Goal: Transaction & Acquisition: Obtain resource

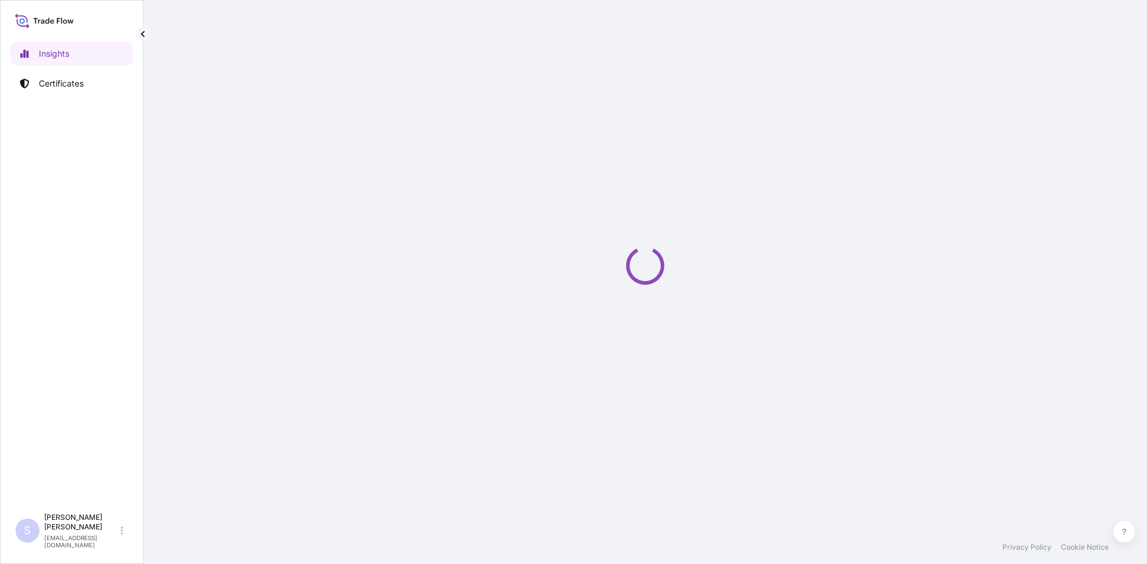
select select "2025"
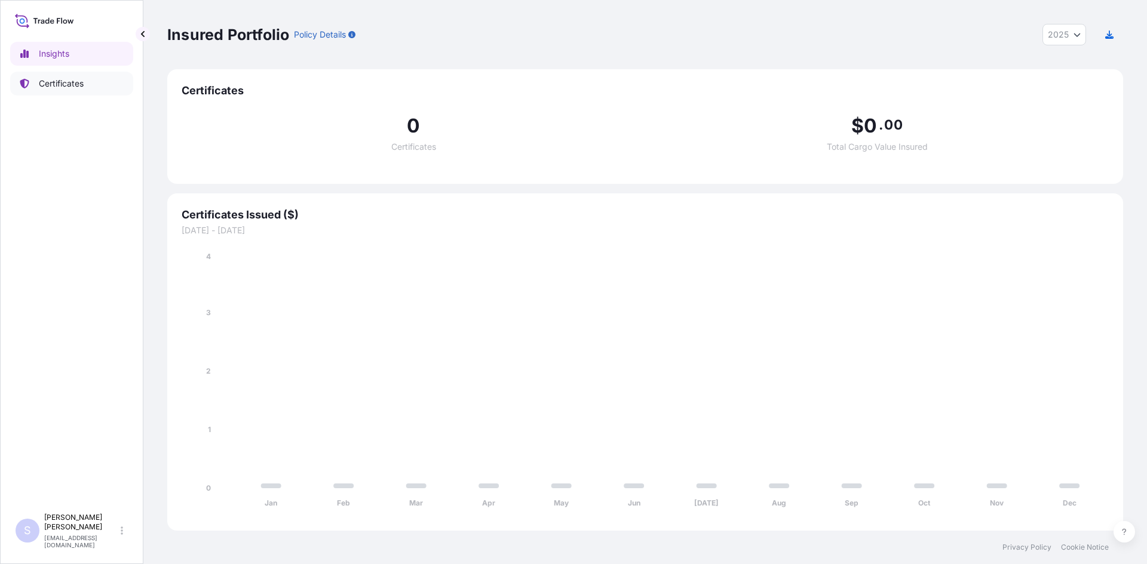
click at [47, 97] on div "Insights Certificates" at bounding box center [71, 269] width 123 height 477
click at [59, 76] on link "Certificates" at bounding box center [71, 84] width 123 height 24
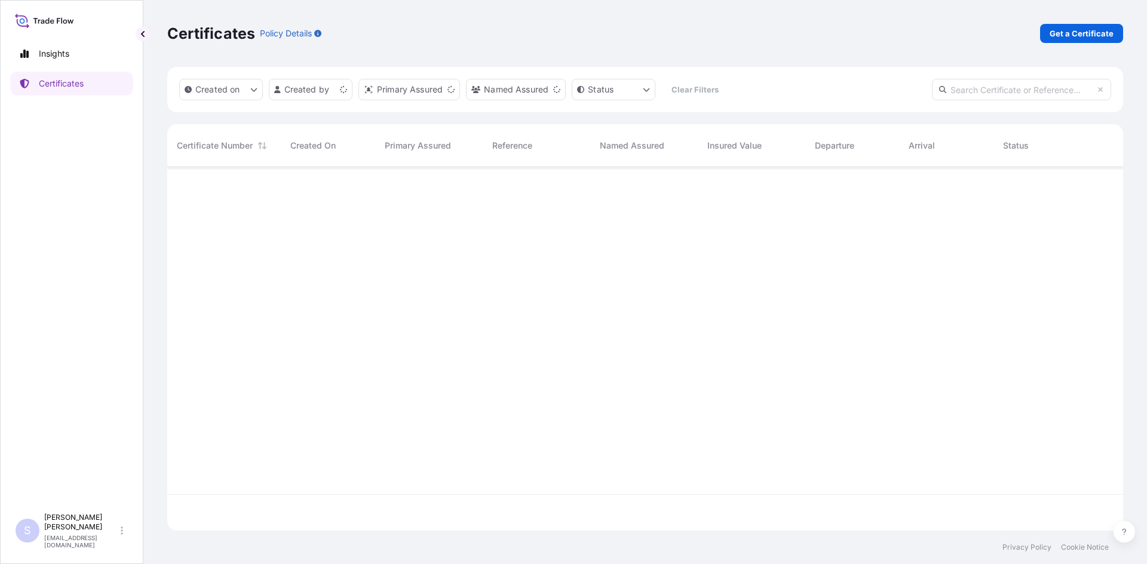
scroll to position [361, 947]
click at [1078, 45] on div "Certificates Policy Details Get a Certificate" at bounding box center [644, 33] width 955 height 67
click at [1078, 44] on div "Certificates Policy Details Get a Certificate" at bounding box center [644, 33] width 955 height 67
click at [1078, 37] on p "Get a Certificate" at bounding box center [1081, 33] width 64 height 12
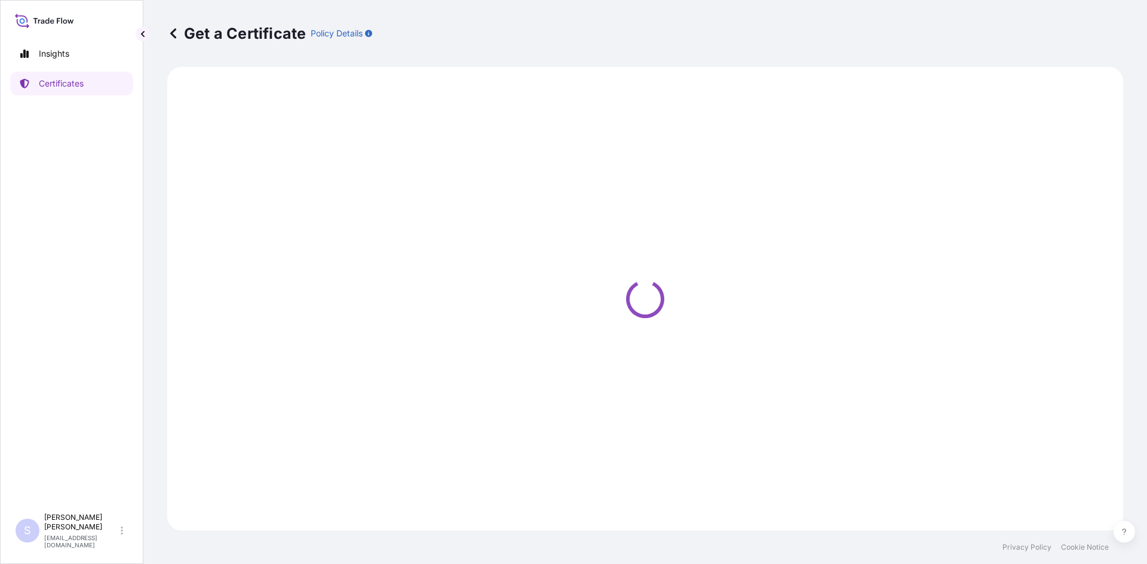
select select "Sea"
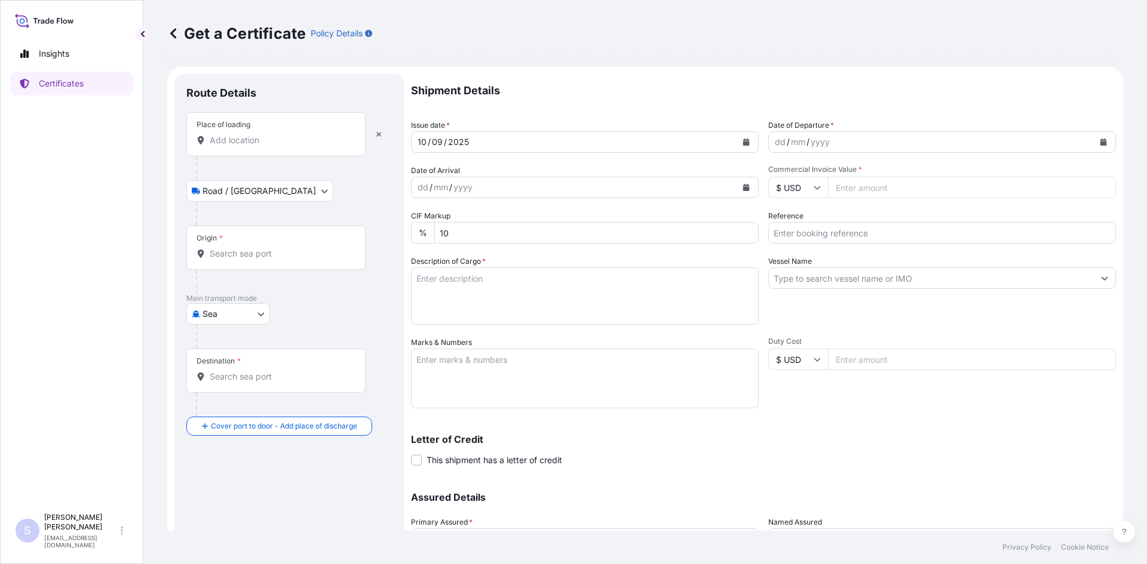
click at [266, 146] on input "Place of loading" at bounding box center [280, 140] width 141 height 12
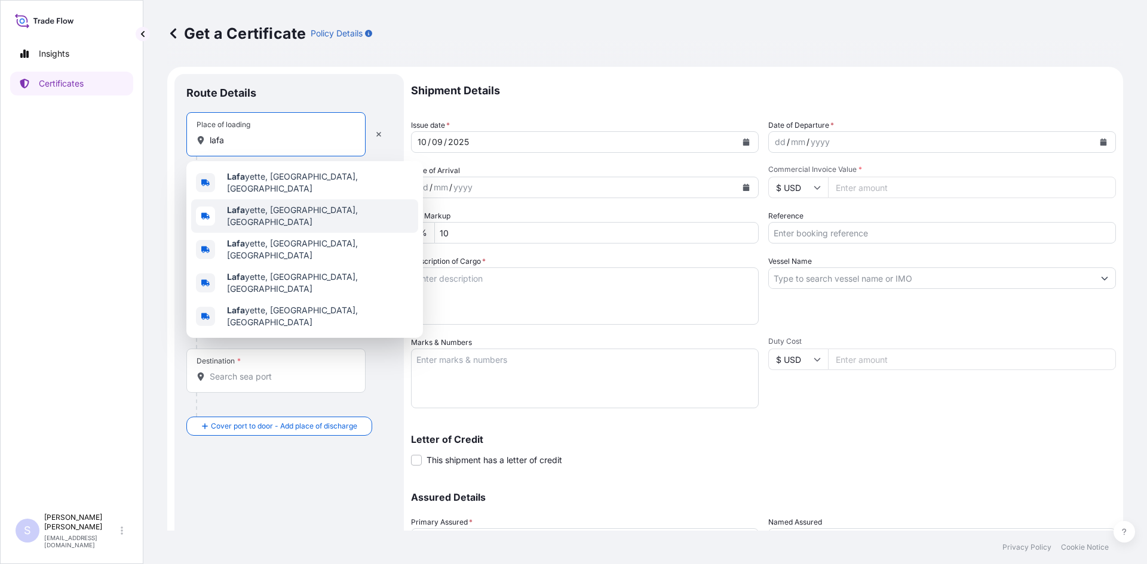
click at [269, 206] on span "Lafa yette, IN, USA" at bounding box center [320, 216] width 186 height 24
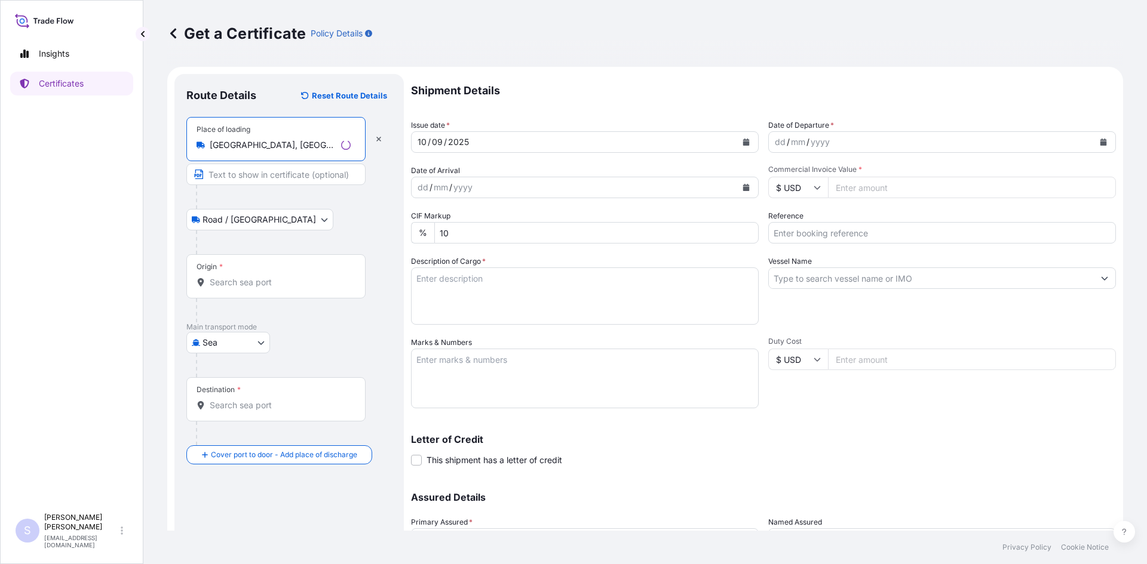
type input "Lafayette, IN, USA"
click at [247, 292] on div "Origin *" at bounding box center [275, 276] width 179 height 44
click at [247, 288] on input "Origin *" at bounding box center [280, 282] width 141 height 12
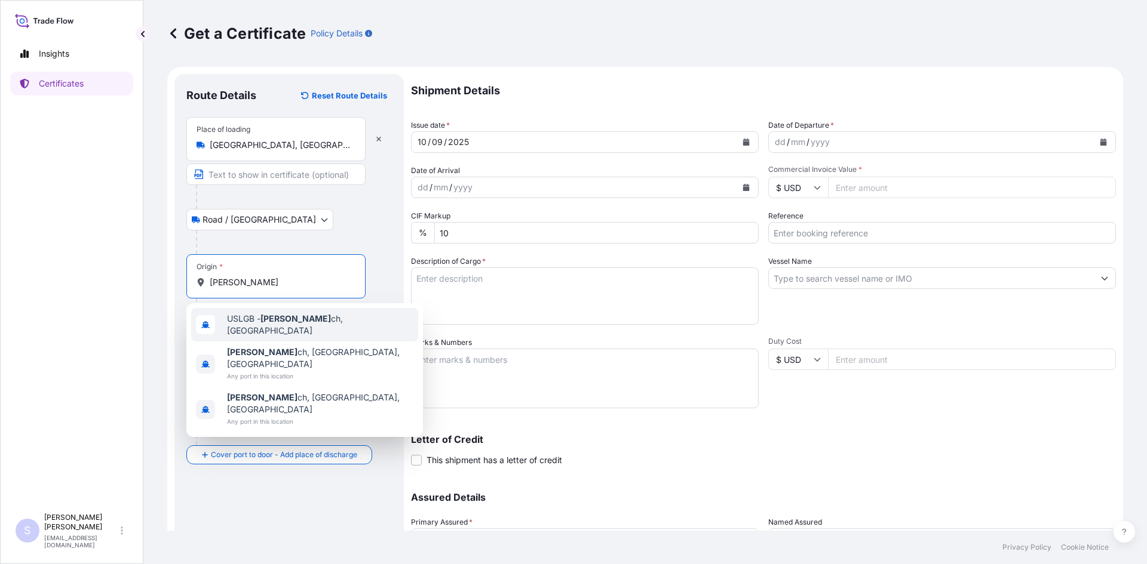
click at [253, 316] on div "USLGB - Long Bea ch, United States" at bounding box center [304, 324] width 227 height 33
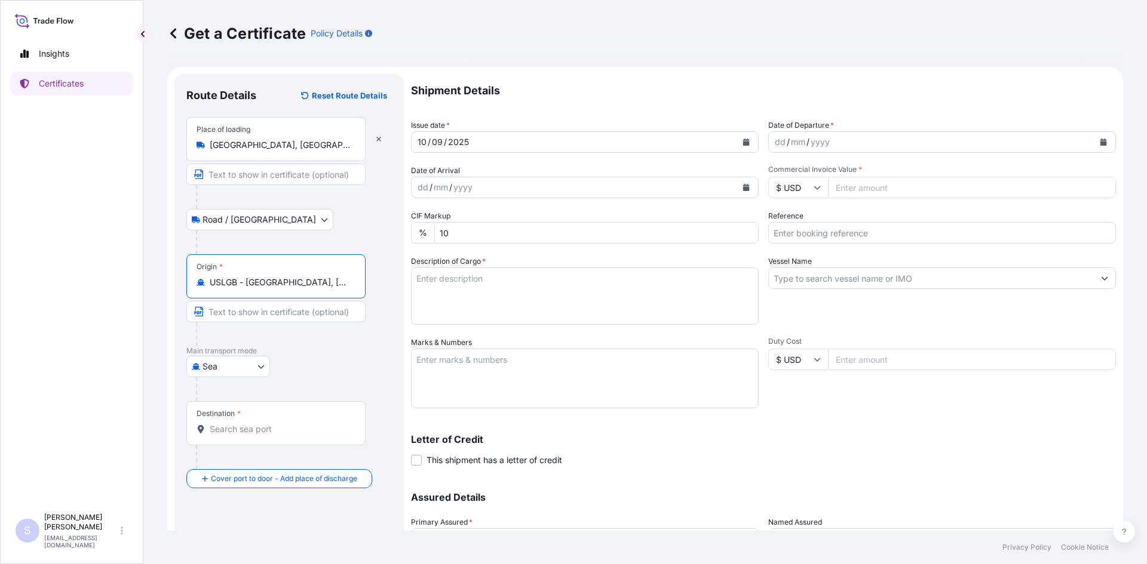
type input "USLGB - Long Beach, United States"
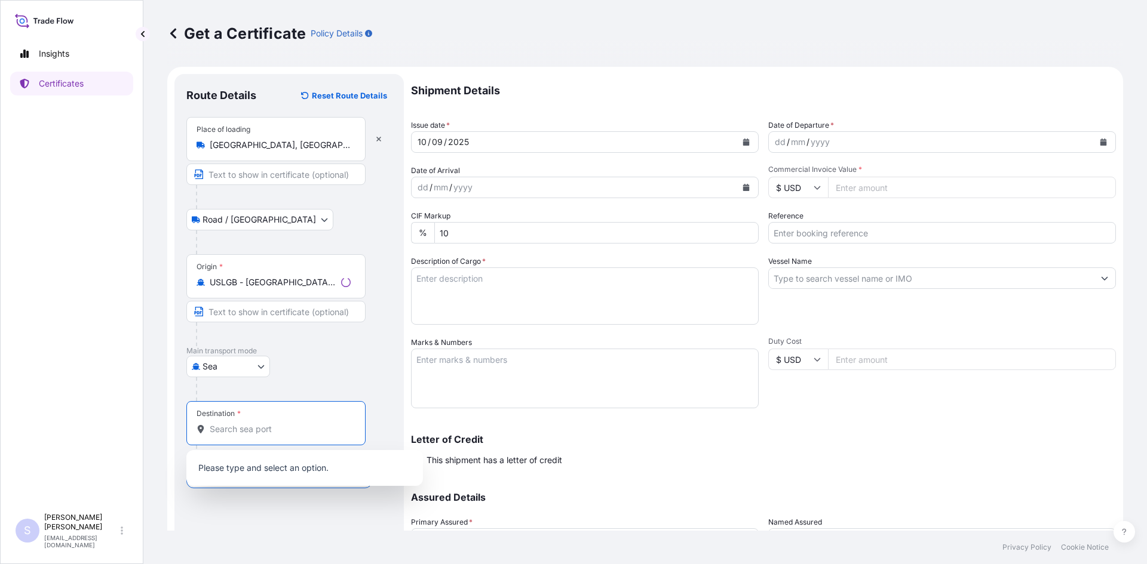
click at [216, 425] on input "Destination *" at bounding box center [280, 429] width 141 height 12
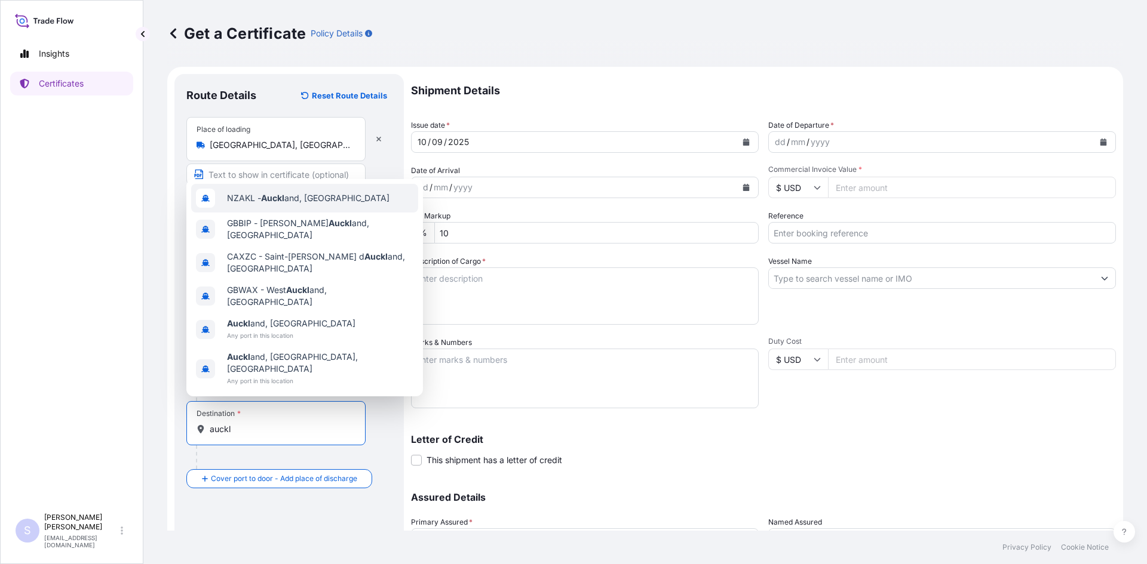
click at [270, 213] on div "NZAKL - Auckl and, New Zealand" at bounding box center [304, 198] width 227 height 29
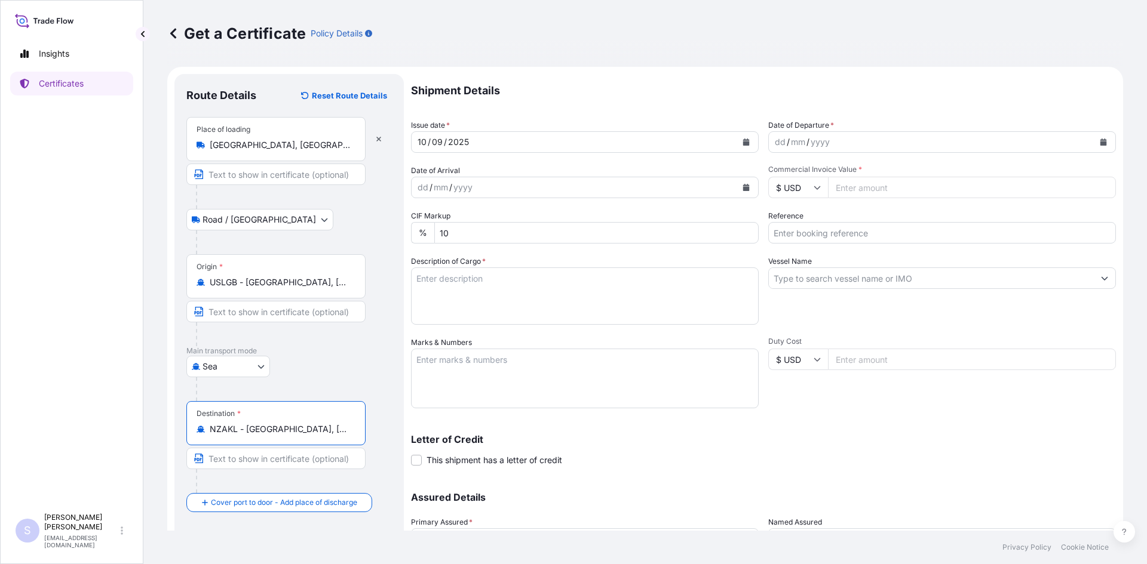
type input "NZAKL - Auckland, New Zealand"
click at [1099, 139] on icon "Calendar" at bounding box center [1102, 142] width 7 height 7
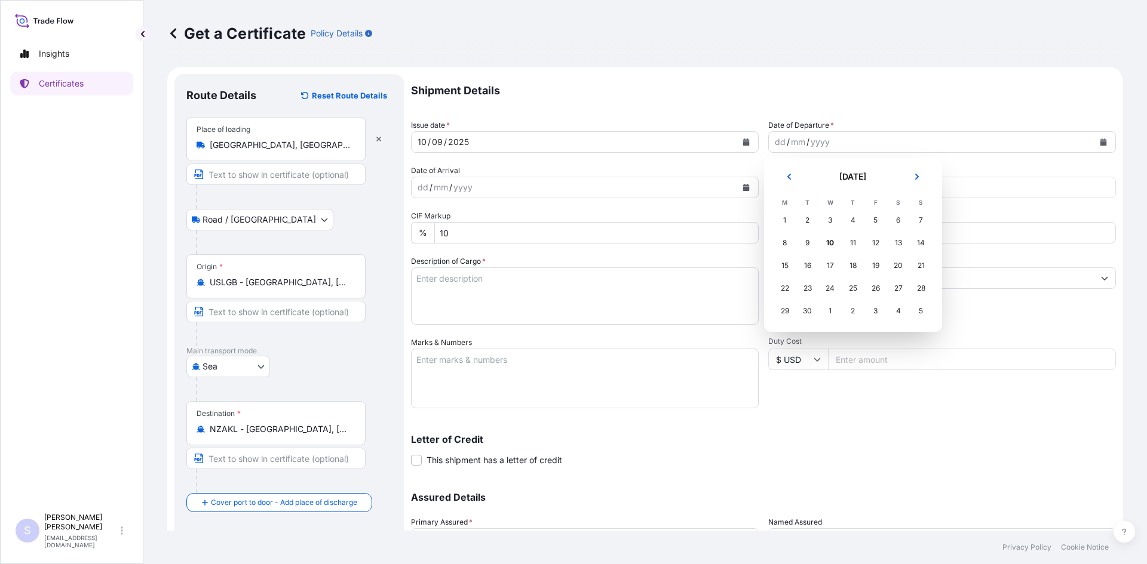
click at [849, 222] on div "4" at bounding box center [852, 220] width 21 height 21
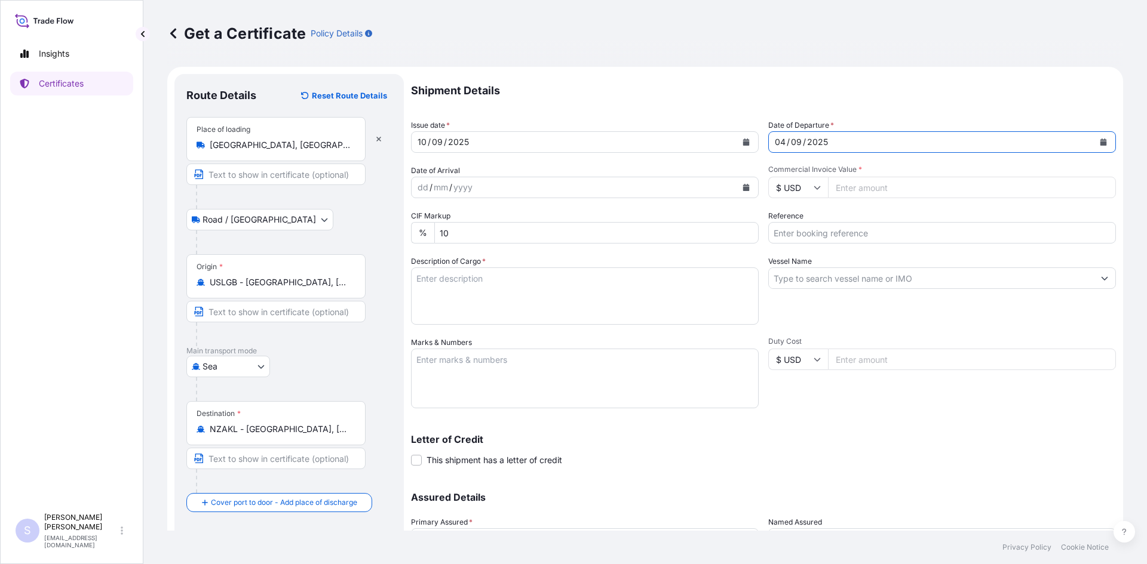
click at [739, 183] on button "Calendar" at bounding box center [745, 187] width 19 height 19
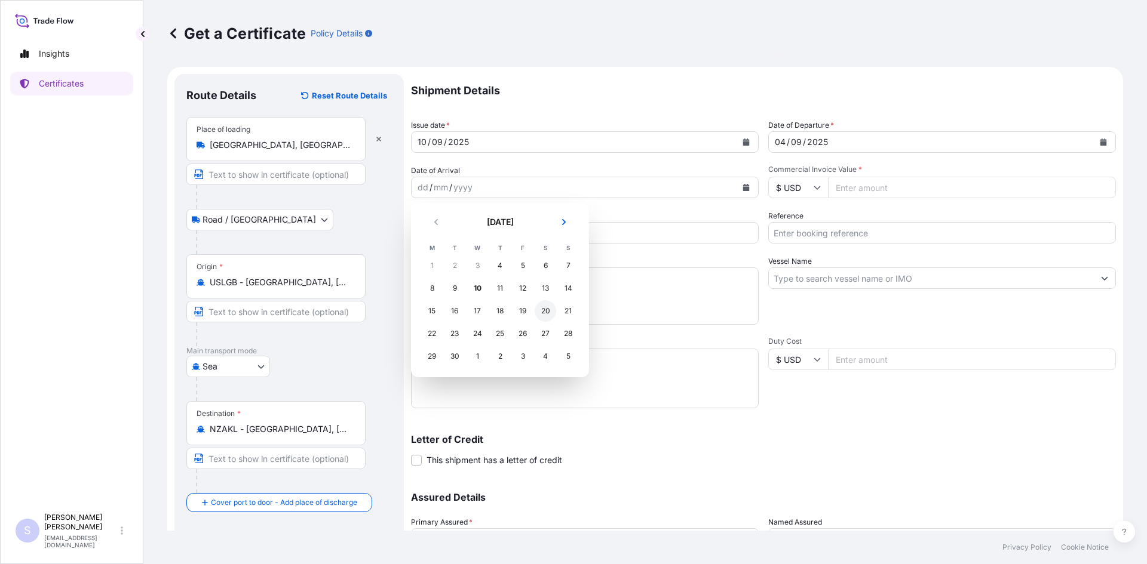
click at [545, 315] on div "20" at bounding box center [544, 310] width 21 height 21
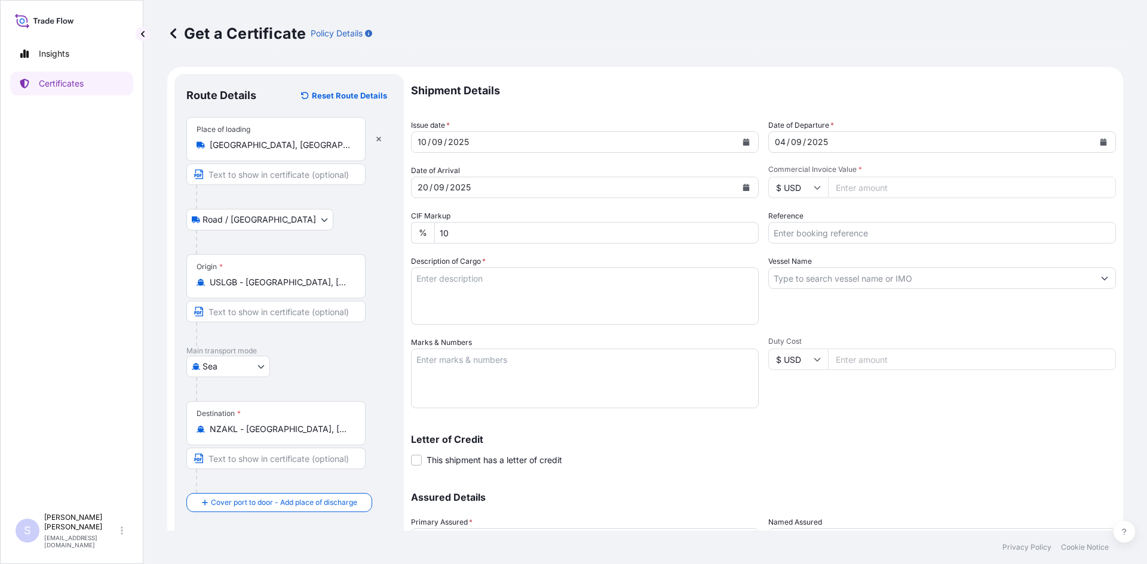
click at [877, 189] on input "Commercial Invoice Value *" at bounding box center [972, 187] width 288 height 21
type input "21692"
type input "2555819"
type textarea "765 BAGS KOL GUARD 7467 NG STARCH"
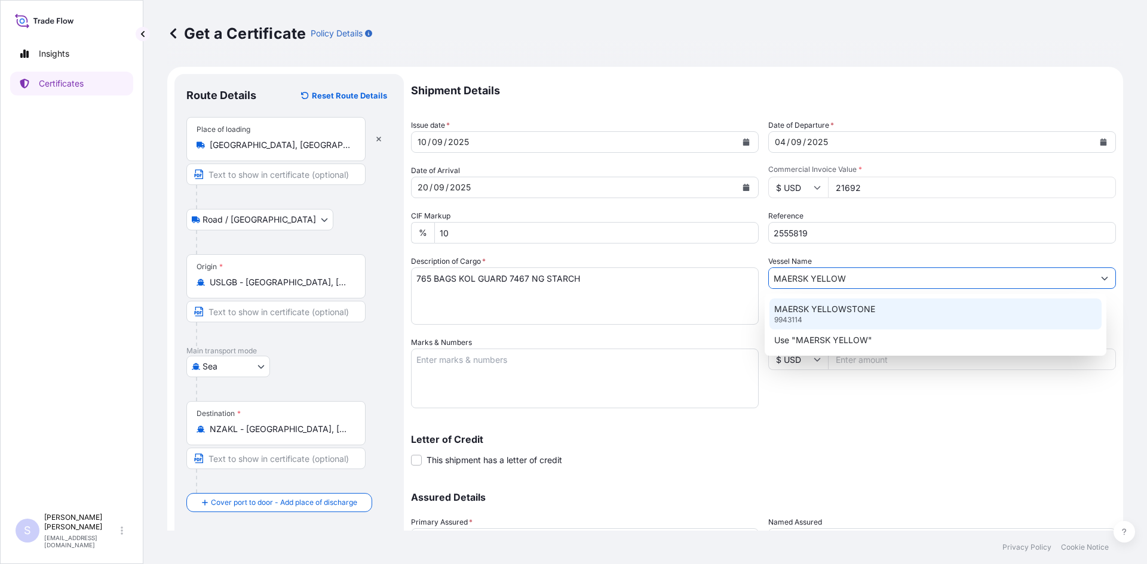
click at [807, 315] on div "MAERSK YELLOWSTONE 9943114" at bounding box center [935, 314] width 333 height 31
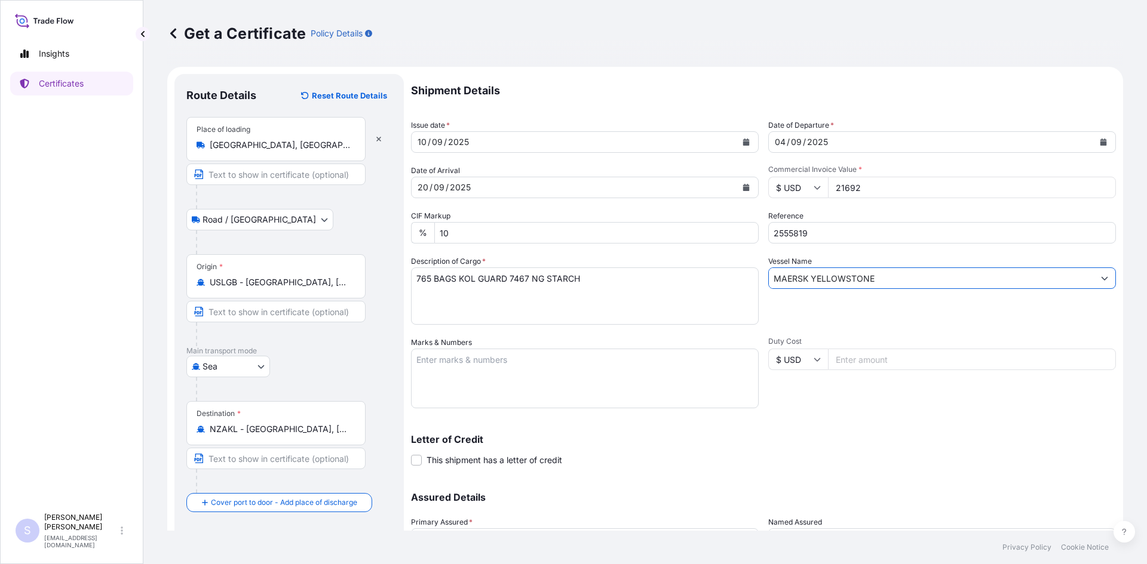
type input "MAERSK YELLOWSTONE"
click at [600, 374] on textarea "Marks & Numbers" at bounding box center [585, 379] width 348 height 60
type textarea "TCNU3977960 0120507"
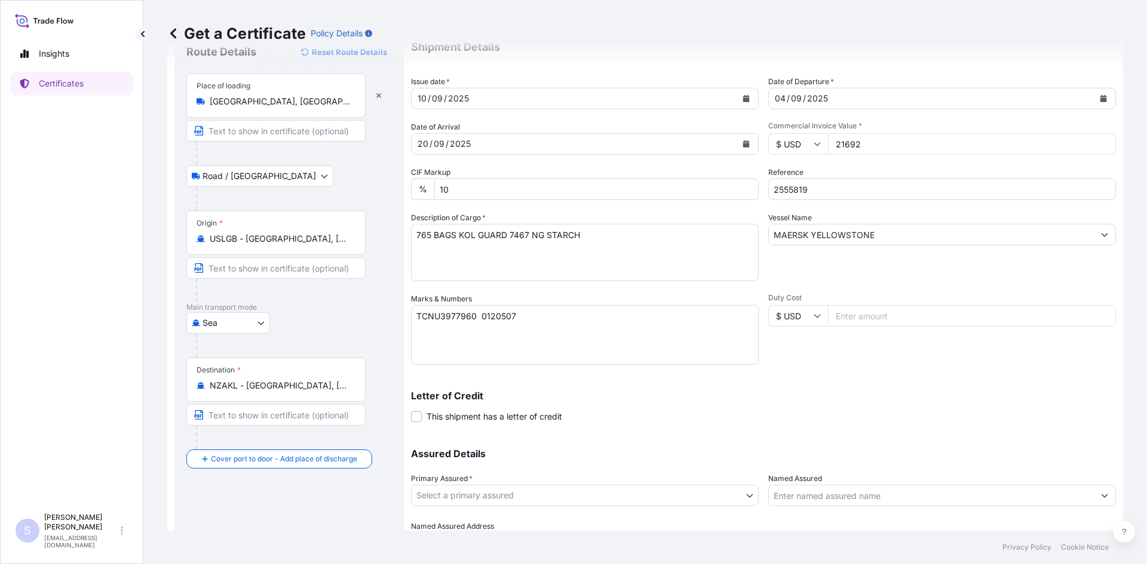
scroll to position [107, 0]
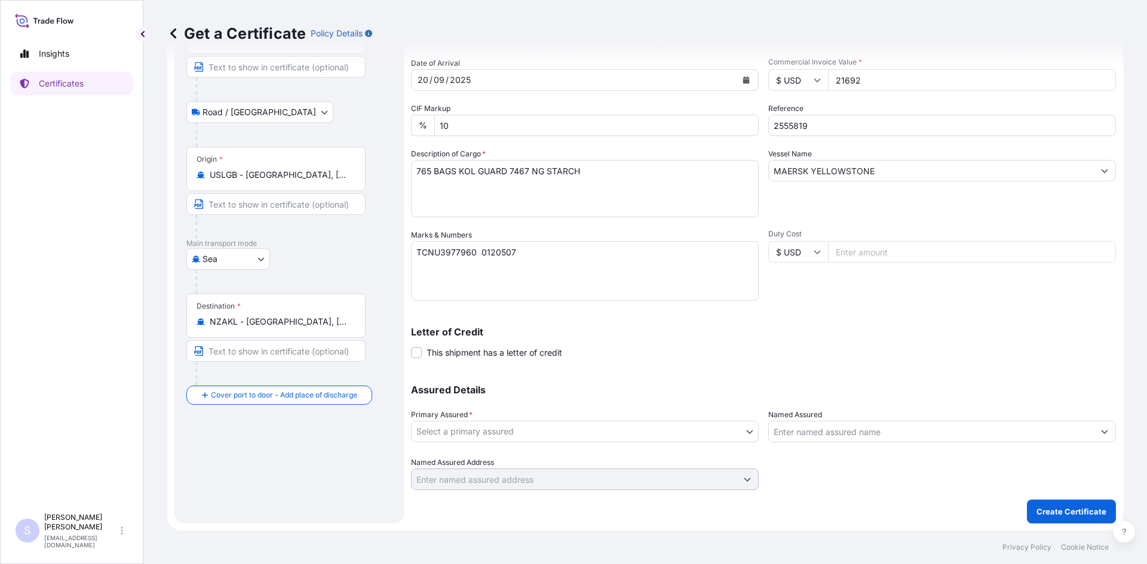
click at [586, 416] on div "Primary Assured * Select a primary assured" at bounding box center [585, 425] width 348 height 33
click at [577, 426] on body "Insights Certificates S Steve Klinger csidocs@cargos.com Get a Certificate Poli…" at bounding box center [573, 282] width 1147 height 564
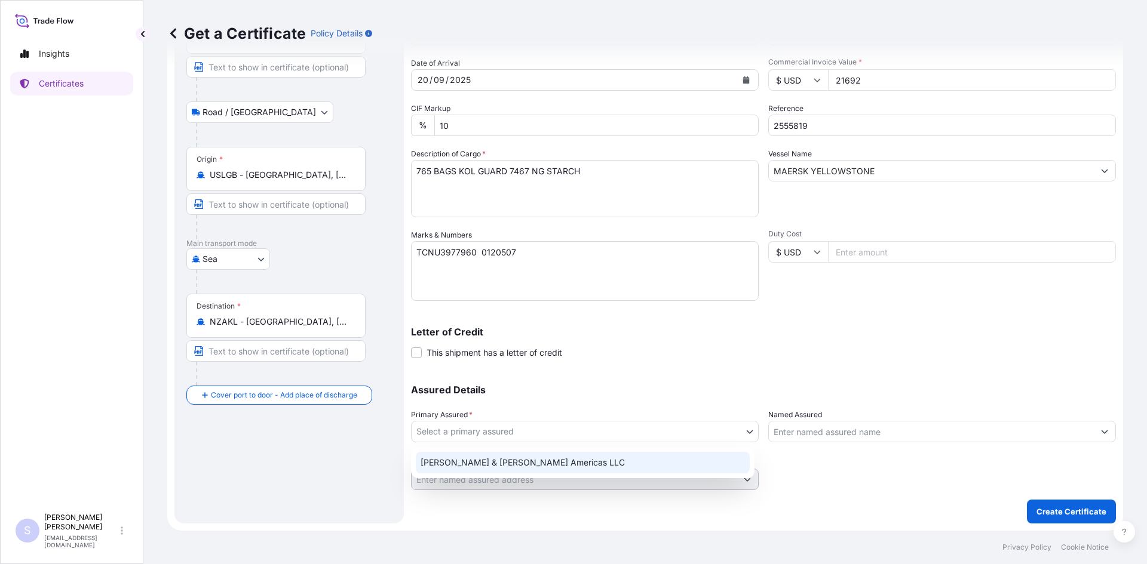
click at [558, 457] on div "Tate & Lyle Americas LLC" at bounding box center [583, 462] width 334 height 21
select select "31658"
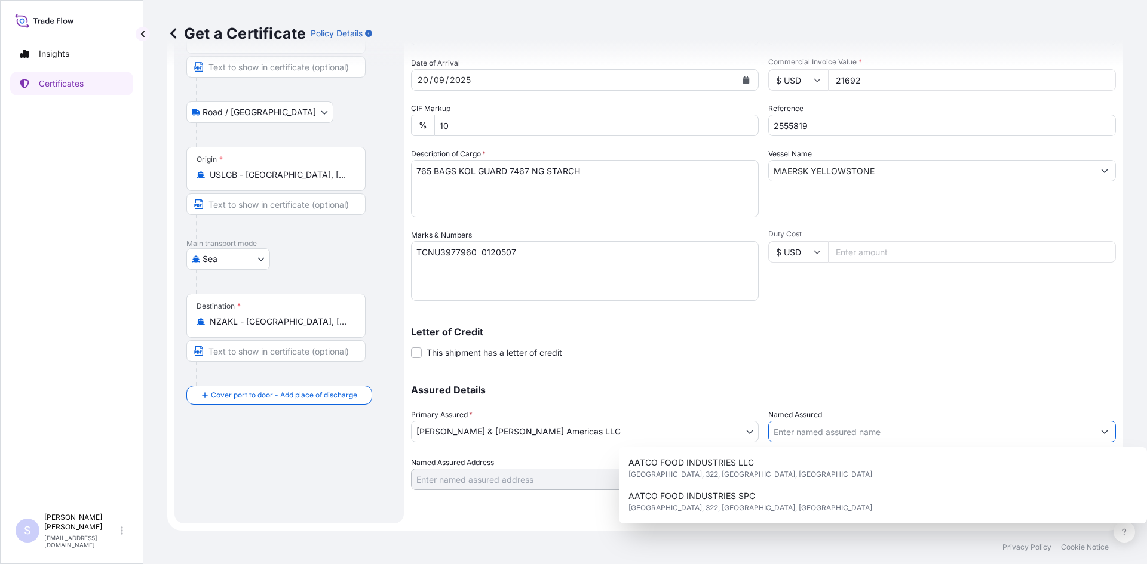
click at [849, 433] on input "Named Assured" at bounding box center [931, 431] width 325 height 21
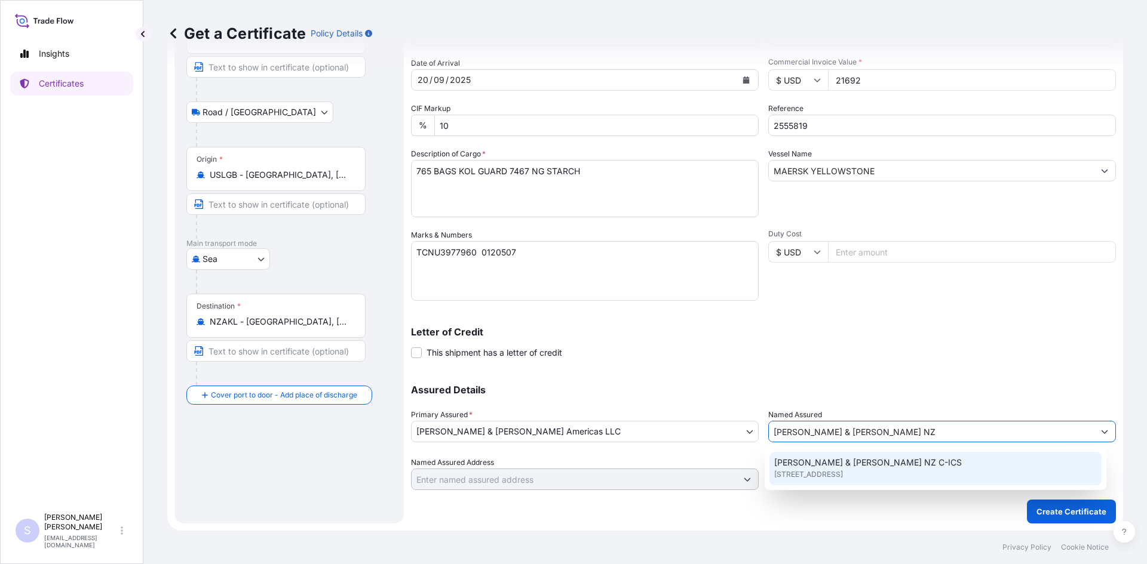
click at [842, 481] on div "TATE & LYLE NZ C-ICS 180 Albert Rd, 3205, South Melbourne, Australia" at bounding box center [935, 468] width 333 height 33
type input "TATE & LYLE NZ C-ICS"
type input "180 Albert Rd, South Melbourne VIC 3205, Australia"
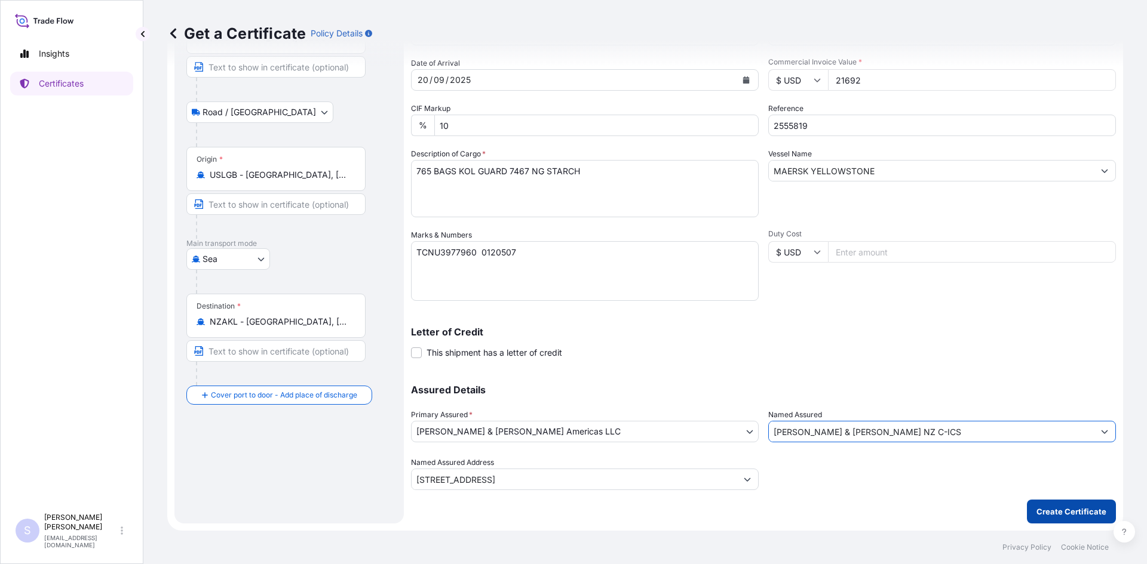
type input "TATE & LYLE NZ C-ICS"
click at [1070, 514] on p "Create Certificate" at bounding box center [1071, 512] width 70 height 12
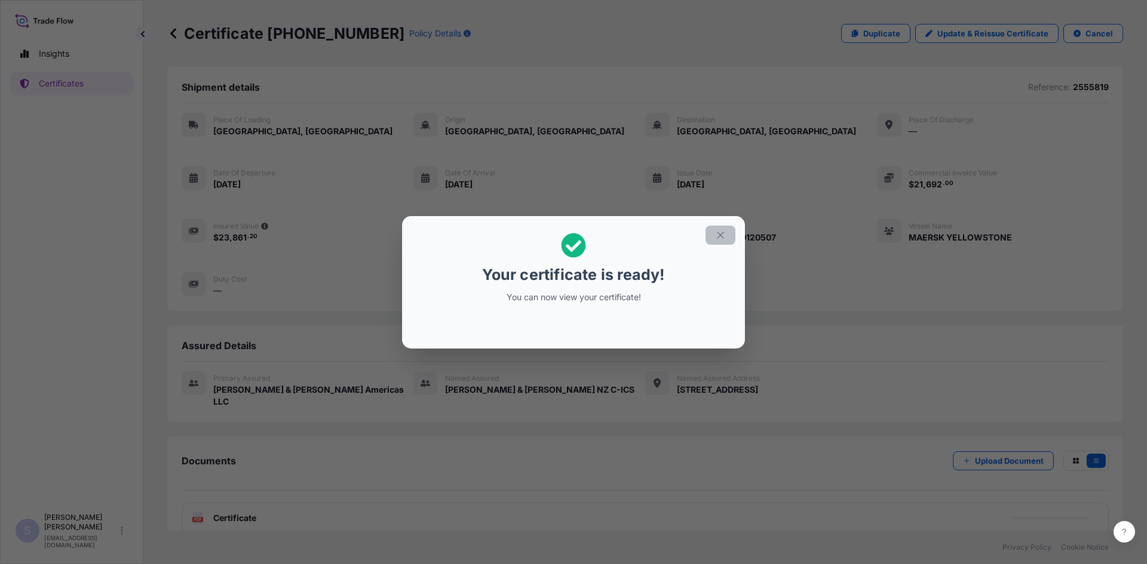
click at [721, 239] on icon "button" at bounding box center [720, 235] width 11 height 11
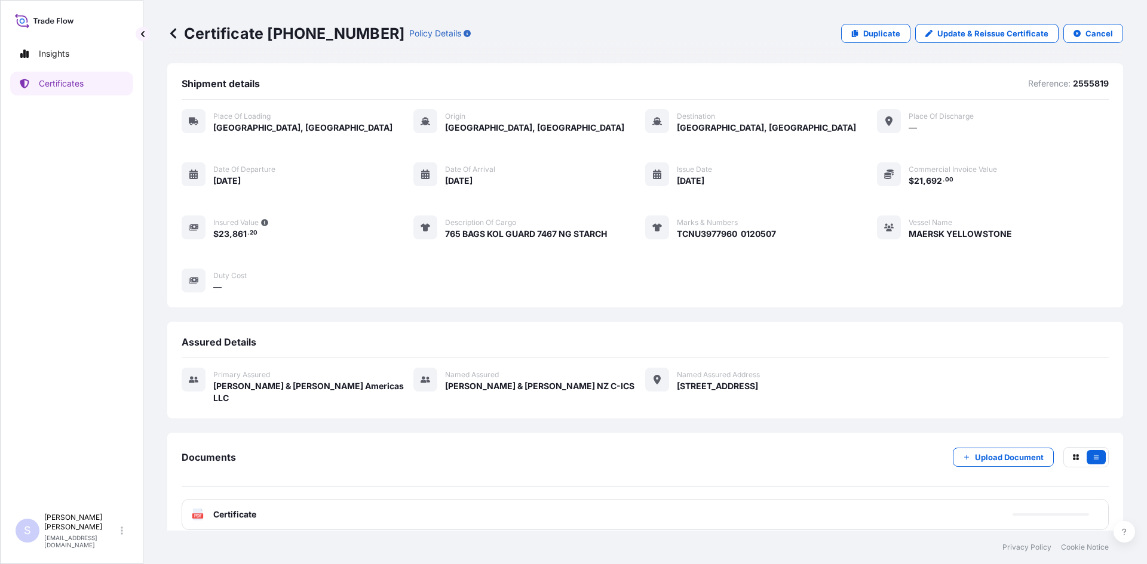
scroll to position [5, 0]
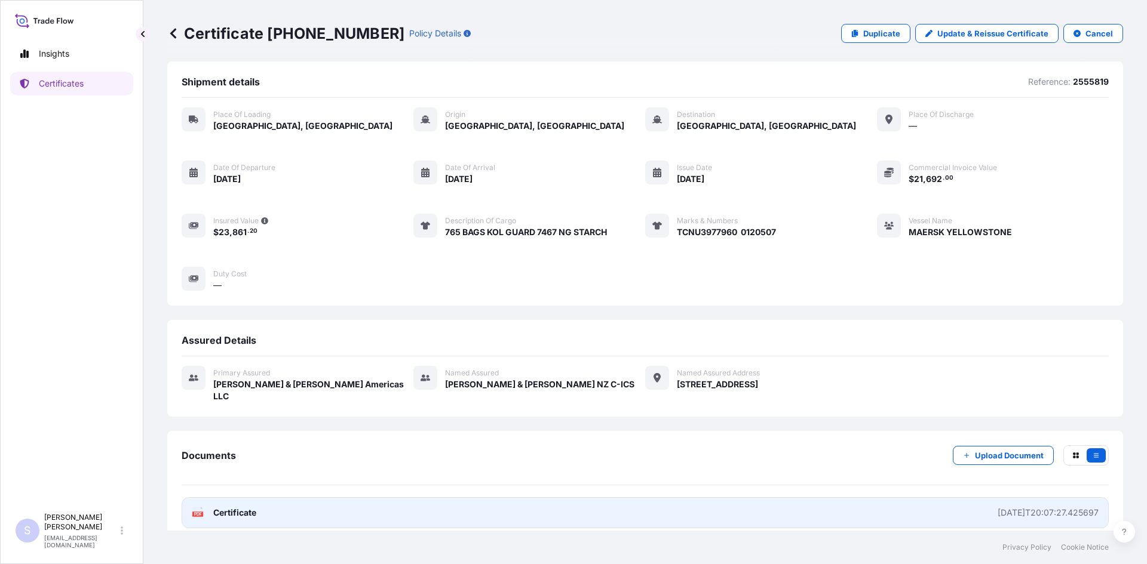
click at [197, 507] on link "PDF Certificate 2025-09-10T20:07:27.425697" at bounding box center [645, 512] width 927 height 31
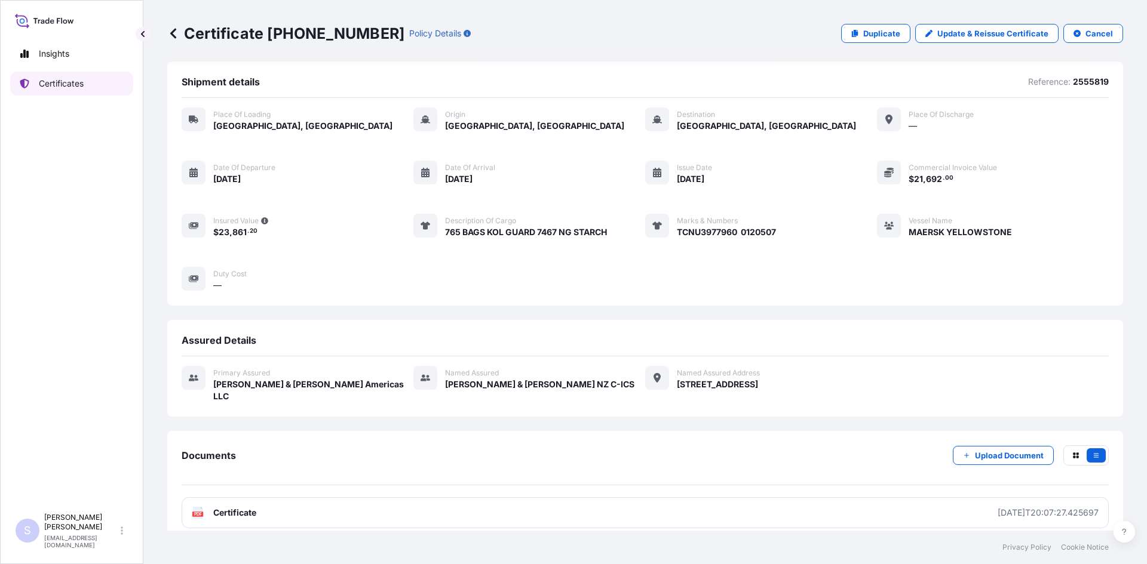
click at [100, 78] on link "Certificates" at bounding box center [71, 84] width 123 height 24
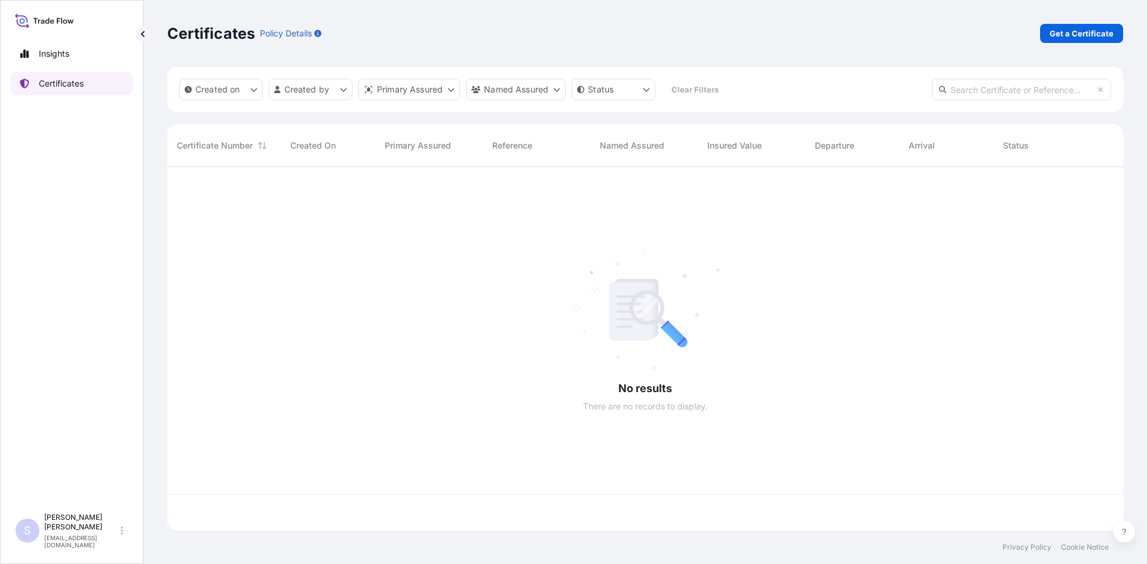
scroll to position [361, 947]
click at [1097, 33] on p "Get a Certificate" at bounding box center [1081, 33] width 64 height 12
select select "Sea"
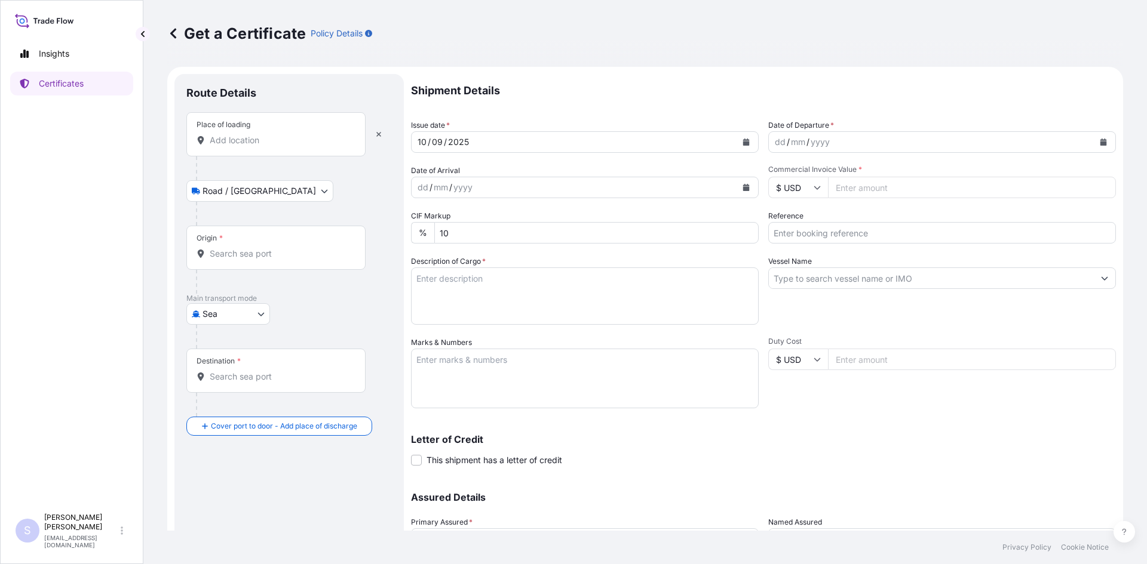
click at [269, 149] on div "Place of loading" at bounding box center [275, 134] width 179 height 44
click at [269, 146] on input "Place of loading" at bounding box center [280, 140] width 141 height 12
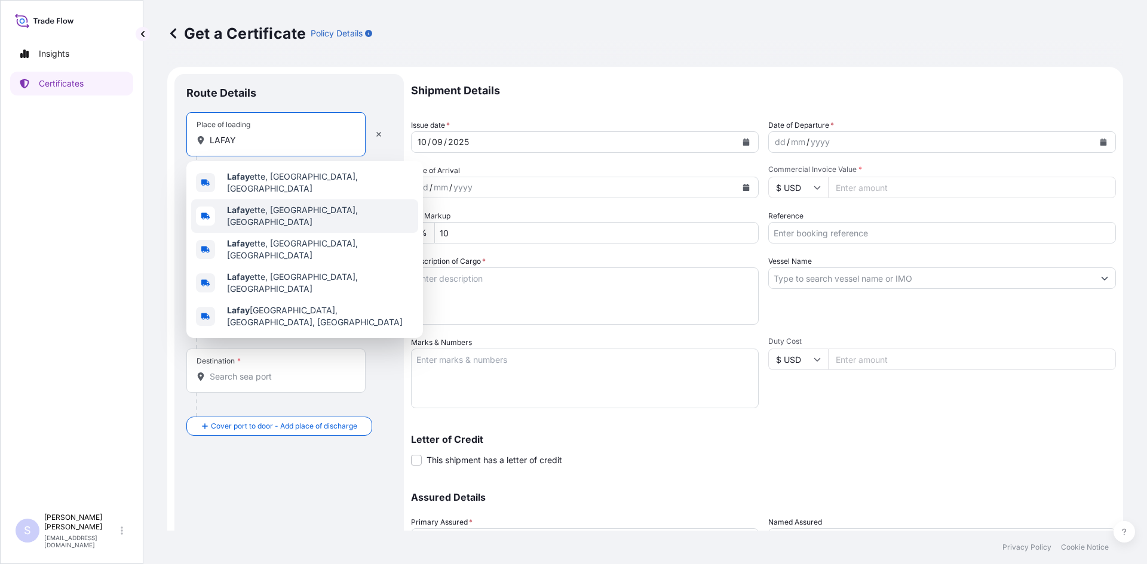
click at [263, 204] on span "Lafay ette, IN, USA" at bounding box center [320, 216] width 186 height 24
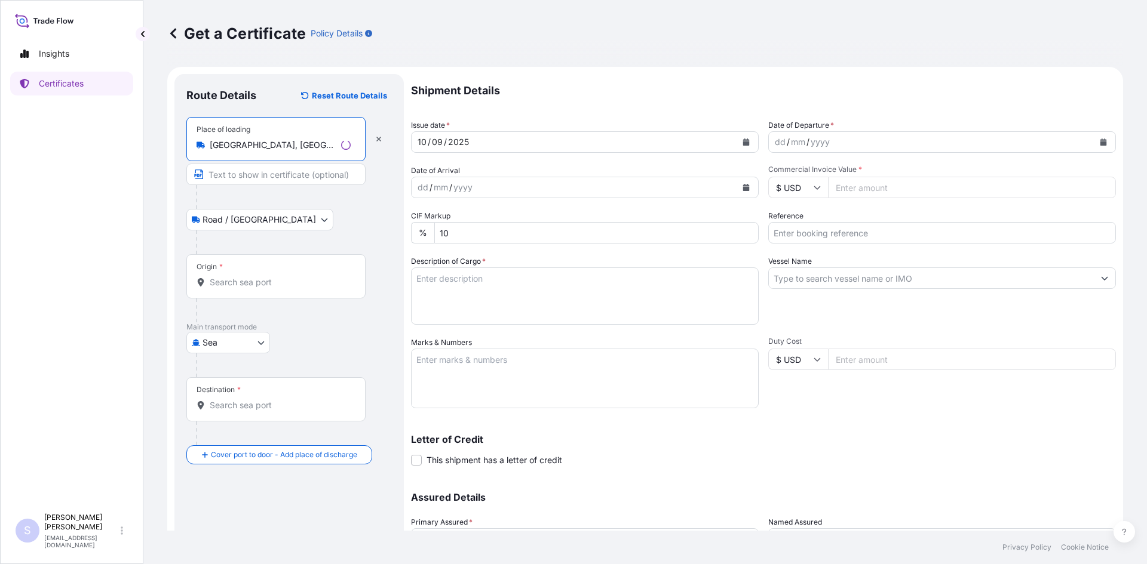
type input "Lafayette, IN, USA"
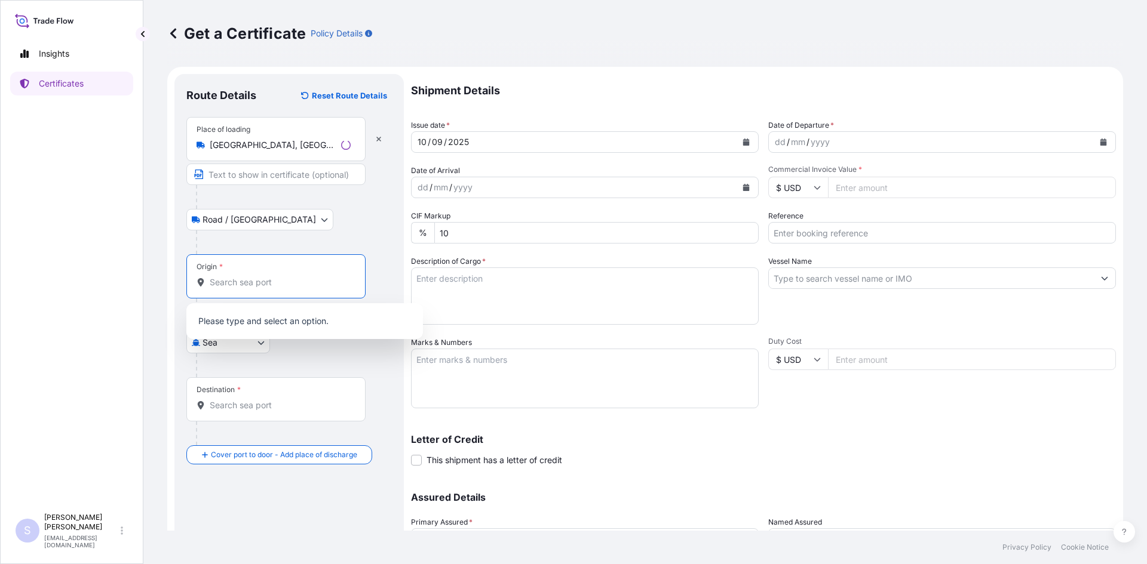
click at [256, 287] on input "Origin *" at bounding box center [280, 282] width 141 height 12
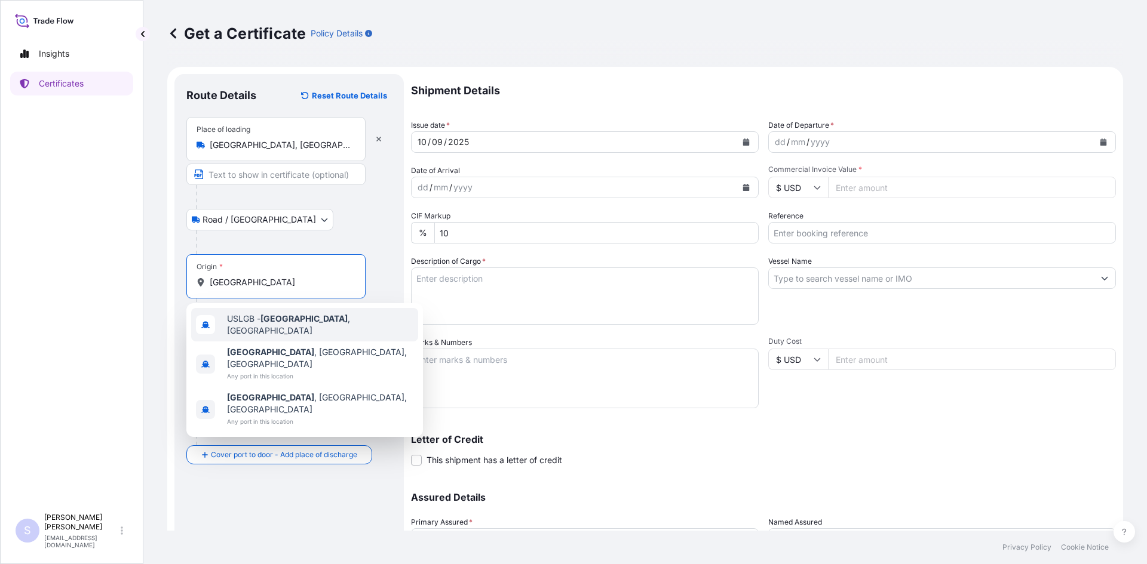
click at [256, 322] on span "USLGB - Long Beach , United States" at bounding box center [320, 325] width 186 height 24
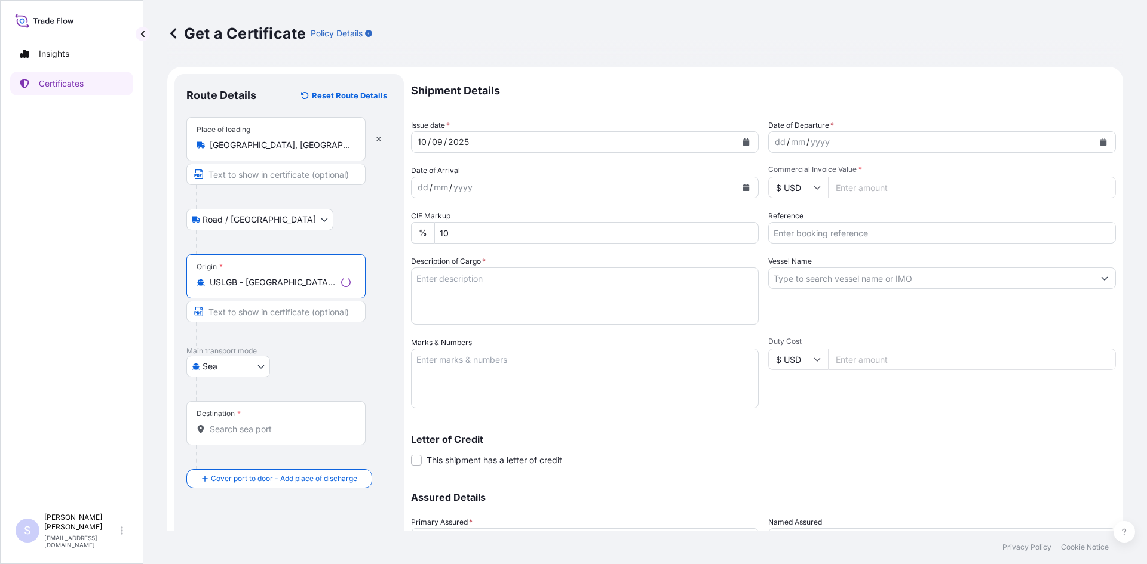
type input "USLGB - Long Beach, United States"
click at [244, 423] on div "Destination *" at bounding box center [275, 423] width 179 height 44
click at [244, 423] on input "Destination *" at bounding box center [280, 429] width 141 height 12
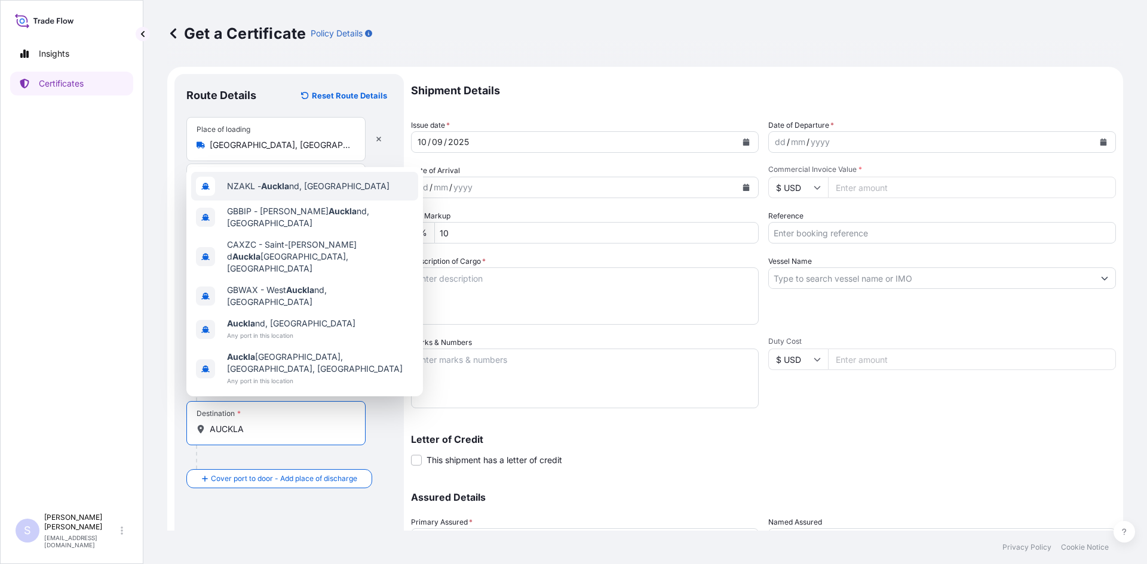
click at [303, 192] on span "NZAKL - Auckla nd, New Zealand" at bounding box center [308, 186] width 162 height 12
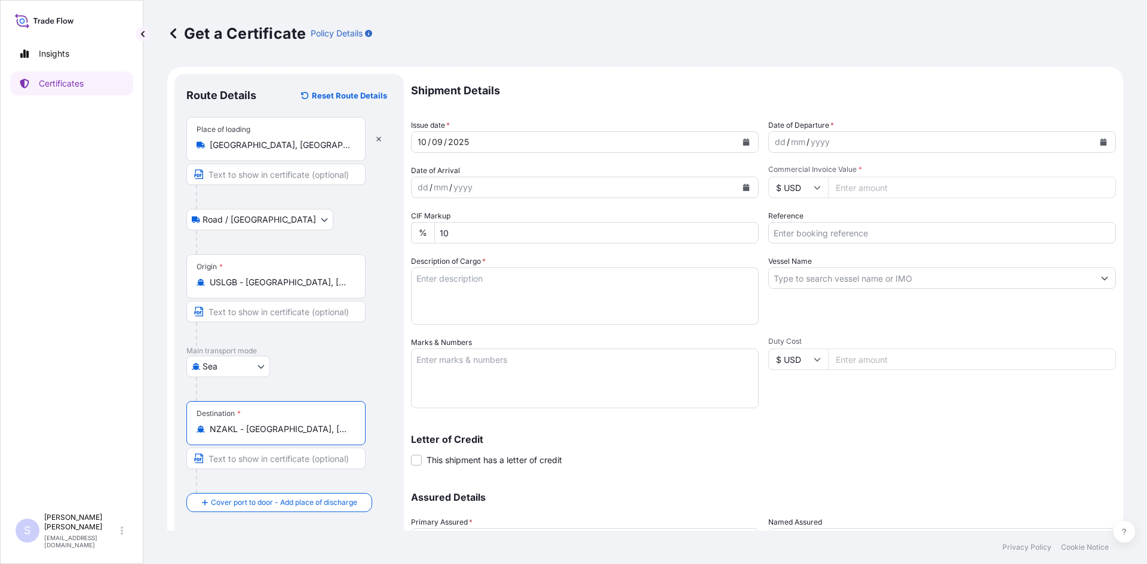
type input "NZAKL - Auckland, New Zealand"
click at [1100, 143] on icon "Calendar" at bounding box center [1103, 142] width 7 height 7
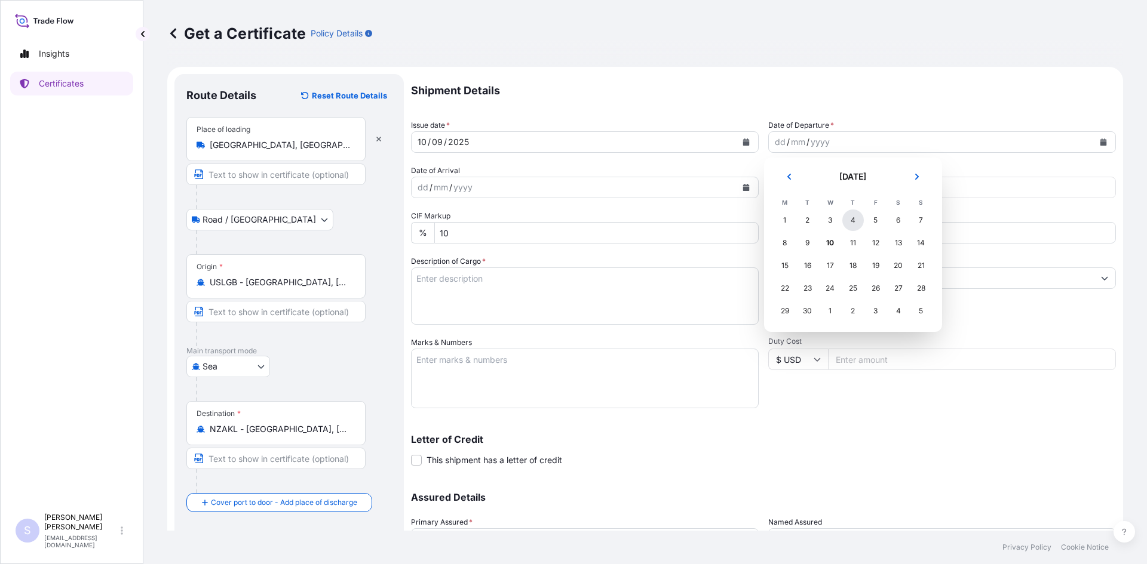
click at [847, 224] on div "4" at bounding box center [852, 220] width 21 height 21
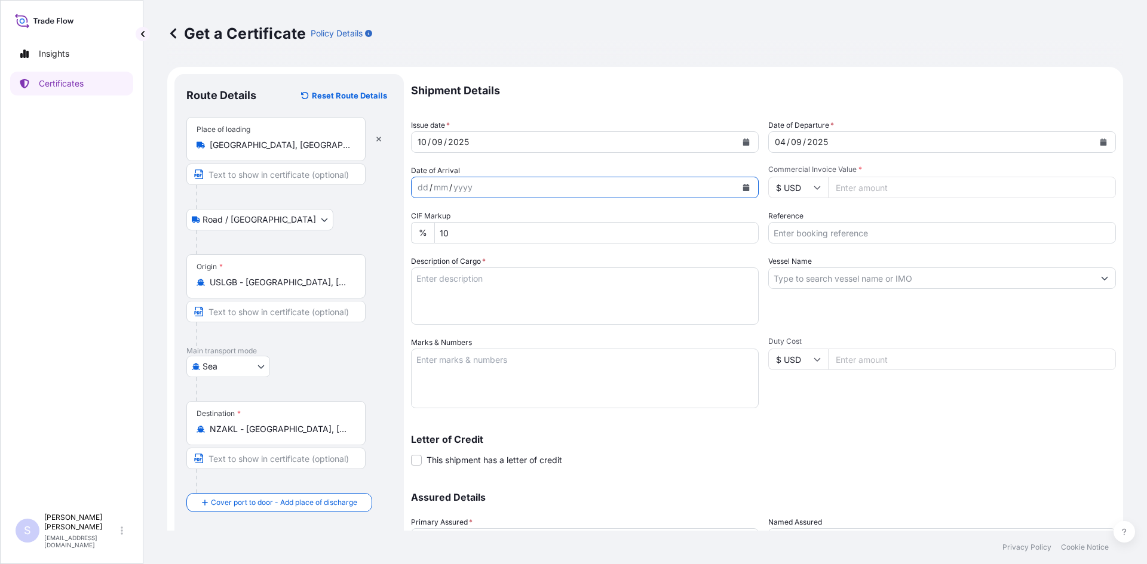
click at [742, 183] on button "Calendar" at bounding box center [745, 187] width 19 height 19
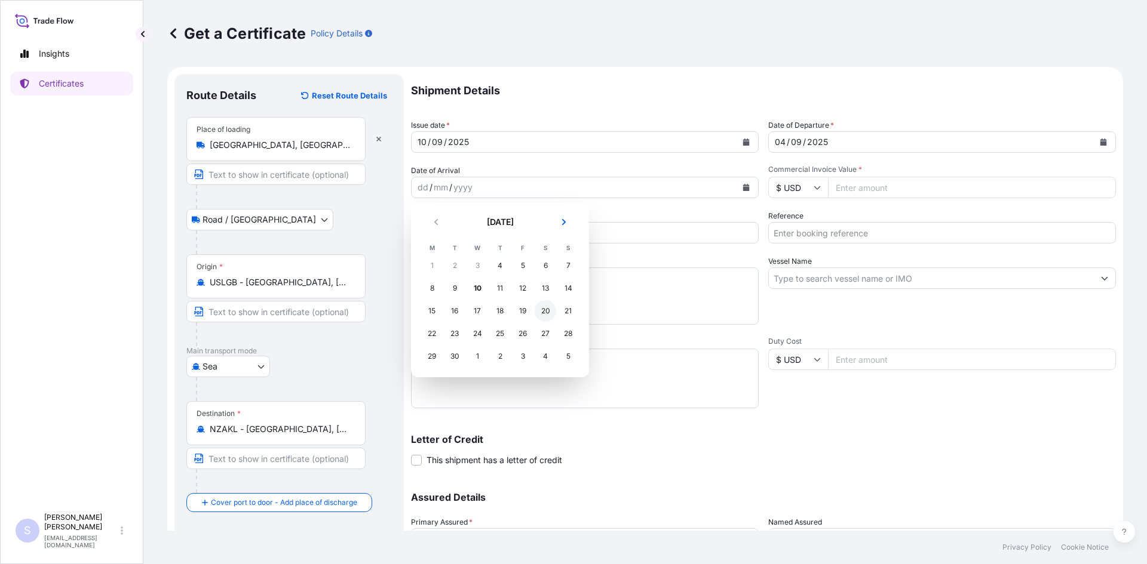
click at [541, 309] on div "20" at bounding box center [544, 310] width 21 height 21
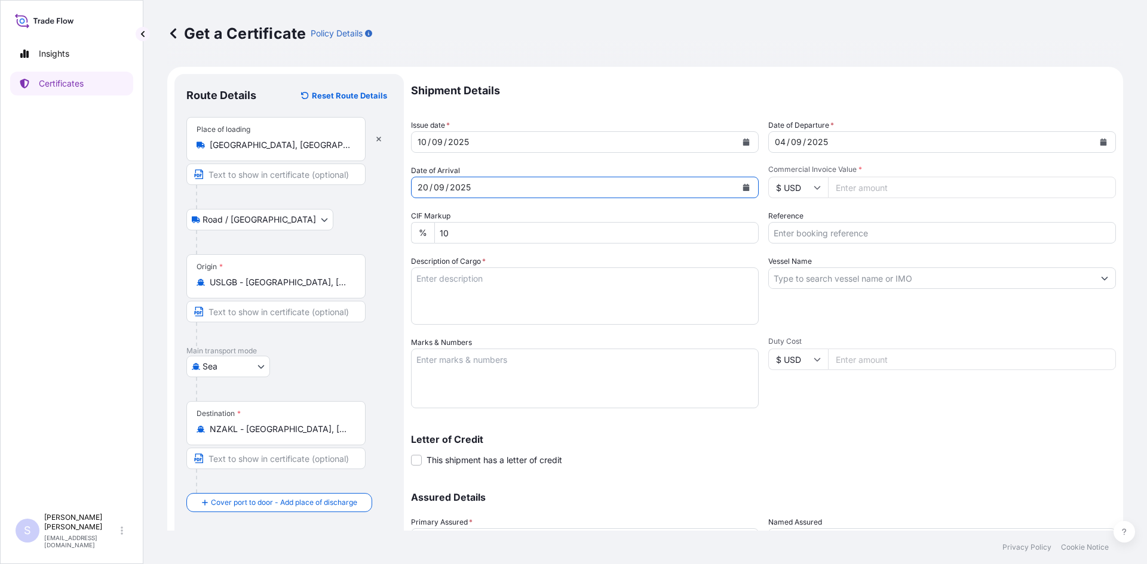
click at [868, 186] on input "Commercial Invoice Value *" at bounding box center [972, 187] width 288 height 21
type input "21949.38"
type input "2556572"
type textarea "765 BAGS KOL GUARD 7467 NG STARCH"
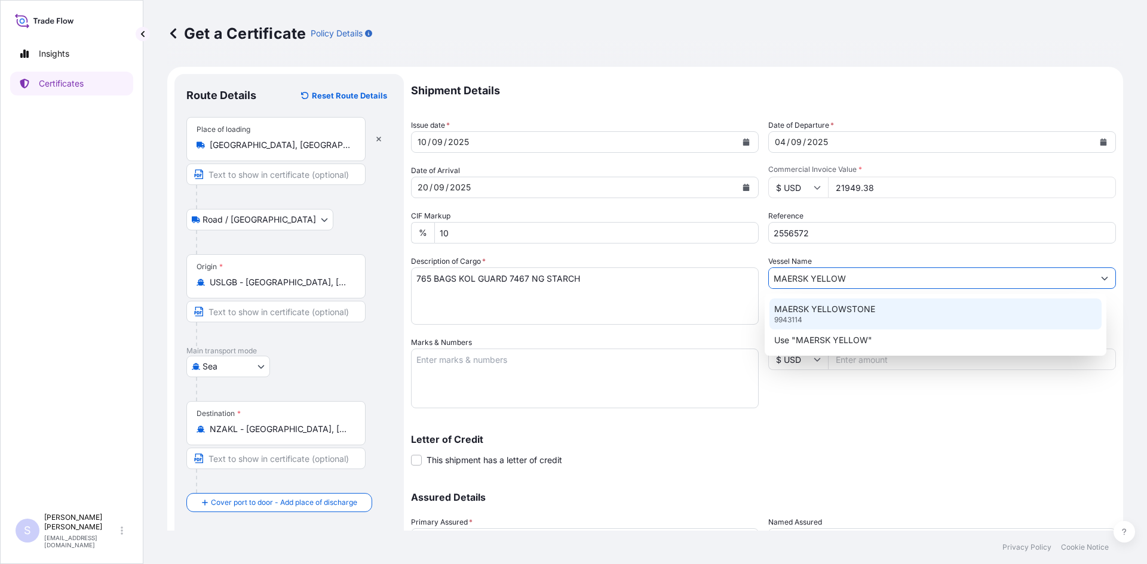
click at [823, 314] on p "MAERSK YELLOWSTONE" at bounding box center [824, 309] width 101 height 12
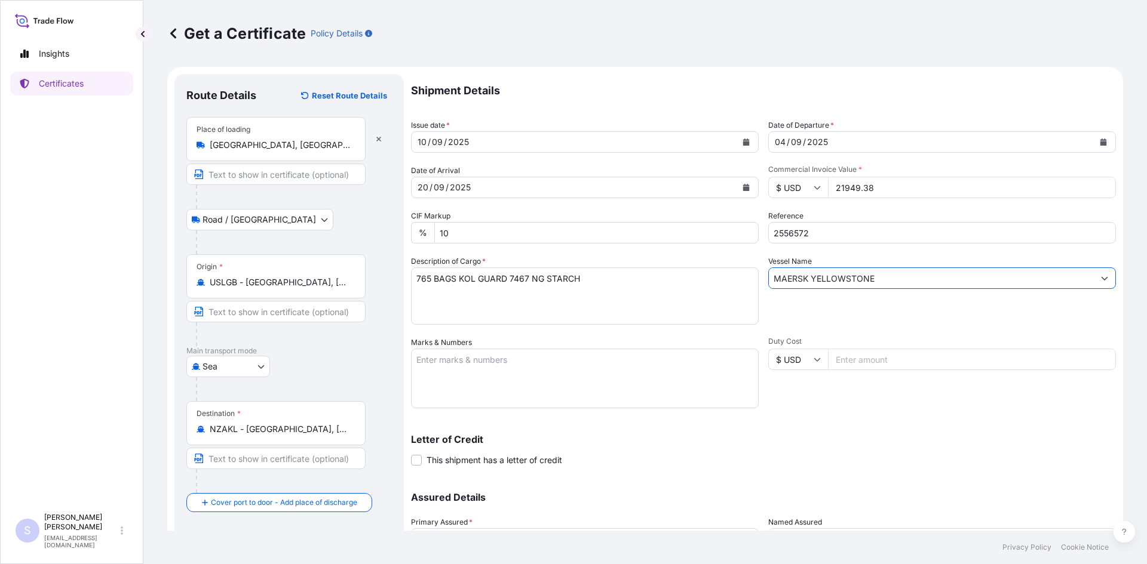
type input "MAERSK YELLOWSTONE"
click at [570, 358] on textarea "Marks & Numbers" at bounding box center [585, 379] width 348 height 60
type textarea "MRSU6765288 0104704"
click at [833, 398] on div "Duty Cost $ USD" at bounding box center [942, 373] width 348 height 72
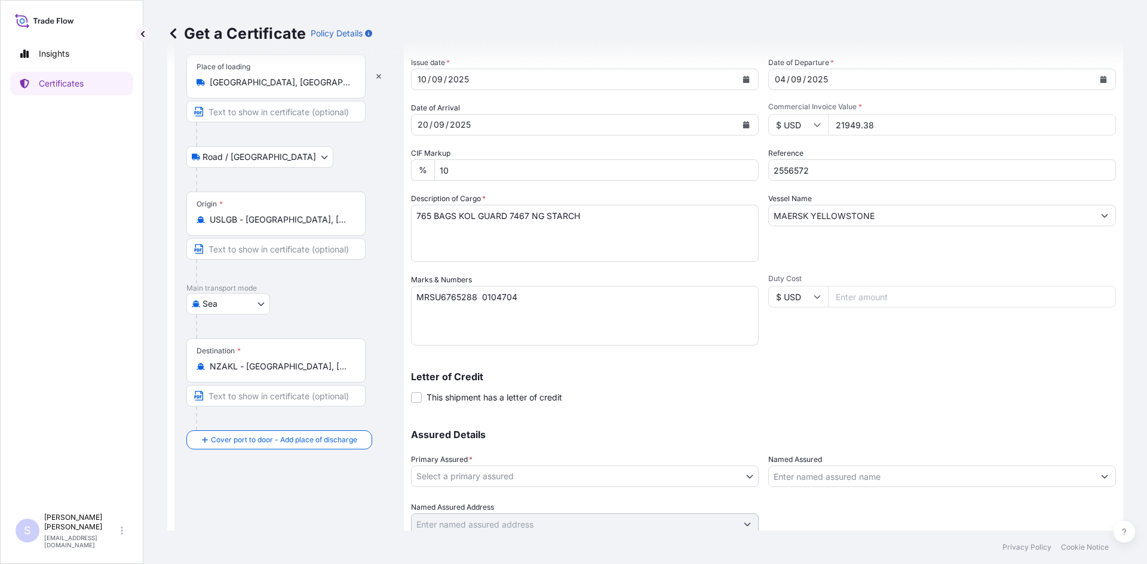
scroll to position [107, 0]
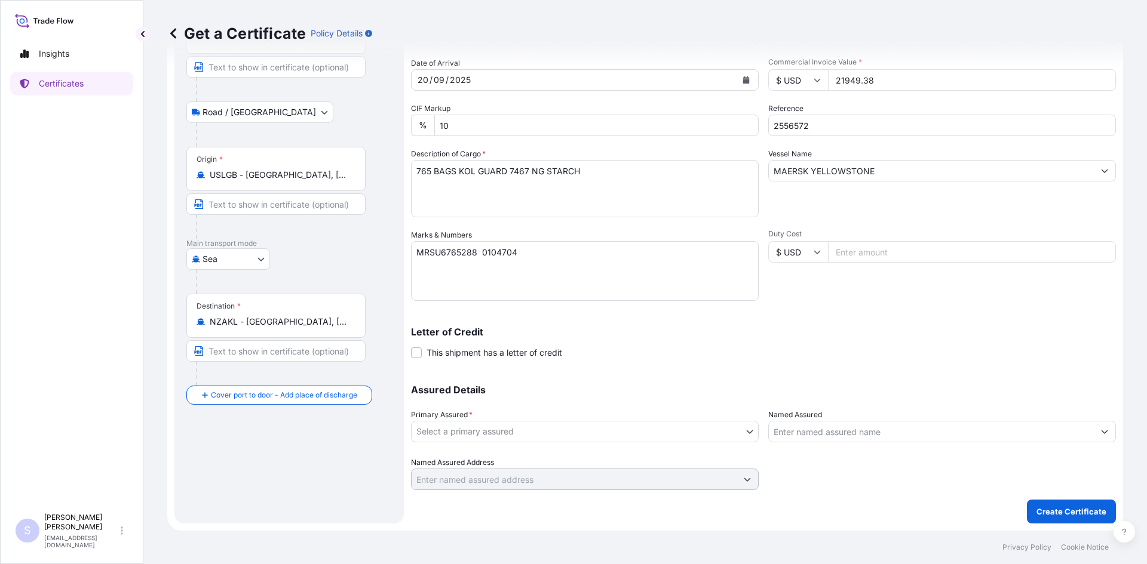
click at [689, 433] on body "Insights Certificates S Steve Klinger csidocs@cargos.com Get a Certificate Poli…" at bounding box center [573, 282] width 1147 height 564
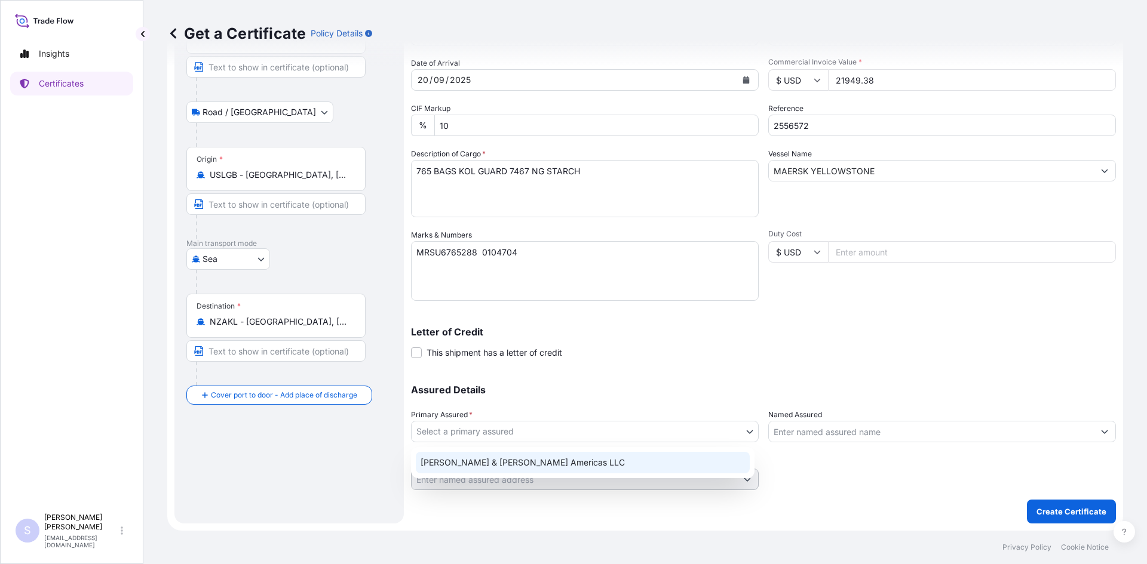
click at [631, 466] on div "Tate & Lyle Americas LLC" at bounding box center [583, 462] width 334 height 21
select select "31658"
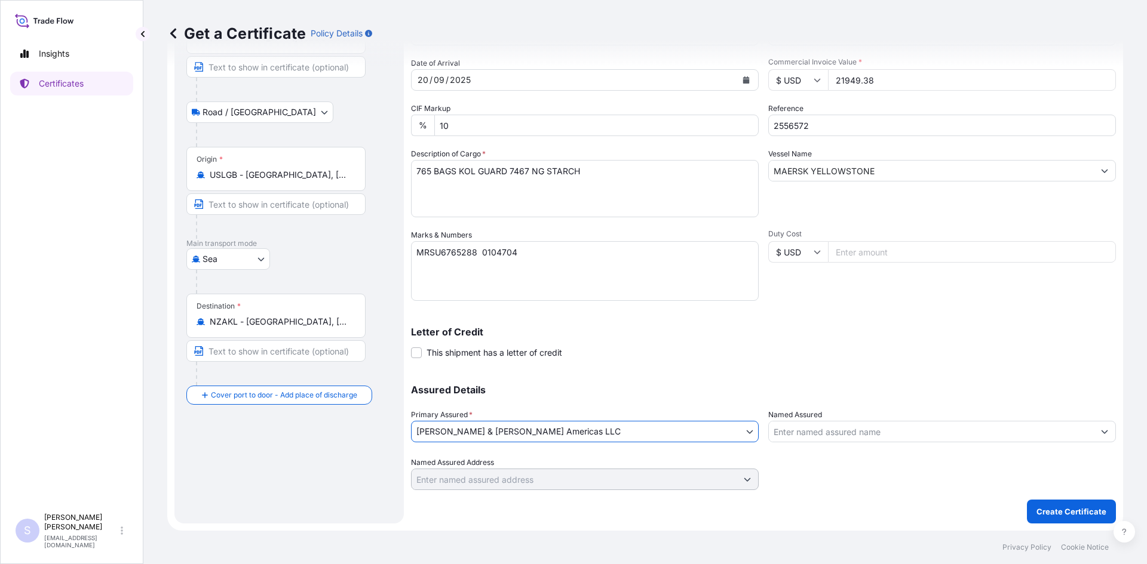
click at [868, 422] on input "Named Assured" at bounding box center [931, 431] width 325 height 21
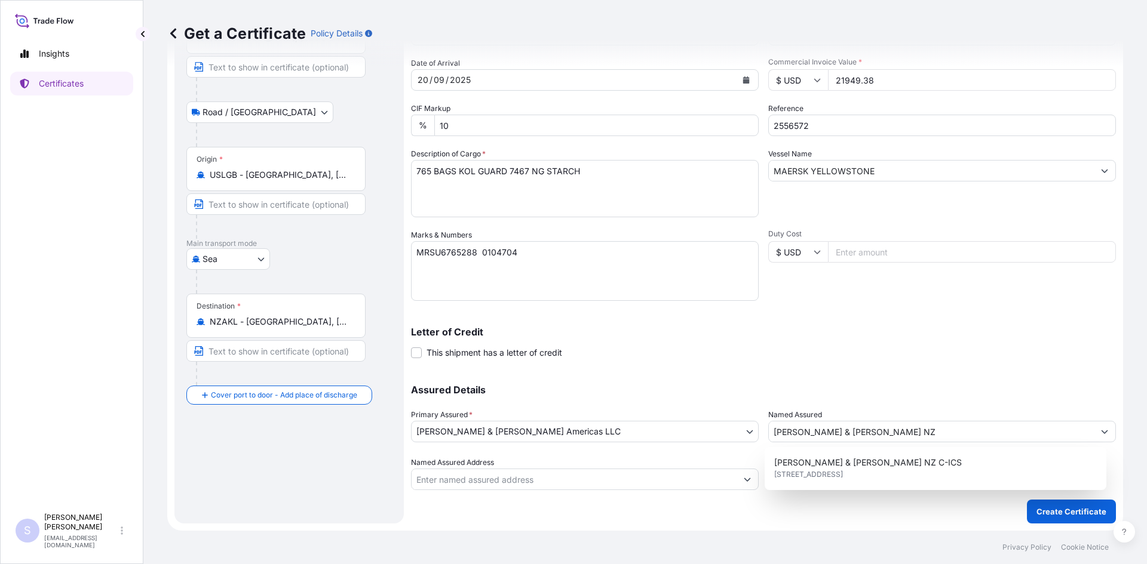
drag, startPoint x: 861, startPoint y: 447, endPoint x: 854, endPoint y: 463, distance: 17.1
click at [855, 460] on div "TATE & LYLE NZ C-ICS 180 Albert Rd, 3205, South Melbourne, Australia" at bounding box center [935, 468] width 342 height 43
type input "TATE & LYLE NZ C-ICS"
type input "180 Albert Rd, South Melbourne VIC 3205, Australia"
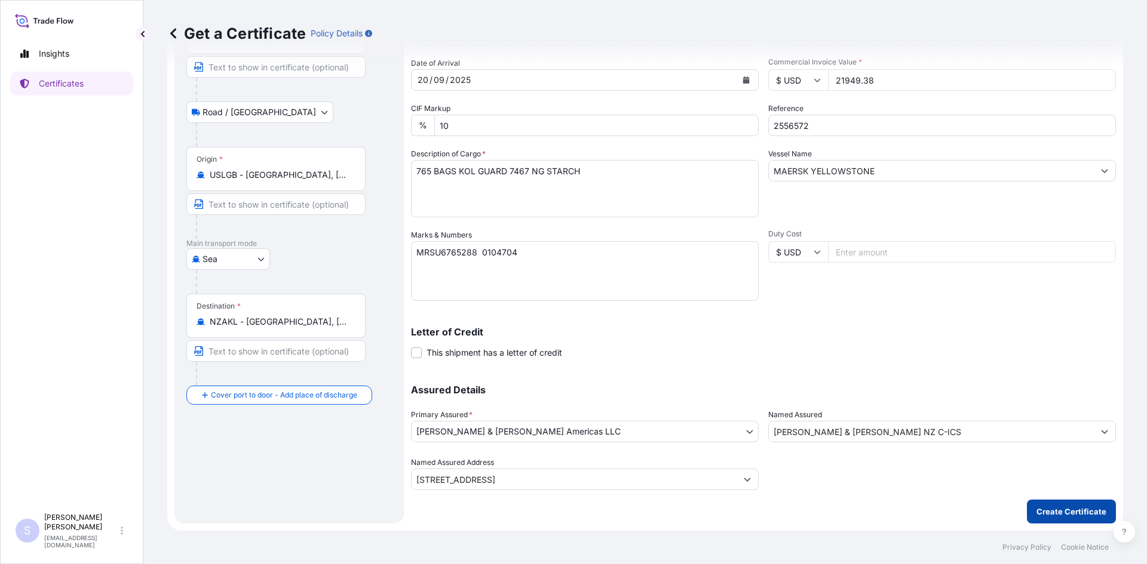
click at [1053, 514] on p "Create Certificate" at bounding box center [1071, 512] width 70 height 12
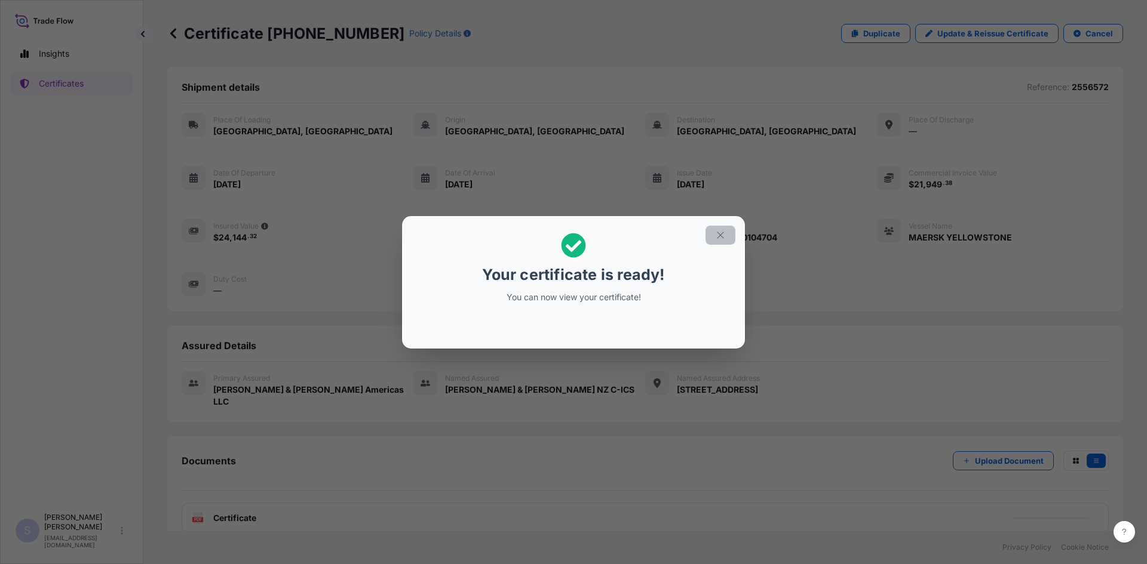
click at [724, 233] on icon "button" at bounding box center [720, 235] width 11 height 11
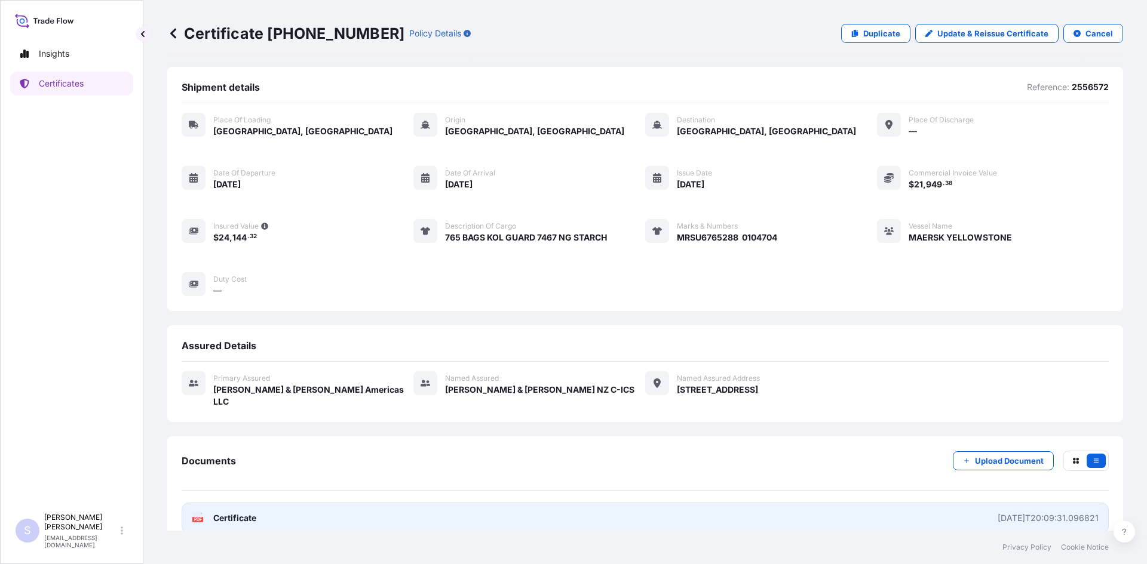
click at [214, 512] on span "Certificate" at bounding box center [234, 518] width 43 height 12
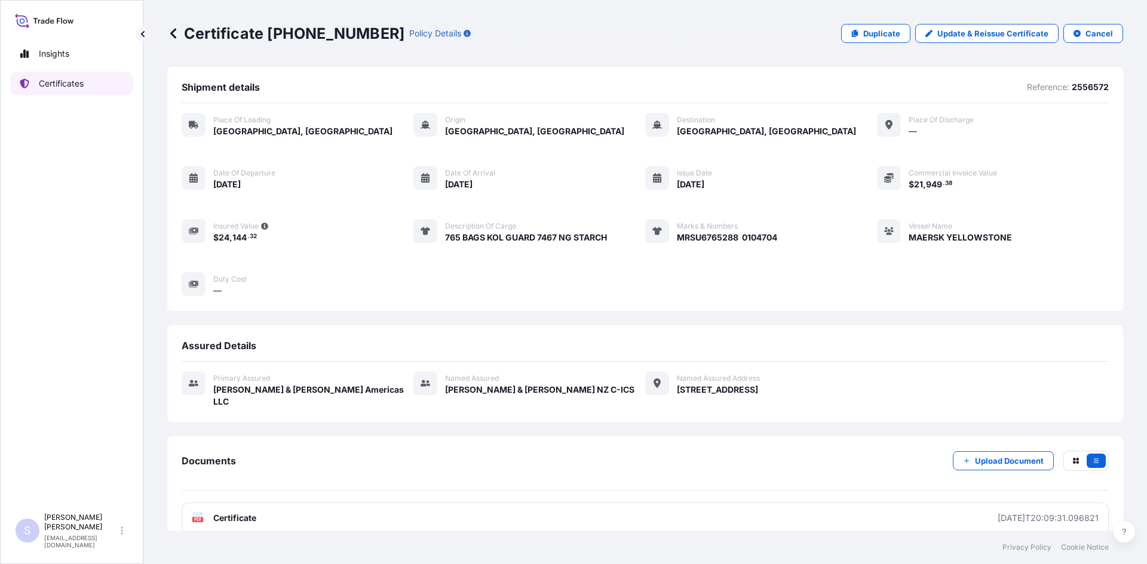
click at [84, 79] on p "Certificates" at bounding box center [61, 84] width 45 height 12
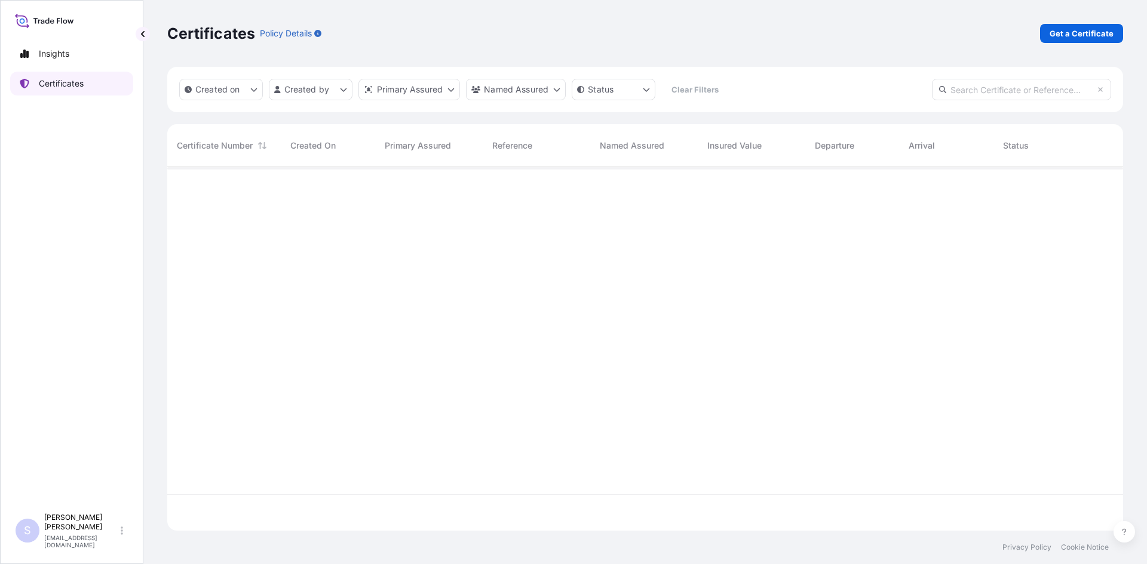
scroll to position [361, 947]
click at [1093, 33] on p "Get a Certificate" at bounding box center [1081, 33] width 64 height 12
select select "Road / Inland"
select select "Sea"
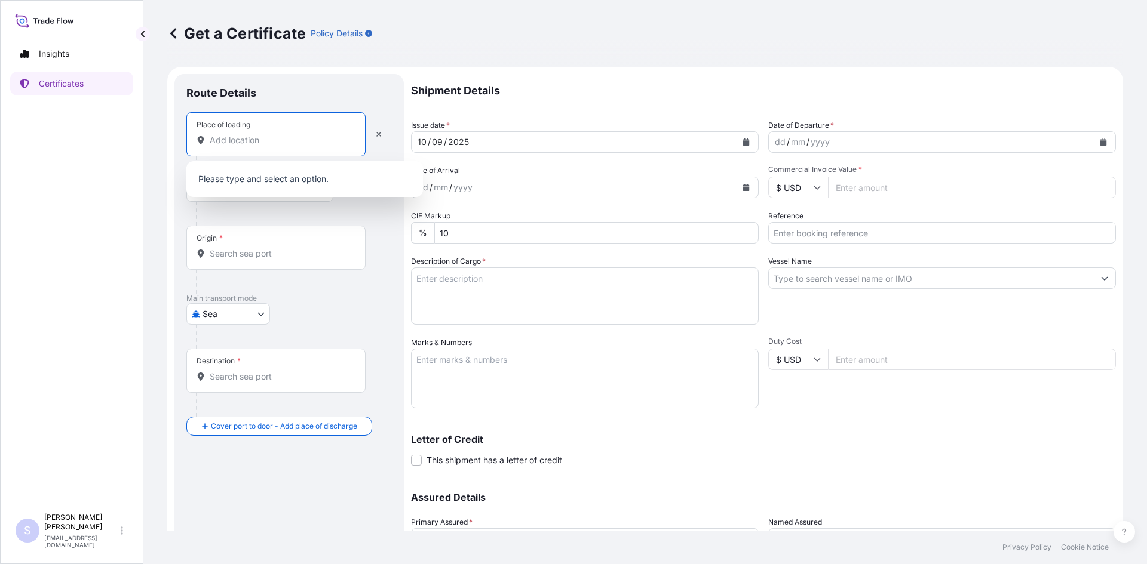
click at [269, 140] on input "Place of loading" at bounding box center [280, 140] width 141 height 12
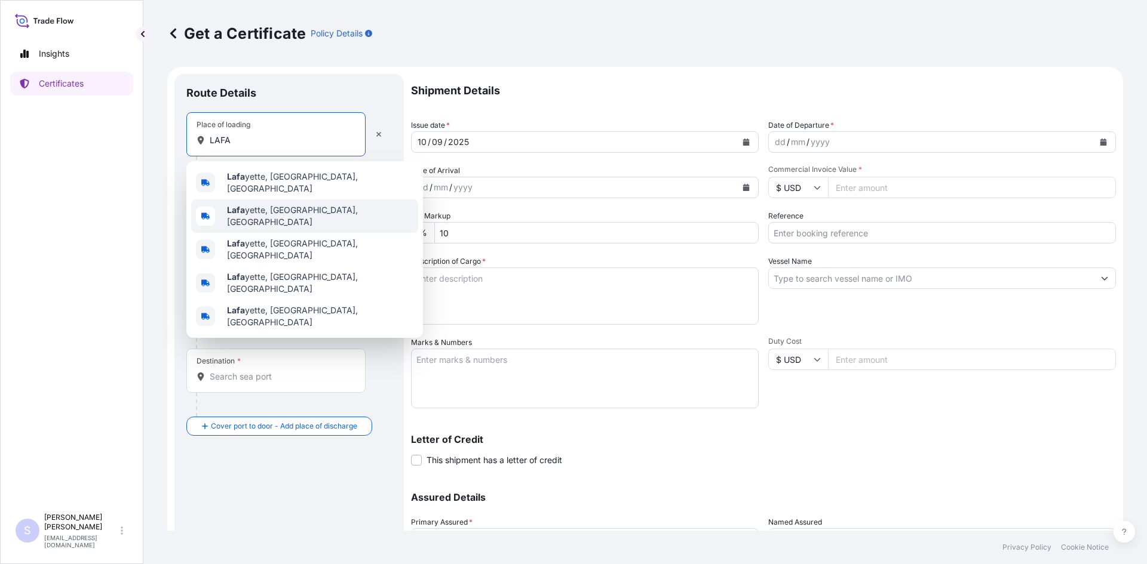
click at [265, 212] on span "Lafa yette, IN, USA" at bounding box center [320, 216] width 186 height 24
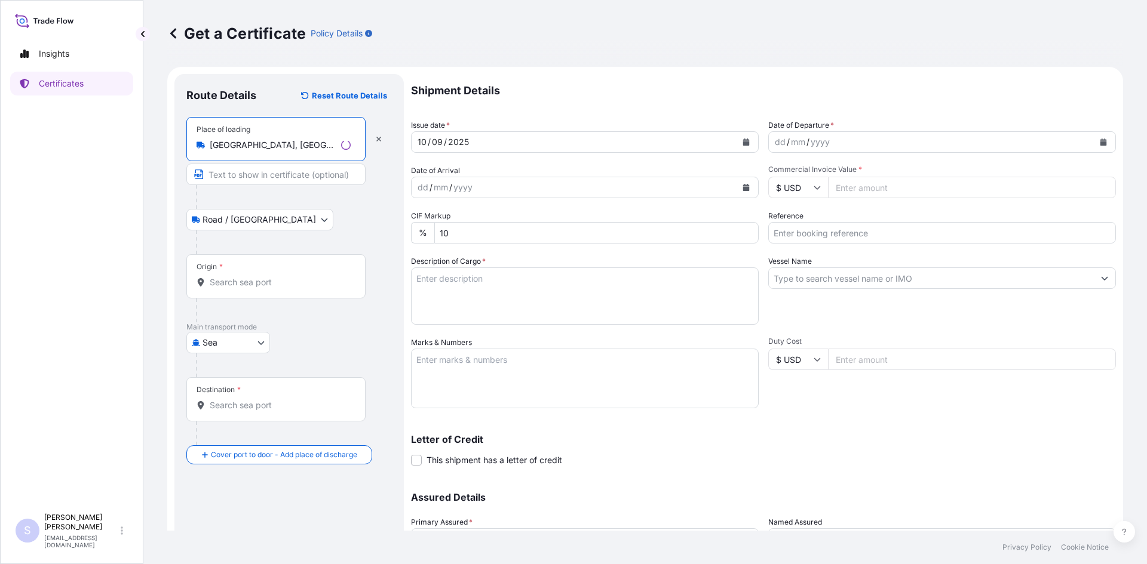
type input "Lafayette, IN, USA"
click at [246, 292] on div "Origin *" at bounding box center [275, 276] width 179 height 44
click at [246, 288] on input "Origin *" at bounding box center [280, 282] width 141 height 12
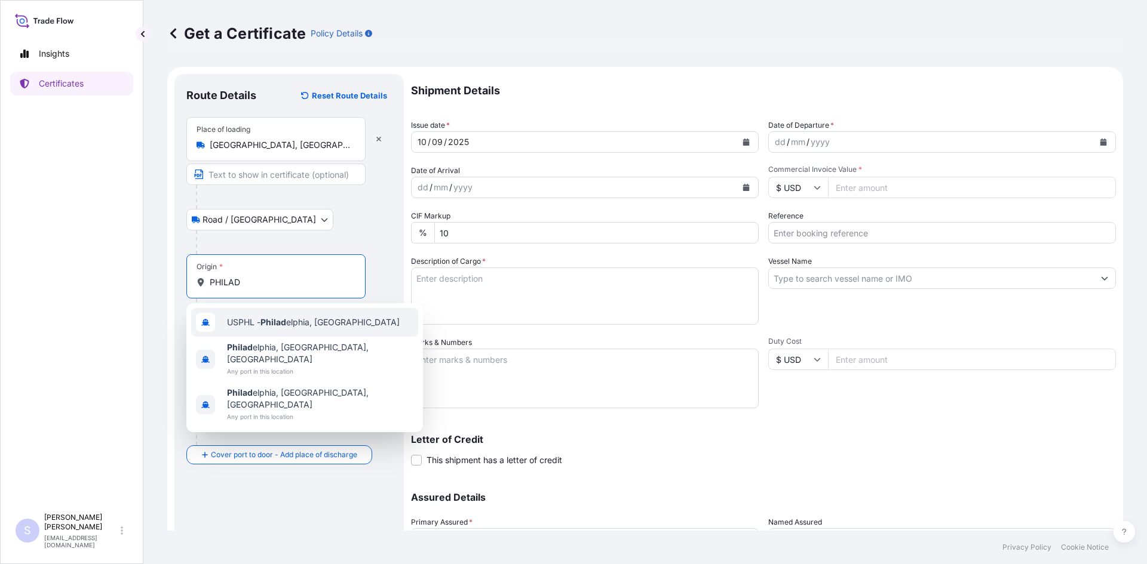
click at [251, 326] on span "USPHL - Philad elphia, United States" at bounding box center [313, 322] width 173 height 12
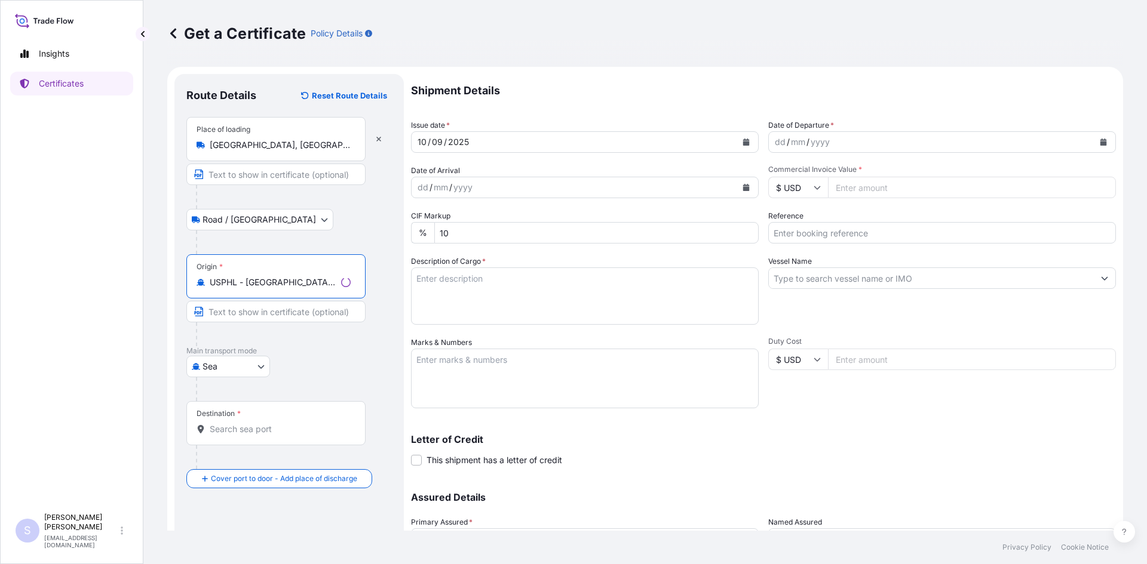
type input "USPHL - Philadelphia, United States"
click at [290, 431] on input "Destination *" at bounding box center [280, 429] width 141 height 12
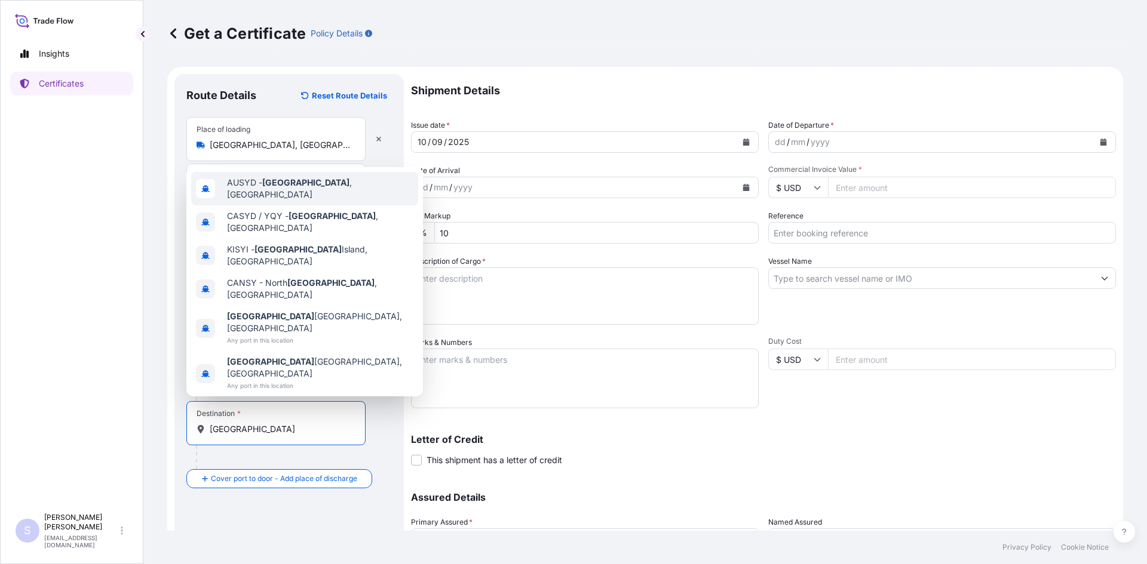
click at [300, 205] on div "AUSYD - Sydney , Australia" at bounding box center [304, 188] width 227 height 33
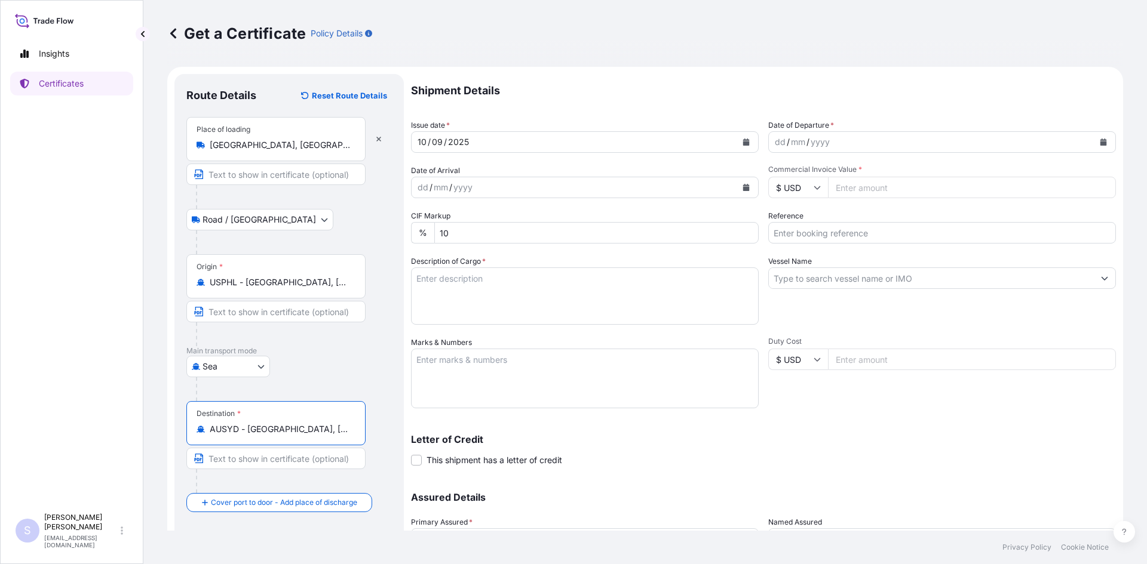
type input "AUSYD - Sydney, Australia"
click at [1093, 141] on button "Calendar" at bounding box center [1102, 142] width 19 height 19
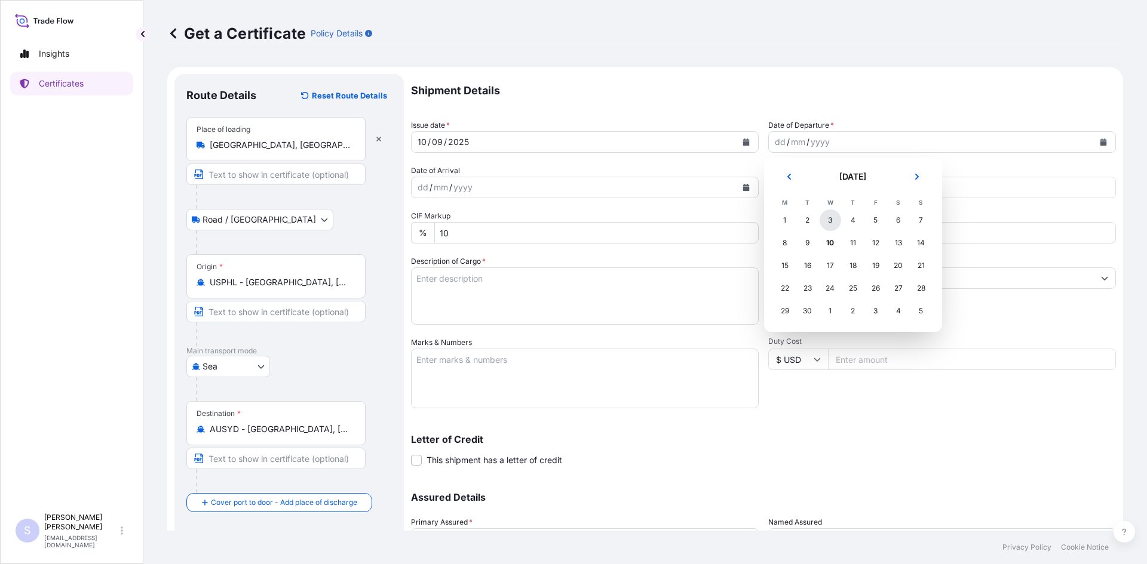
click at [829, 221] on div "3" at bounding box center [829, 220] width 21 height 21
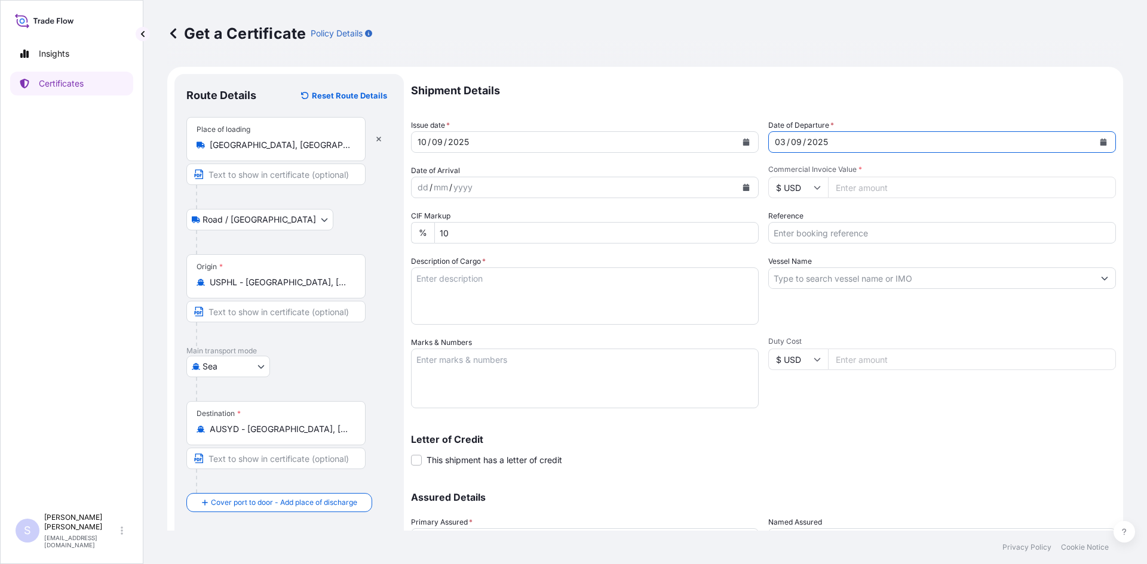
click at [736, 186] on button "Calendar" at bounding box center [745, 187] width 19 height 19
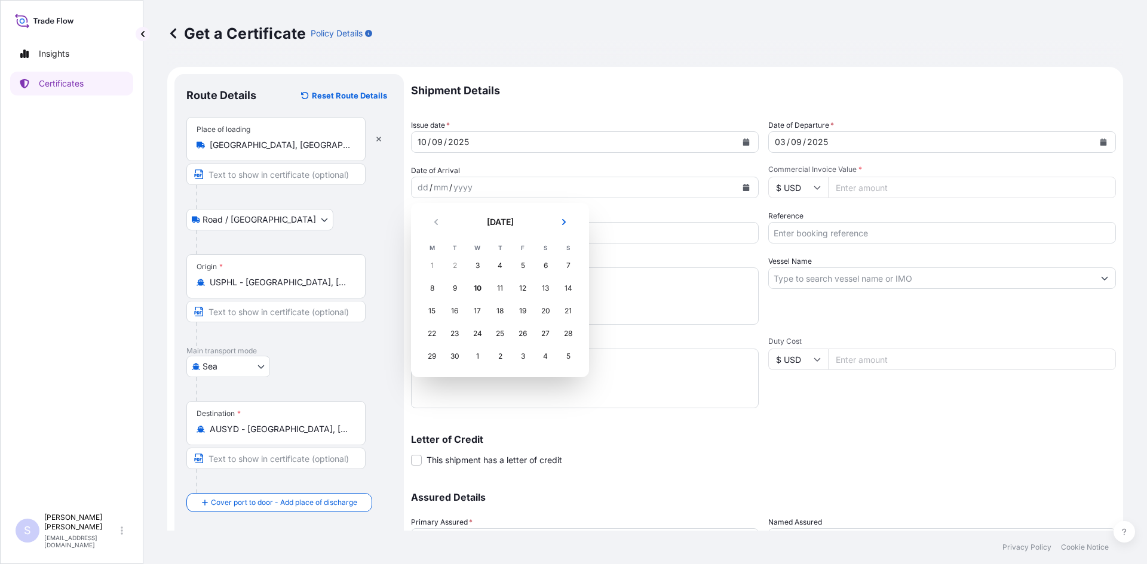
drag, startPoint x: 557, startPoint y: 232, endPoint x: 557, endPoint y: 220, distance: 11.4
click at [557, 228] on header "September 2025" at bounding box center [499, 227] width 159 height 29
click at [557, 220] on button "Next" at bounding box center [564, 222] width 26 height 19
click at [454, 288] on div "7" at bounding box center [454, 288] width 21 height 21
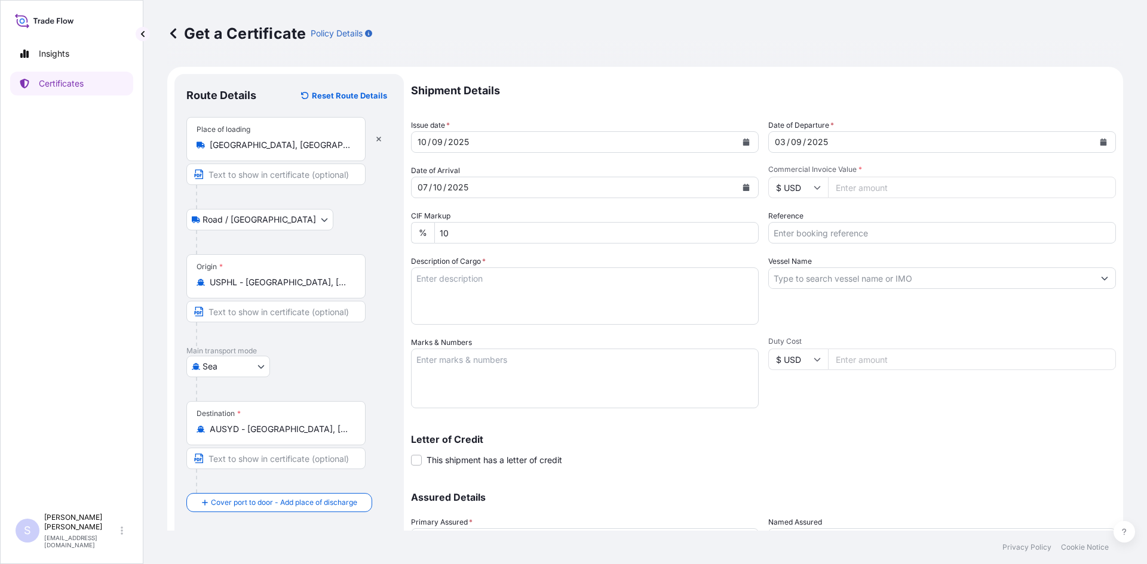
click at [889, 188] on input "Commercial Invoice Value *" at bounding box center [972, 187] width 288 height 21
click at [884, 183] on input "Commercial Invoice Value *" at bounding box center [972, 187] width 288 height 21
type input "33234.60"
click at [807, 234] on input "Reference" at bounding box center [942, 232] width 348 height 21
type input "2562851-52"
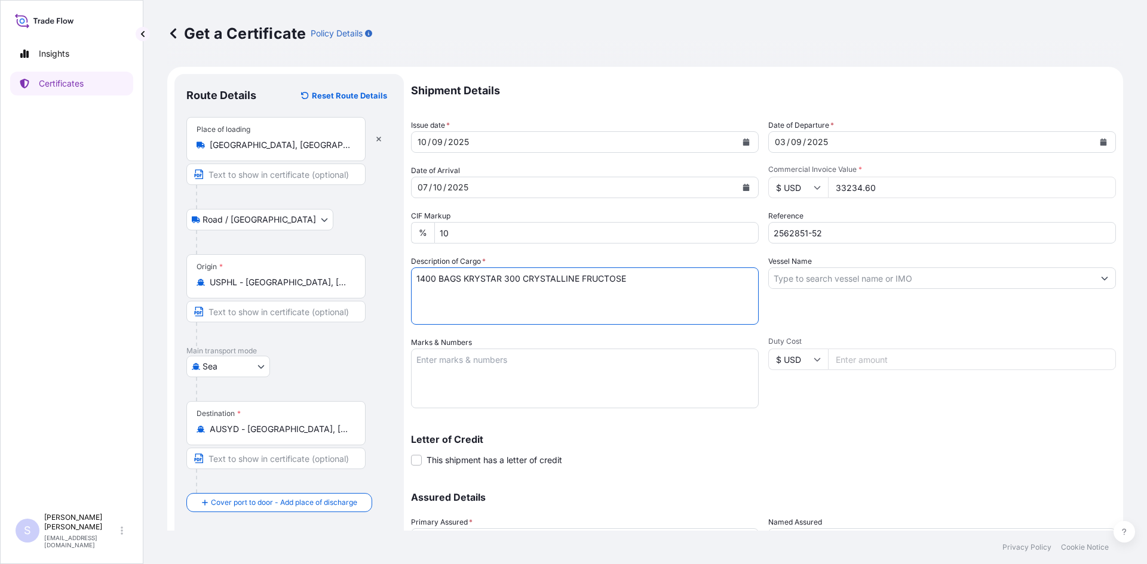
type textarea "1400 BAGS KRYSTAR 300 CRYSTALLINE FRUCTOSE"
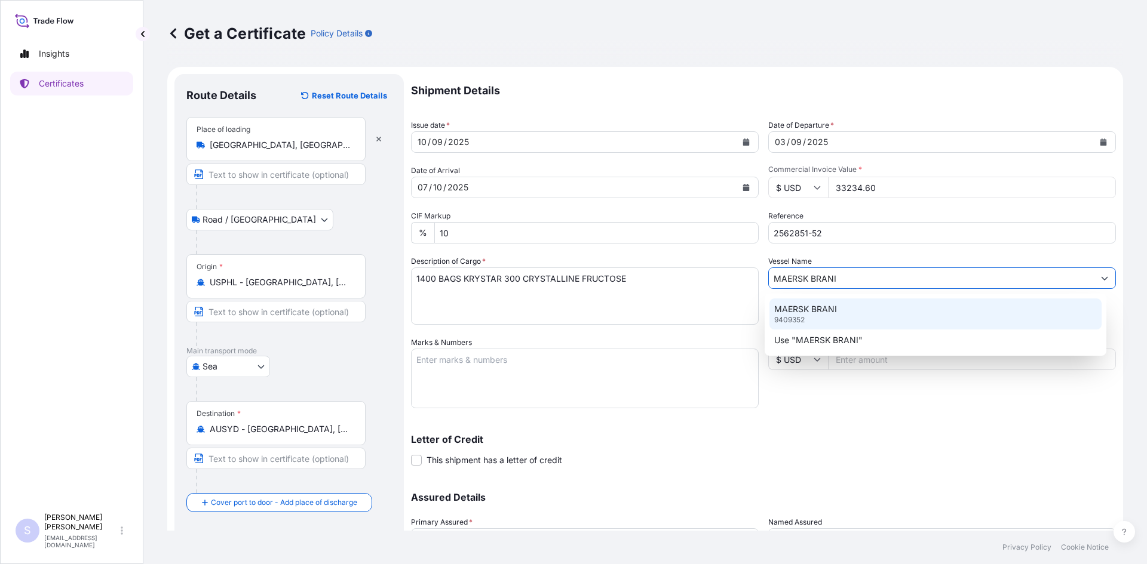
click at [797, 312] on p "MAERSK BRANI" at bounding box center [805, 309] width 63 height 12
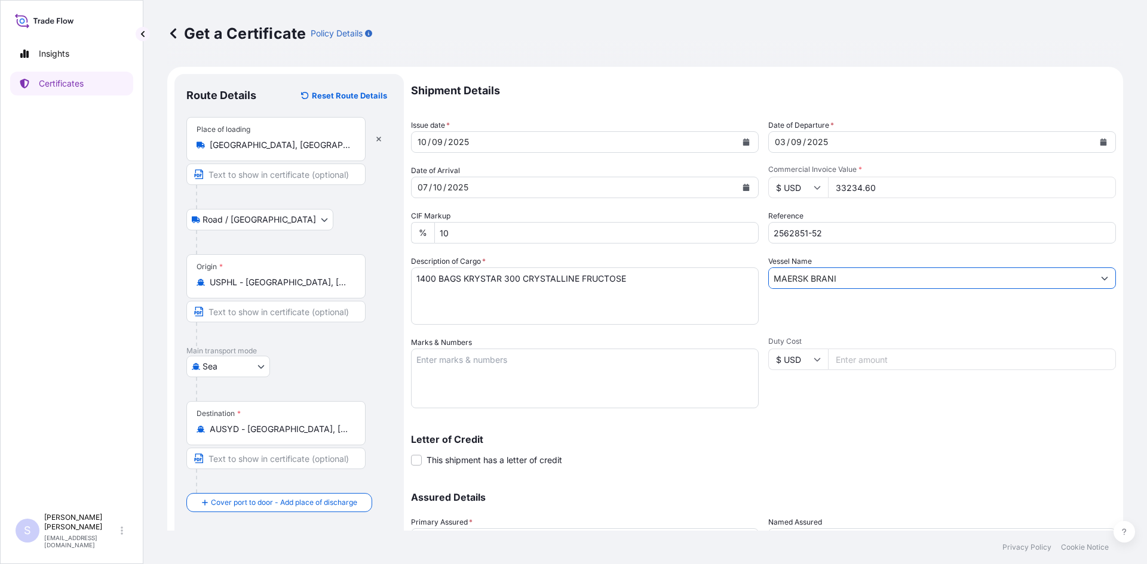
type input "MAERSK BRANI"
click at [588, 374] on textarea "Marks & Numbers" at bounding box center [585, 379] width 348 height 60
type textarea "MRKU6528730 0104628 TIIU2244124 0104768"
click at [850, 432] on div "Letter of Credit This shipment has a letter of credit Letter of credit * Letter…" at bounding box center [763, 443] width 705 height 46
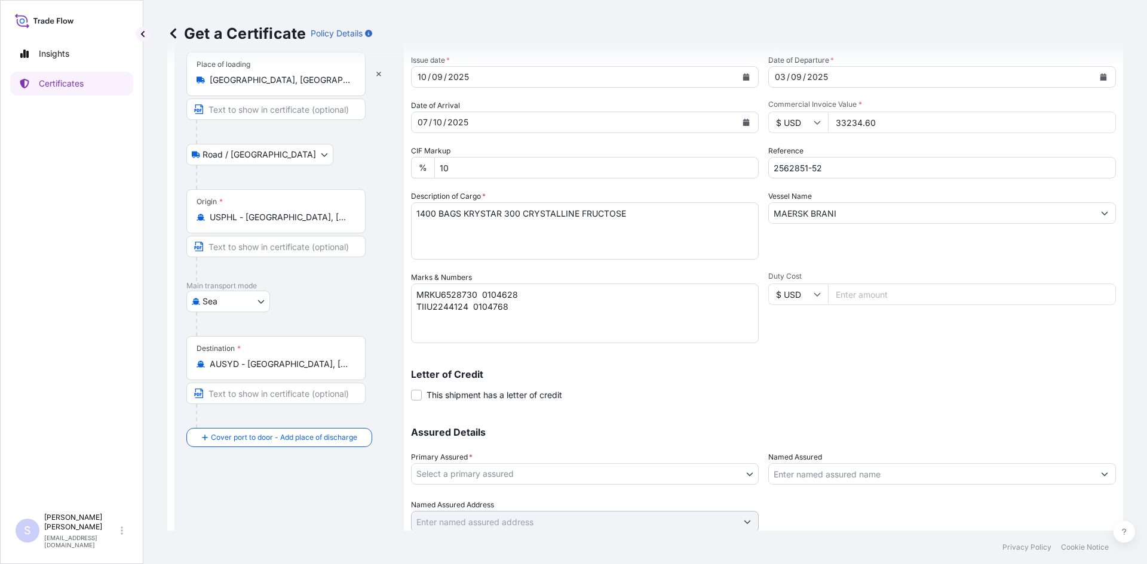
scroll to position [107, 0]
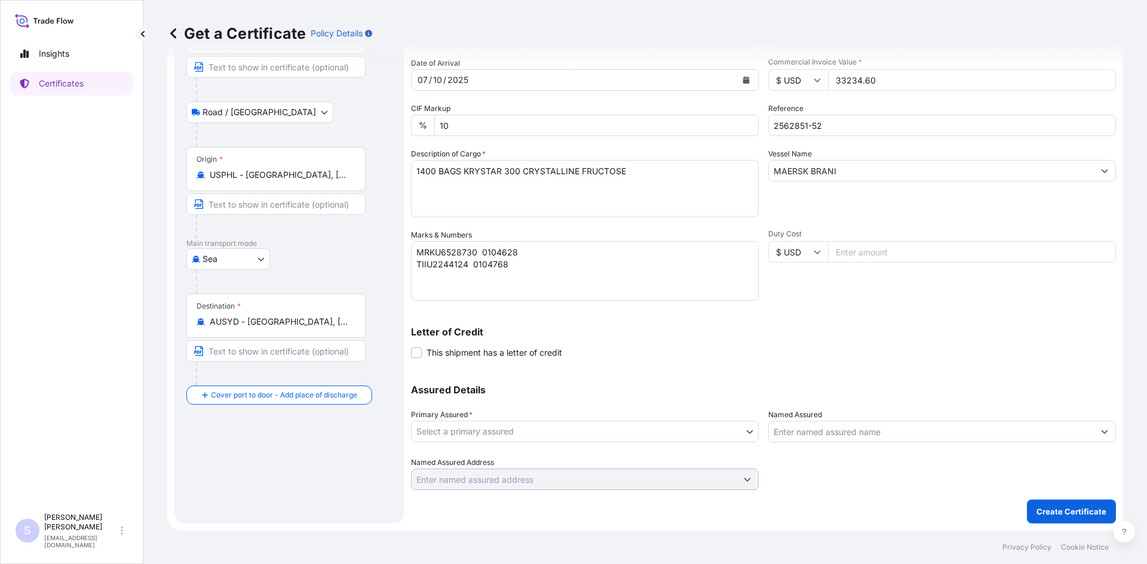
click at [498, 422] on body "Insights Certificates S Steve Klinger csidocs@cargos.com Get a Certificate Poli…" at bounding box center [573, 282] width 1147 height 564
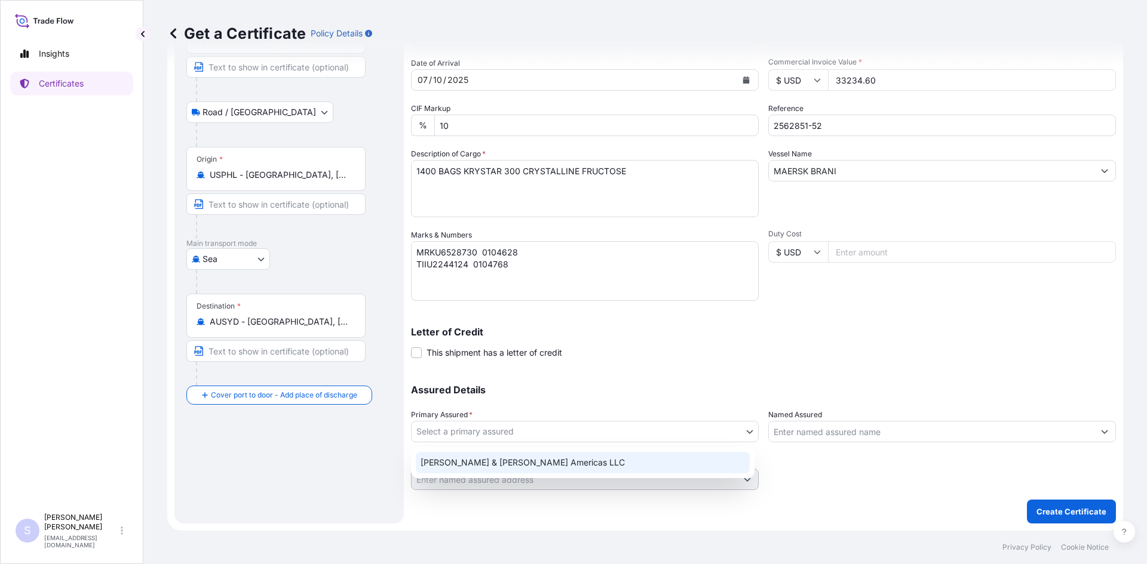
click at [508, 464] on div "Tate & Lyle Americas LLC" at bounding box center [583, 462] width 334 height 21
select select "31658"
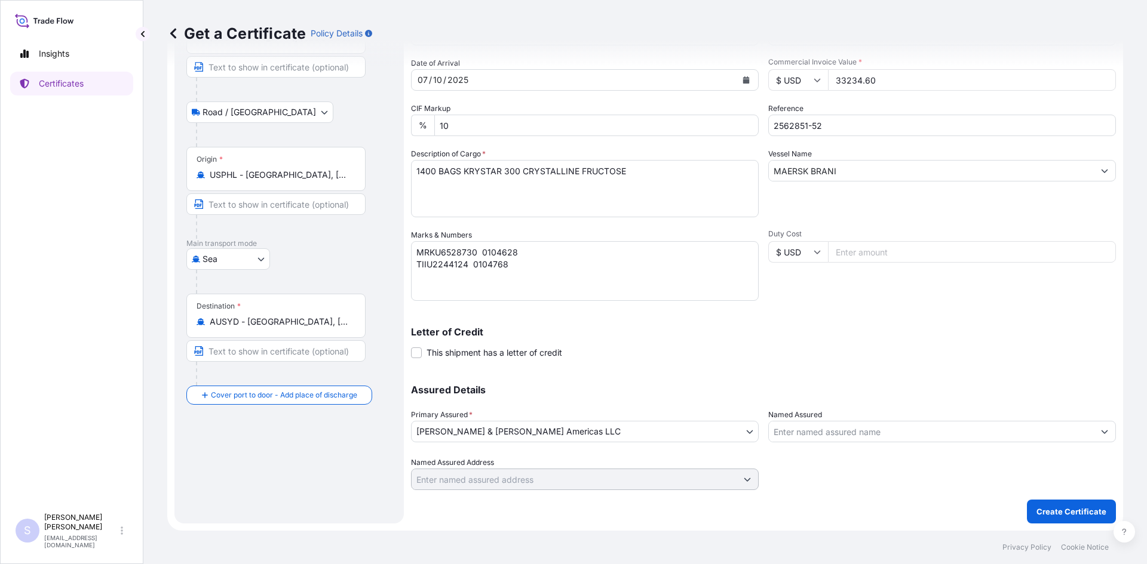
click at [819, 442] on div at bounding box center [942, 431] width 348 height 21
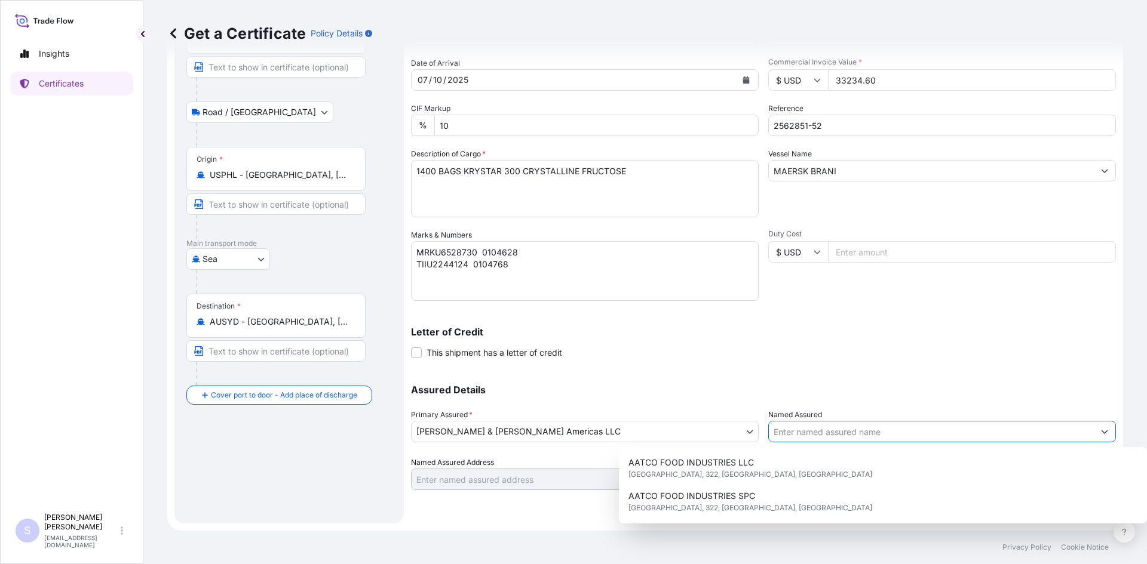
click at [820, 441] on input "Named Assured" at bounding box center [931, 431] width 325 height 21
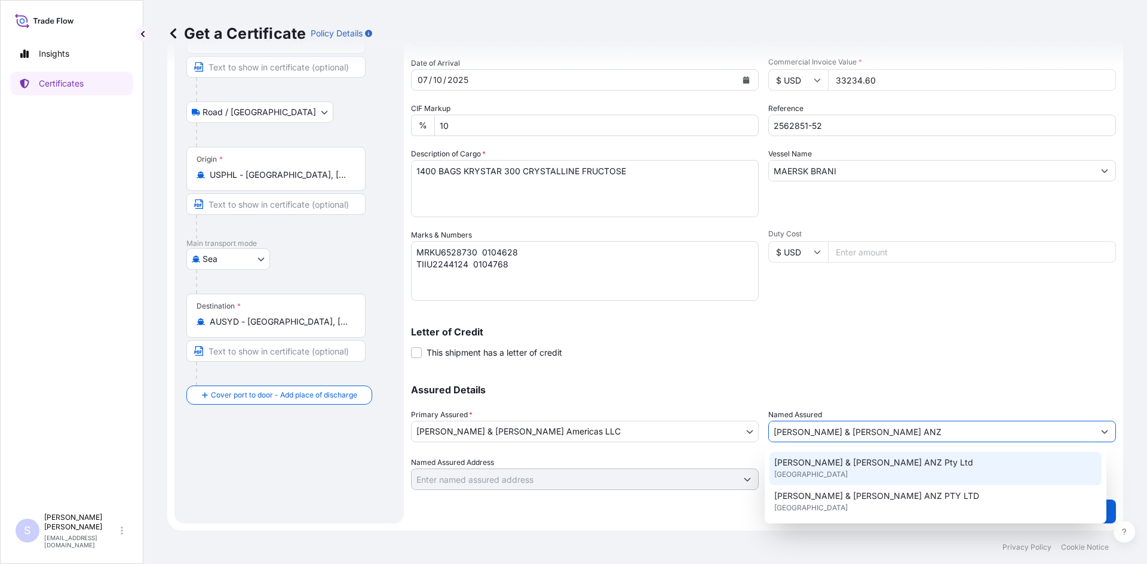
click at [846, 481] on div "Tate & Lyle ANZ Pty Ltd United Kingdom" at bounding box center [935, 468] width 333 height 33
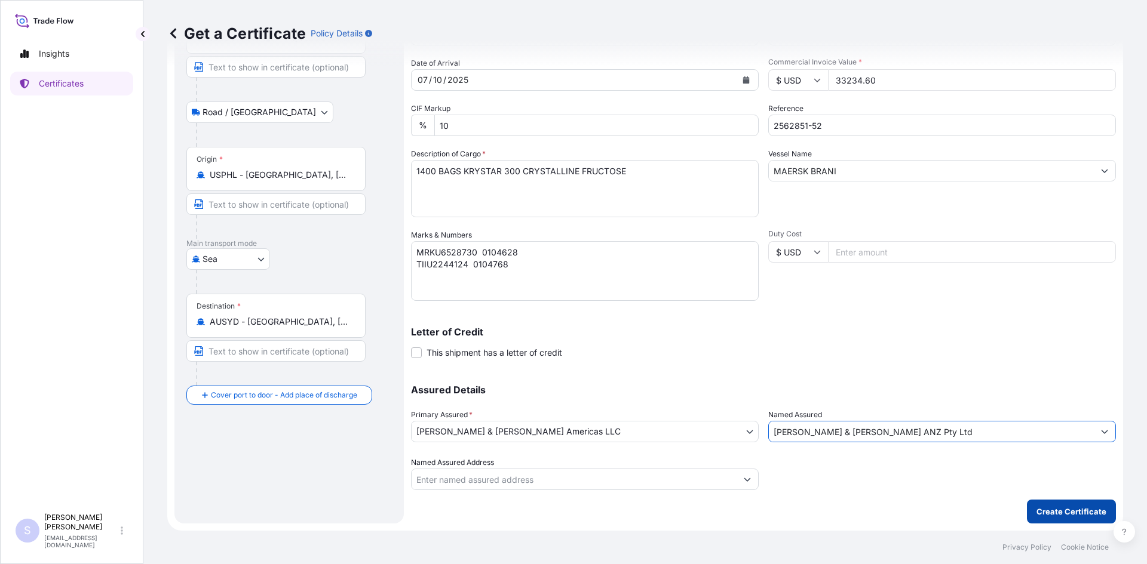
type input "Tate & Lyle ANZ Pty Ltd"
click at [1054, 511] on p "Create Certificate" at bounding box center [1071, 512] width 70 height 12
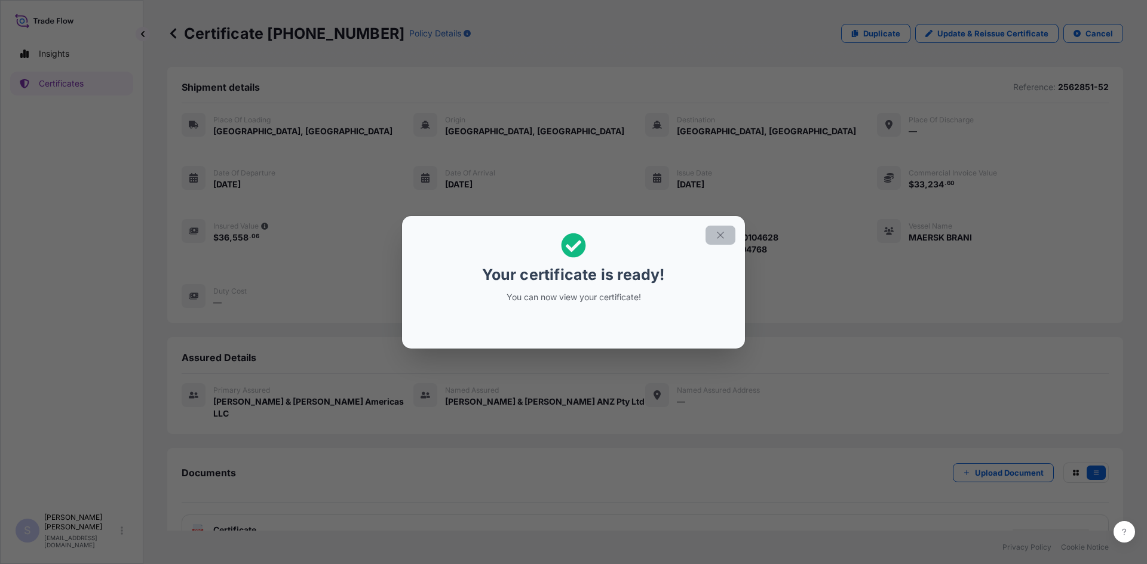
click at [711, 237] on button "button" at bounding box center [720, 235] width 30 height 19
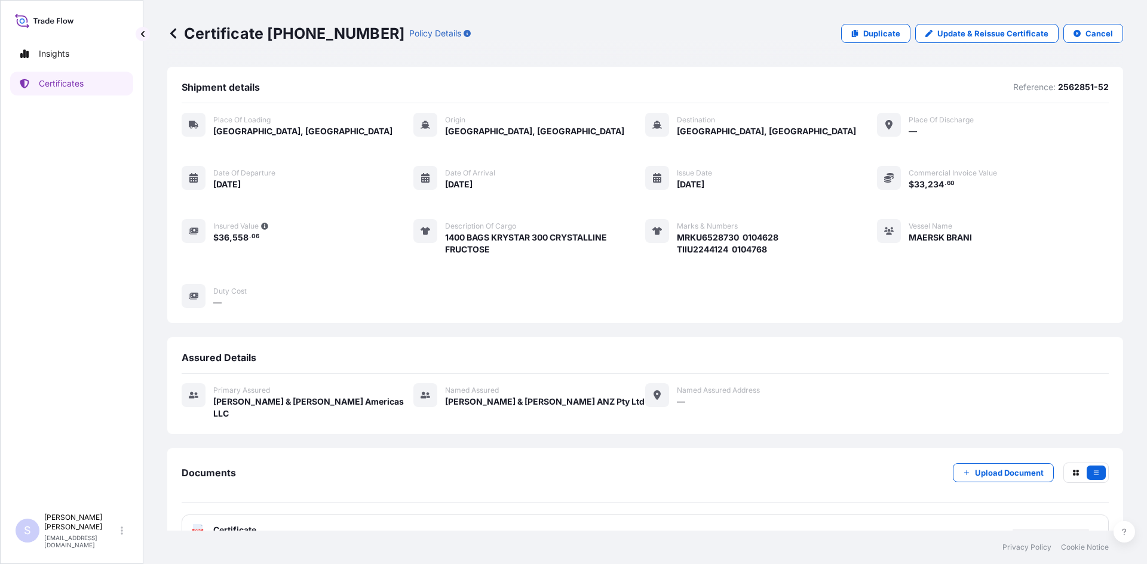
click at [199, 524] on icon at bounding box center [198, 530] width 10 height 12
click at [201, 524] on icon at bounding box center [198, 530] width 10 height 12
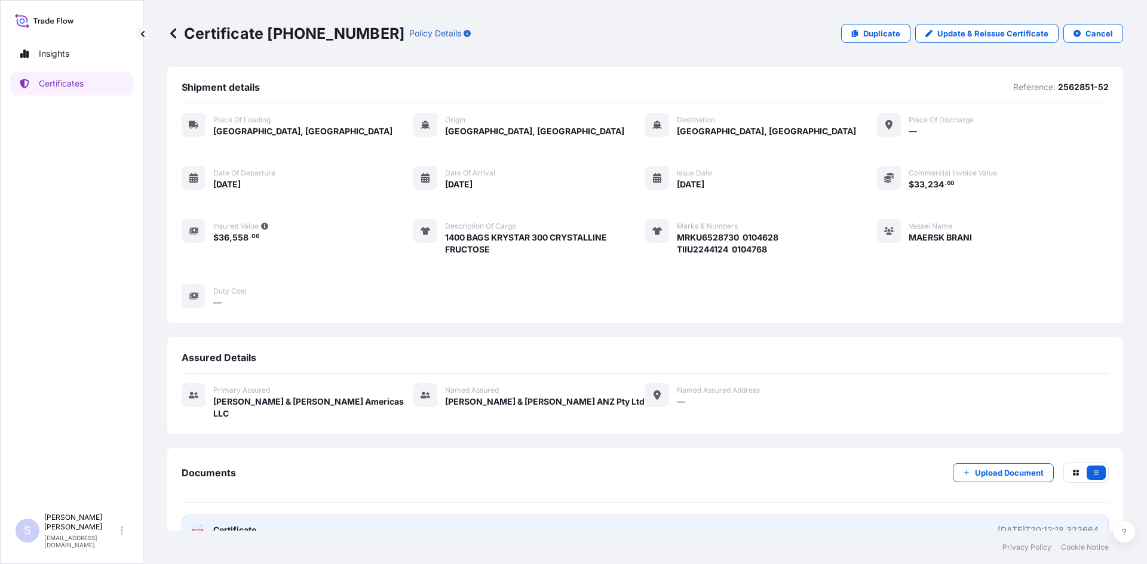
click at [201, 524] on icon at bounding box center [198, 530] width 10 height 12
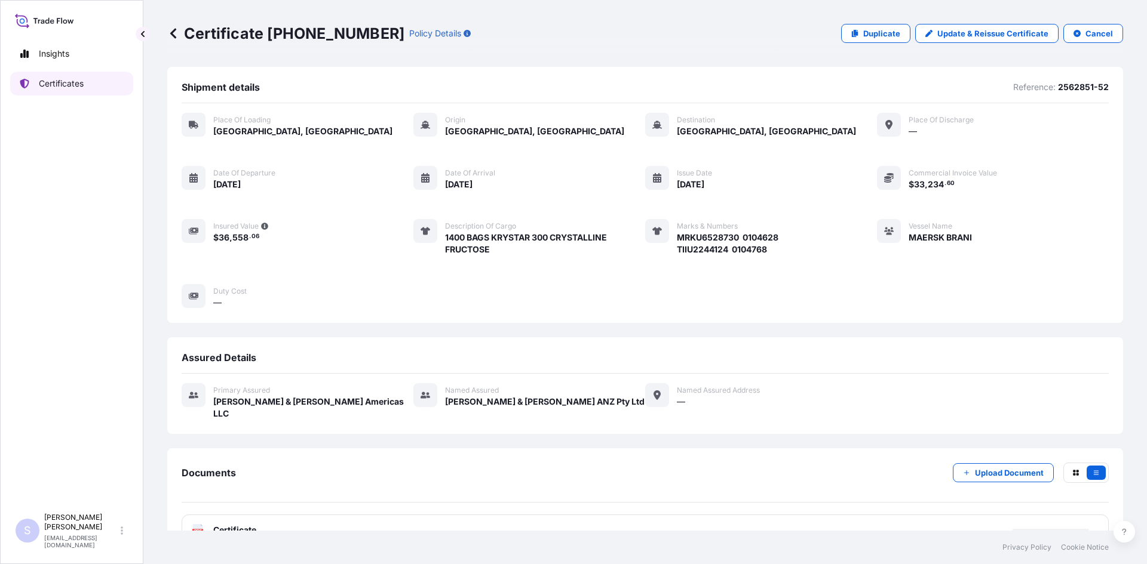
click at [111, 87] on link "Certificates" at bounding box center [71, 84] width 123 height 24
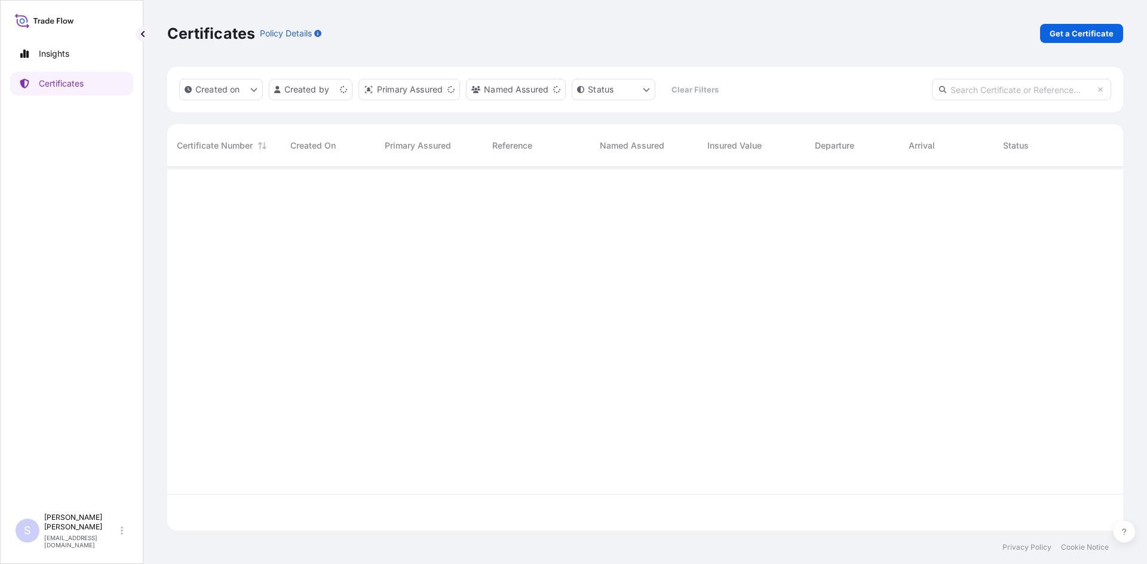
scroll to position [398, 947]
click at [1113, 34] on p "Get a Certificate" at bounding box center [1081, 33] width 64 height 12
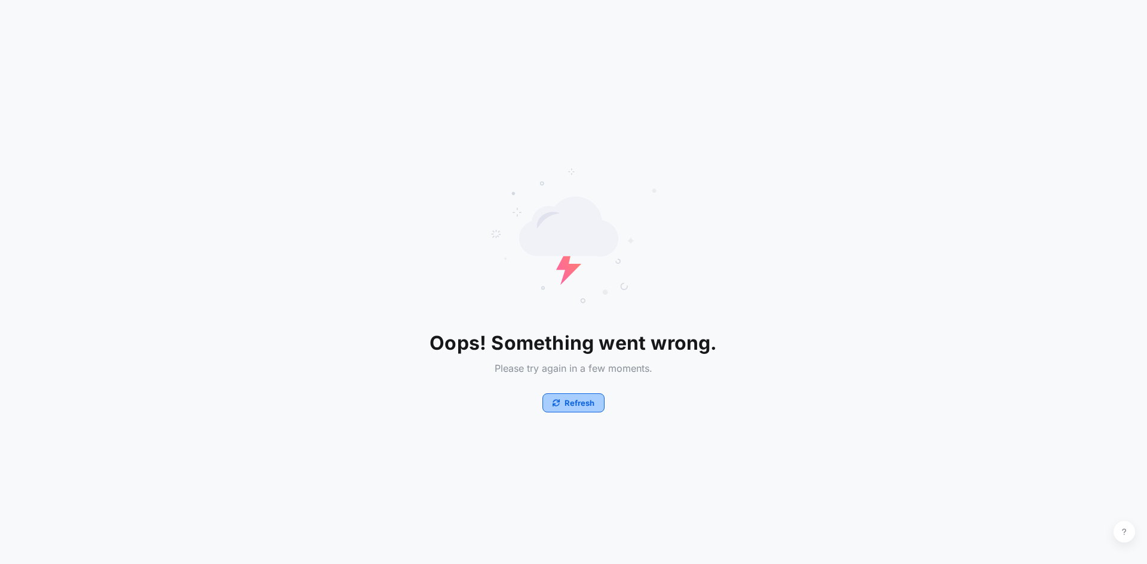
click at [563, 402] on button "Refresh" at bounding box center [573, 403] width 62 height 19
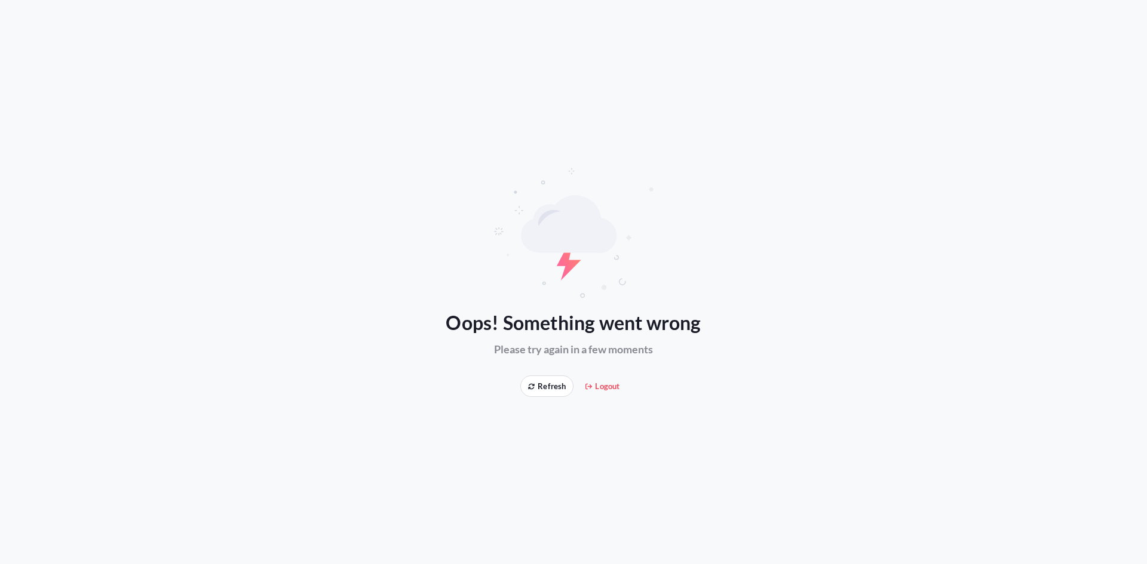
click at [592, 386] on span "Logout" at bounding box center [602, 386] width 34 height 12
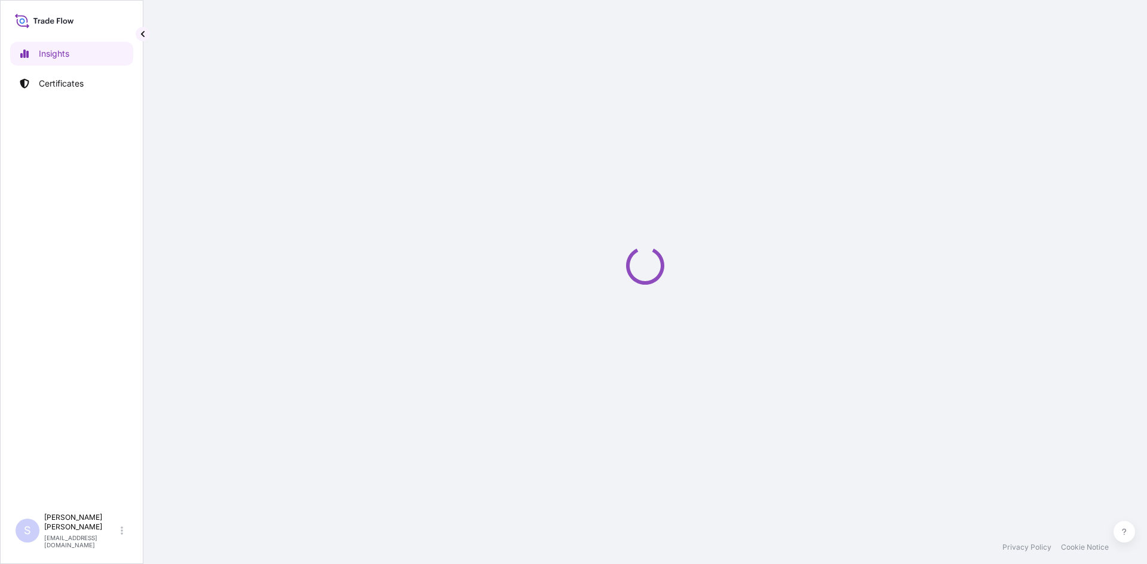
select select "2025"
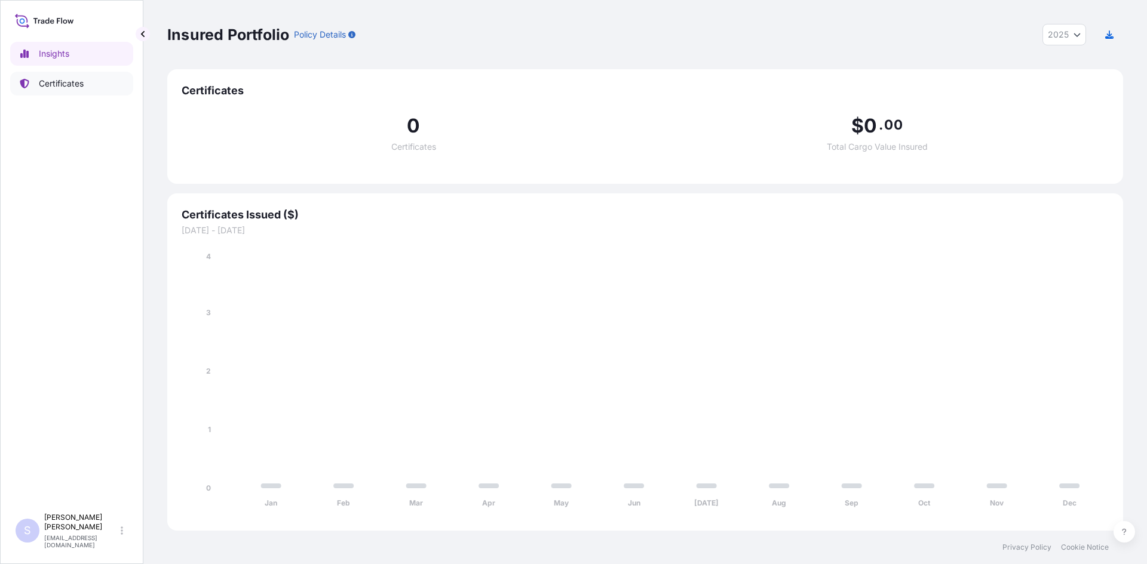
click at [41, 73] on link "Certificates" at bounding box center [71, 84] width 123 height 24
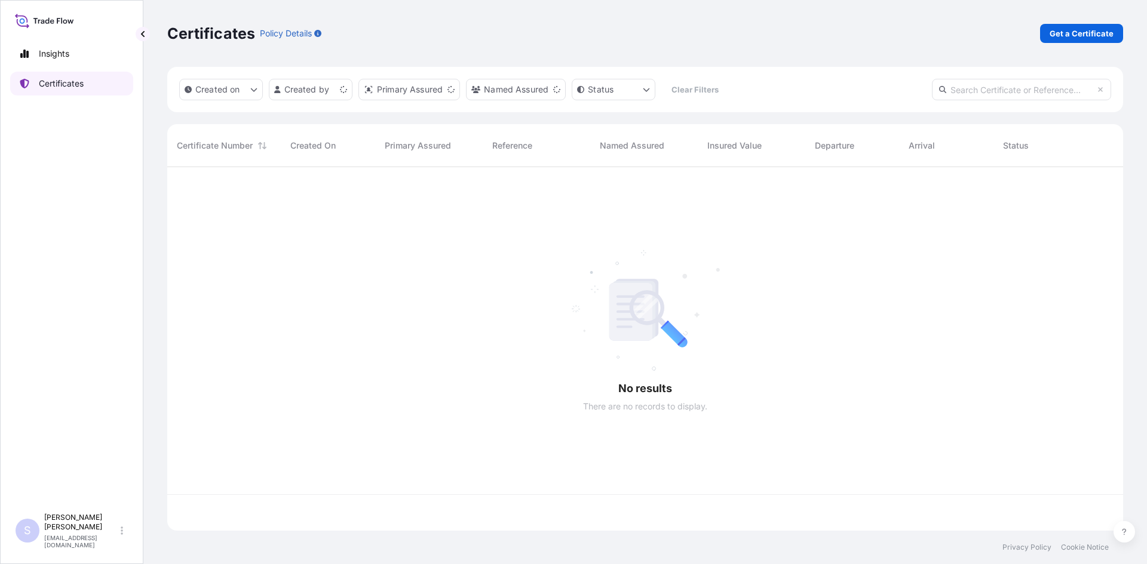
scroll to position [361, 947]
click at [1061, 40] on link "Get a Certificate" at bounding box center [1081, 33] width 83 height 19
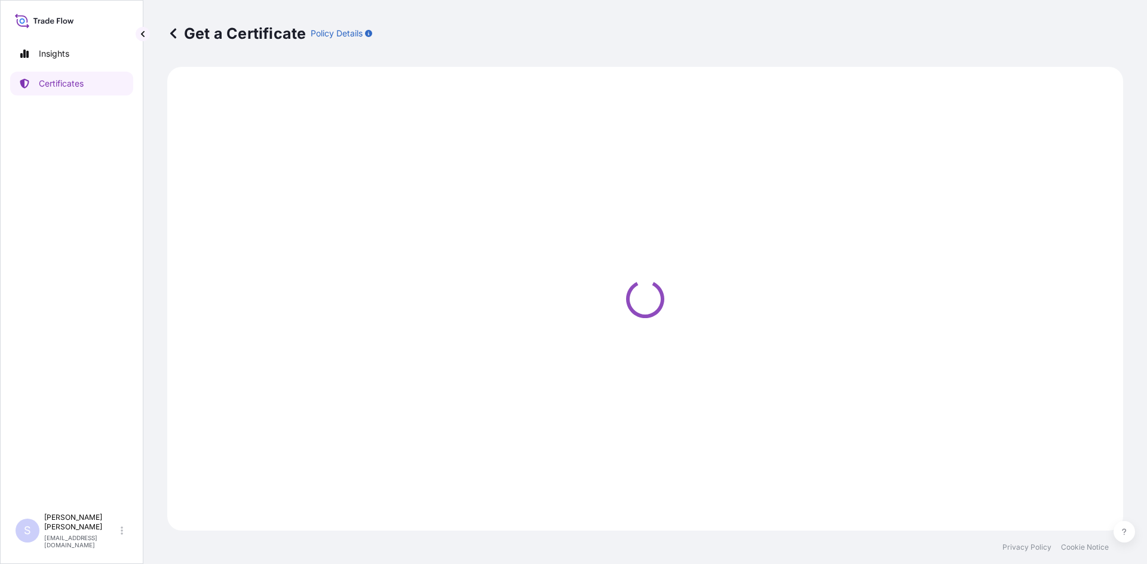
select select "Sea"
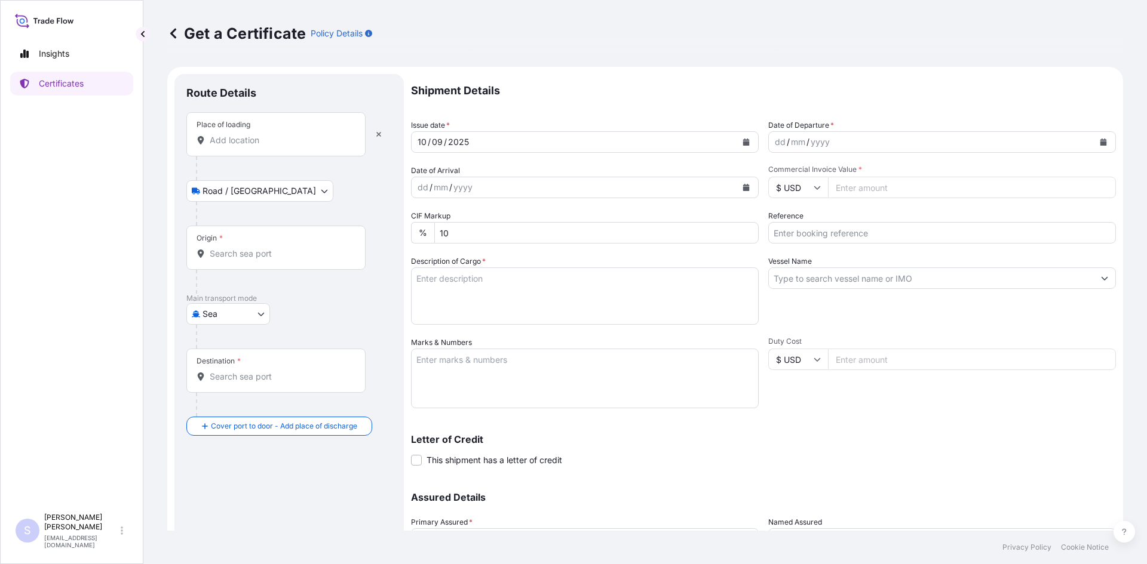
click at [281, 139] on input "Place of loading" at bounding box center [280, 140] width 141 height 12
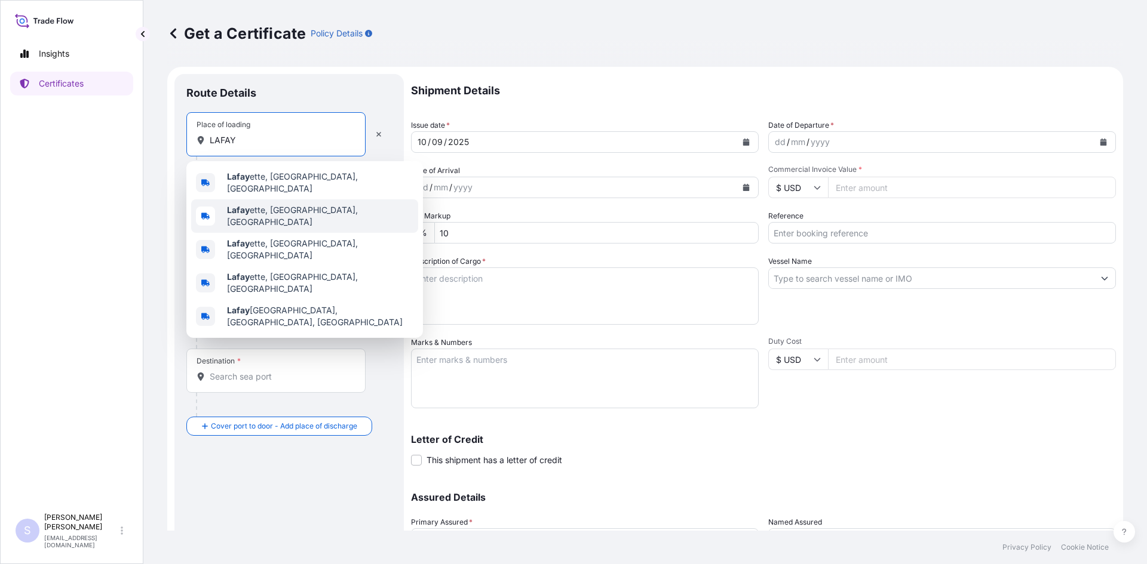
click at [275, 202] on div "Lafay ette, IN, USA" at bounding box center [304, 215] width 227 height 33
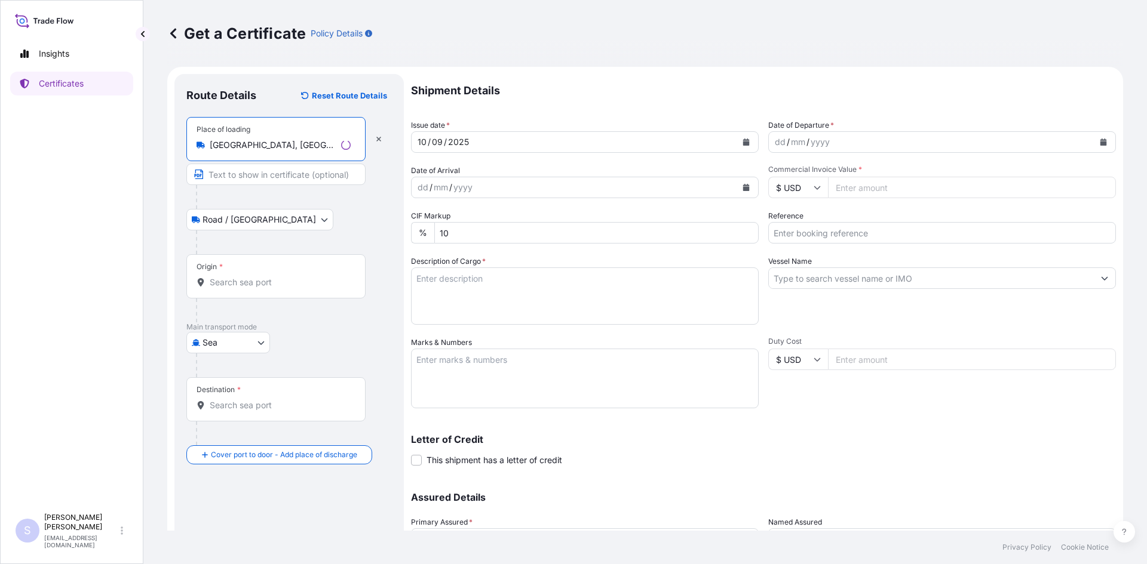
type input "Lafayette, IN, USA"
click at [261, 291] on div "Origin *" at bounding box center [275, 276] width 179 height 44
click at [261, 288] on input "Origin *" at bounding box center [280, 282] width 141 height 12
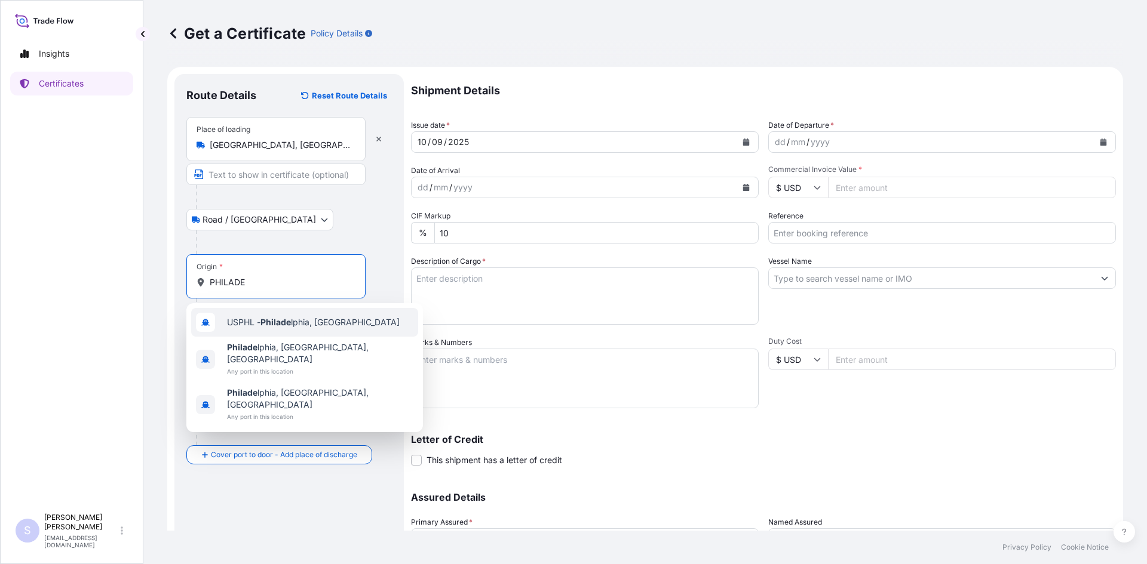
click at [259, 327] on span "USPHL - Philade lphia, United States" at bounding box center [313, 322] width 173 height 12
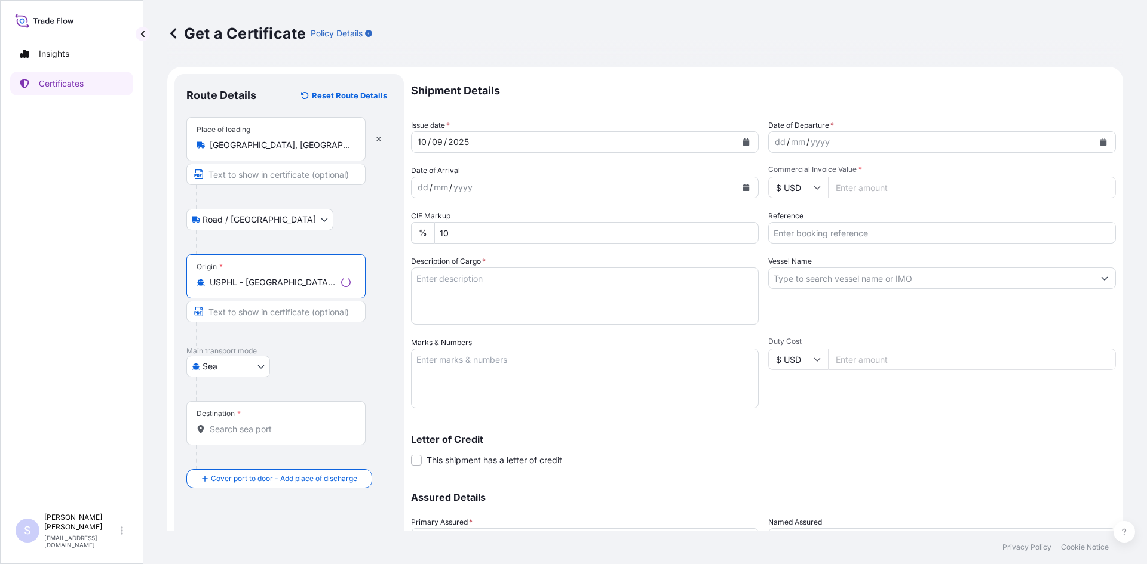
type input "USPHL - Philadelphia, United States"
click at [267, 437] on div "Destination *" at bounding box center [275, 423] width 179 height 44
click at [267, 435] on input "Destination *" at bounding box center [280, 429] width 141 height 12
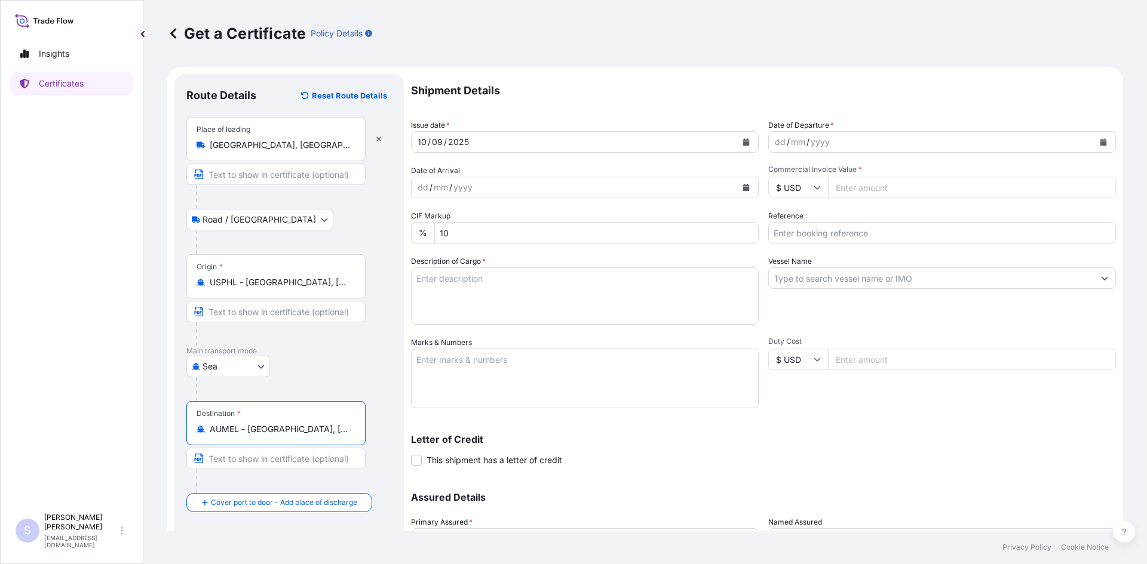
type input "AUMEL - Melbourne, Australia"
click at [1093, 141] on button "Calendar" at bounding box center [1102, 142] width 19 height 19
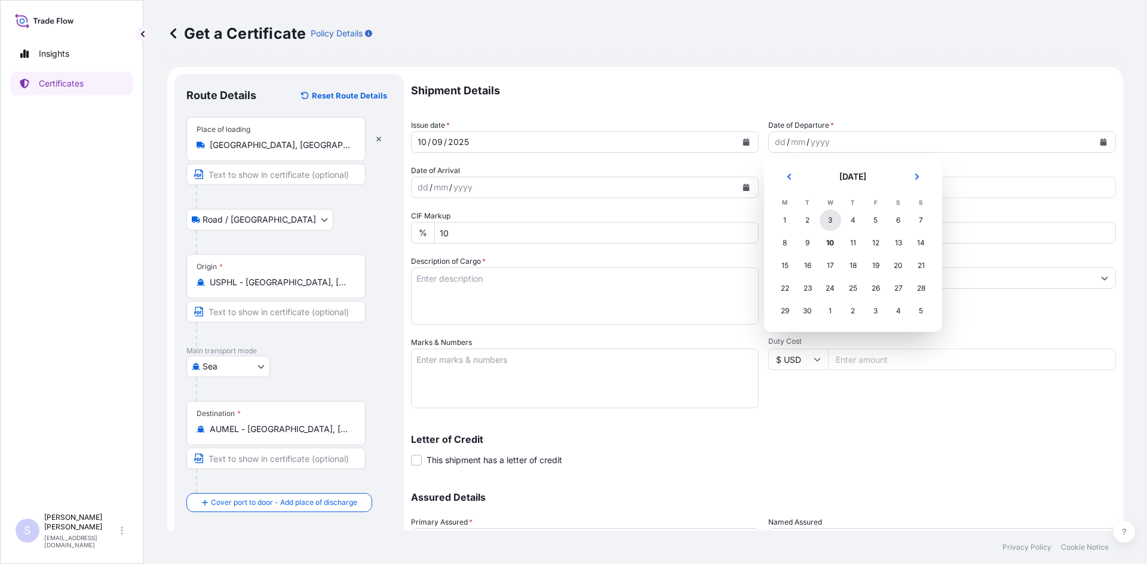
click at [831, 223] on div "3" at bounding box center [829, 220] width 21 height 21
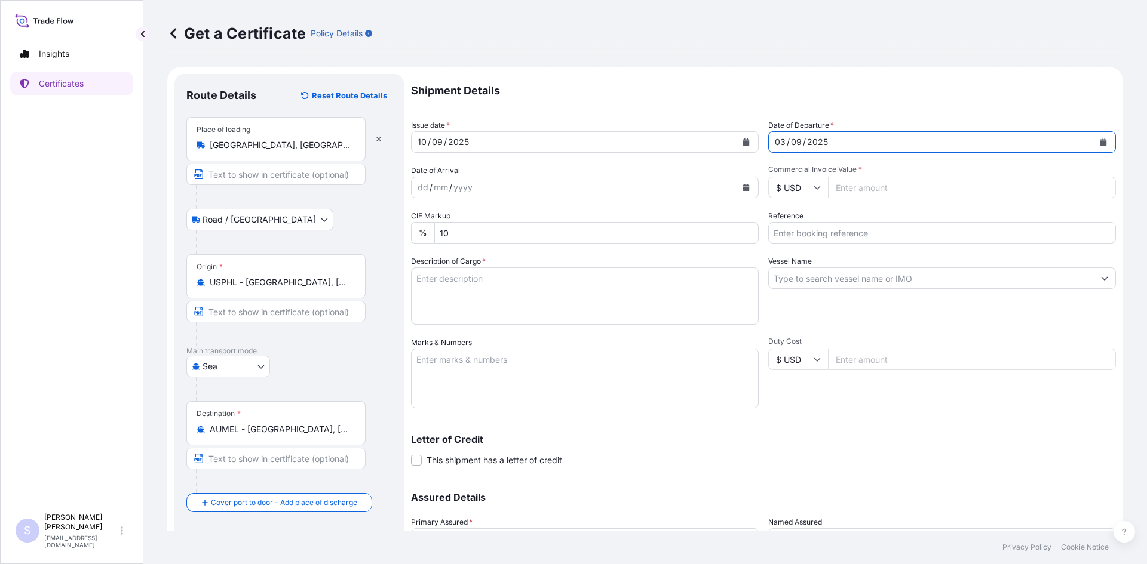
click at [742, 191] on button "Calendar" at bounding box center [745, 187] width 19 height 19
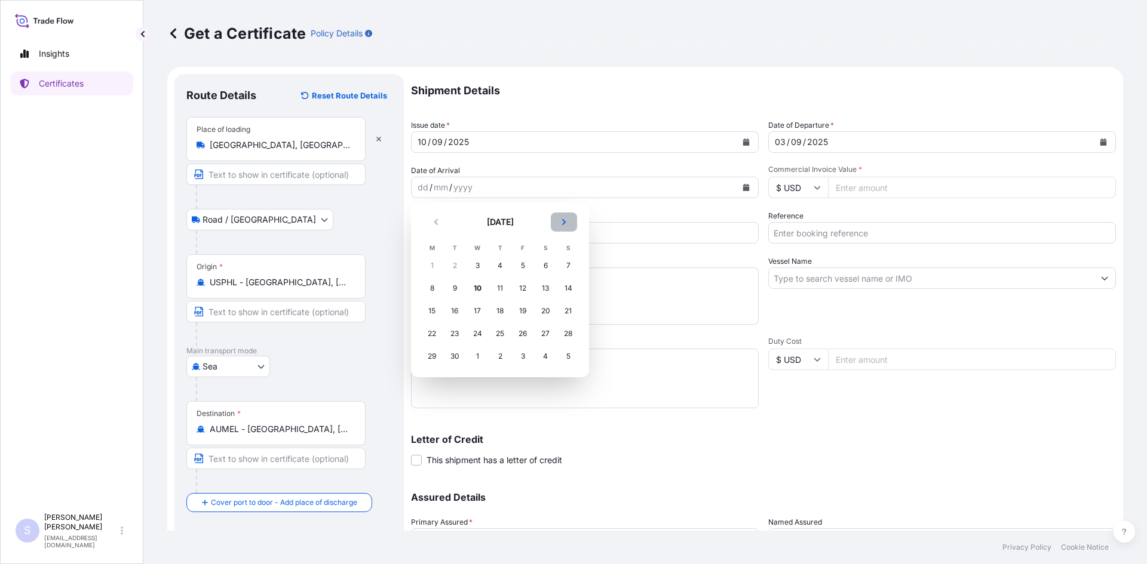
click at [567, 228] on button "Next" at bounding box center [564, 222] width 26 height 19
click at [527, 288] on div "10" at bounding box center [522, 288] width 21 height 21
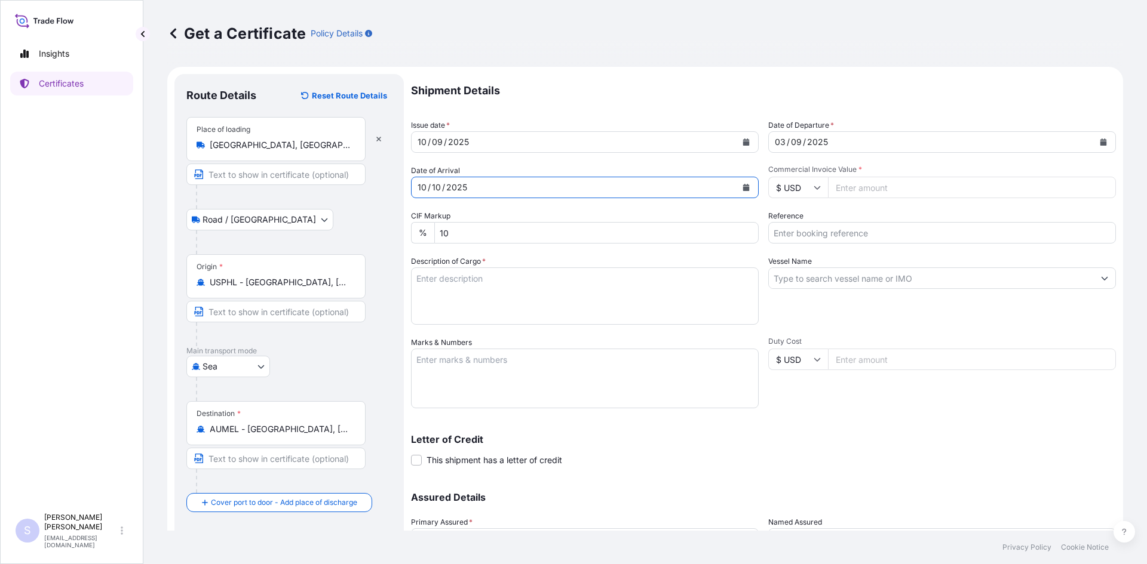
click at [877, 189] on input "Commercial Invoice Value *" at bounding box center [972, 187] width 288 height 21
type input "23224.25"
type input "2579684"
type textarea "765 BAGS REZISTA 682 NG STARCH"
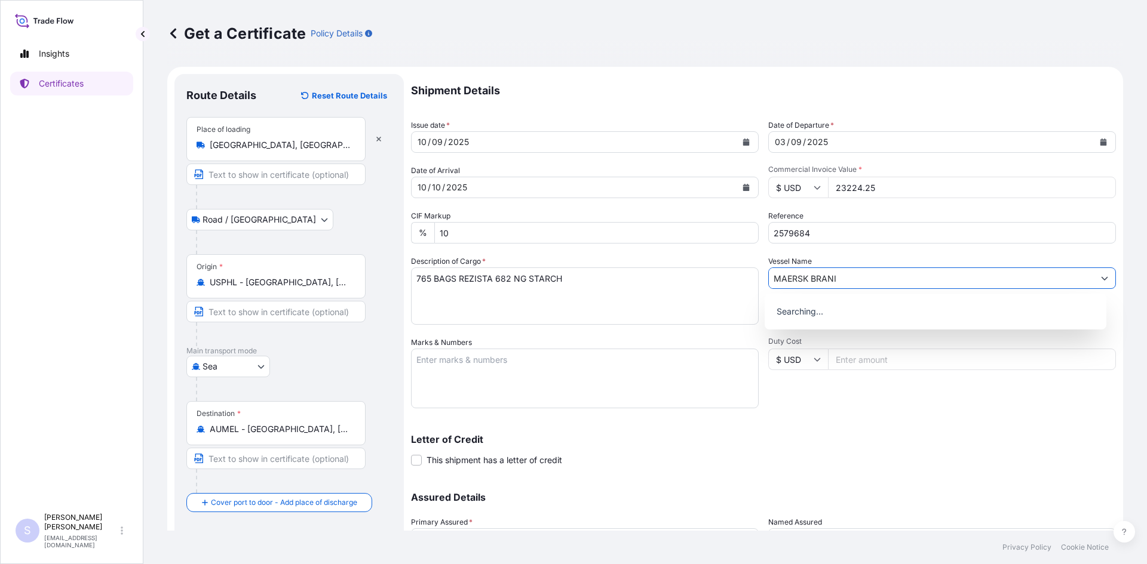
type input "MAERSK BRANI"
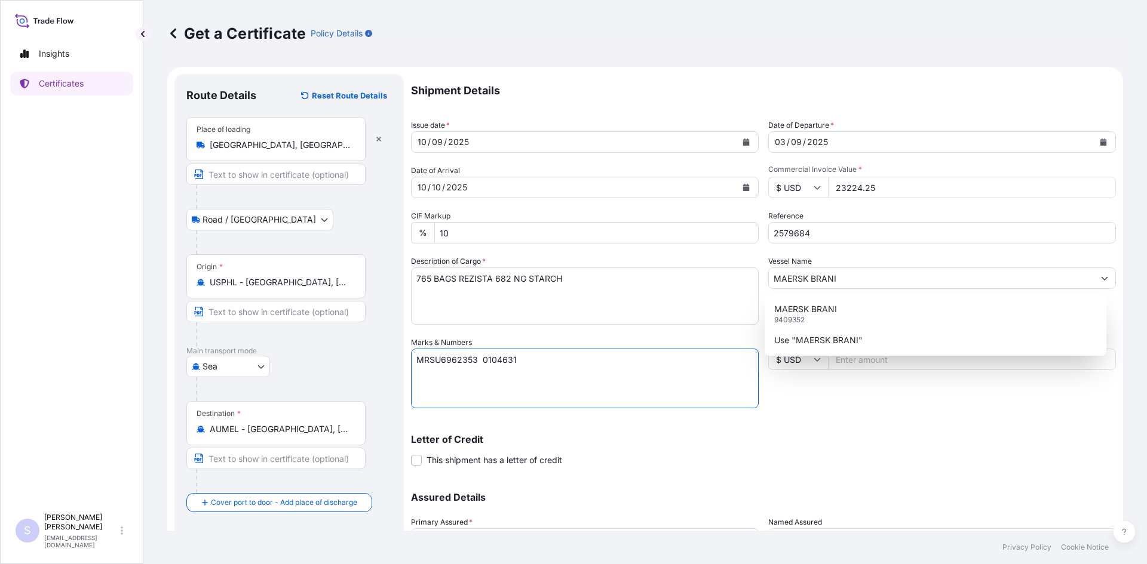
type textarea "MRSU6962353 0104631"
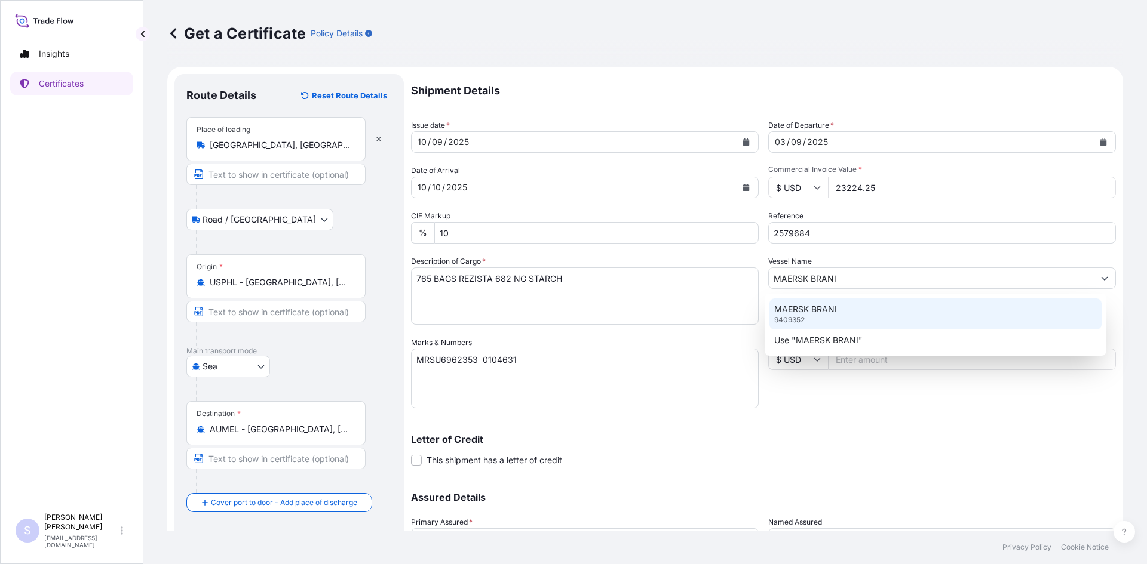
click at [849, 310] on div "MAERSK BRANI 9409352" at bounding box center [935, 314] width 333 height 31
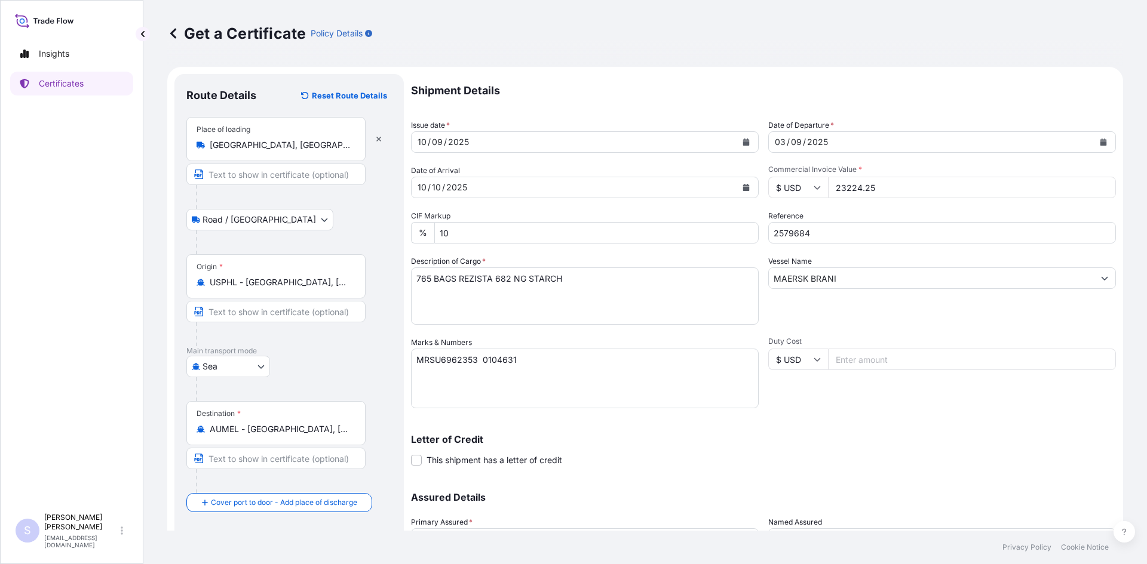
click at [781, 445] on div "Letter of Credit This shipment has a letter of credit Letter of credit * Letter…" at bounding box center [763, 451] width 705 height 32
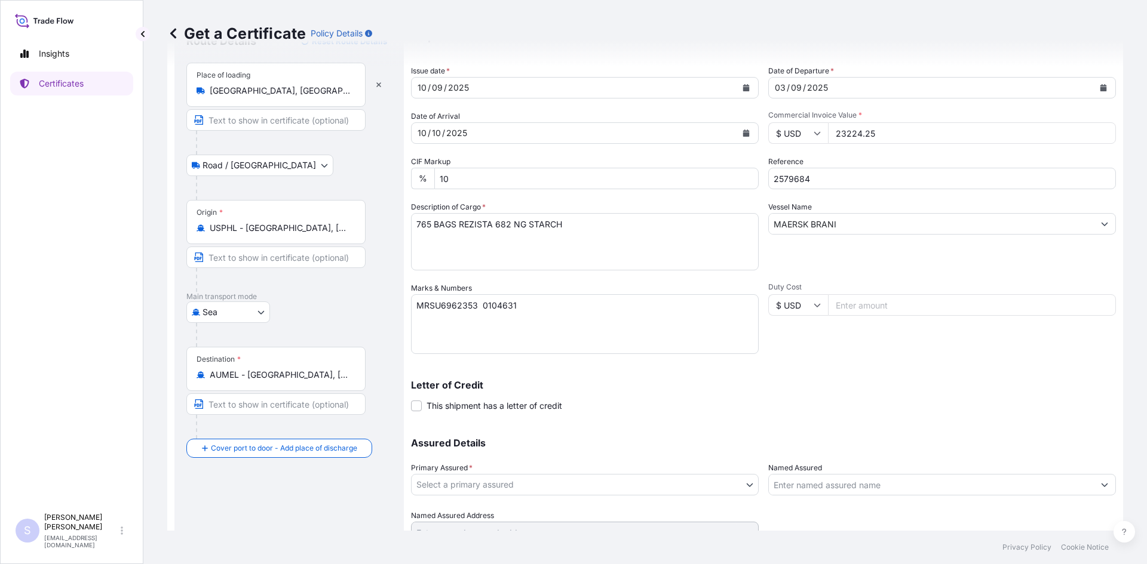
scroll to position [107, 0]
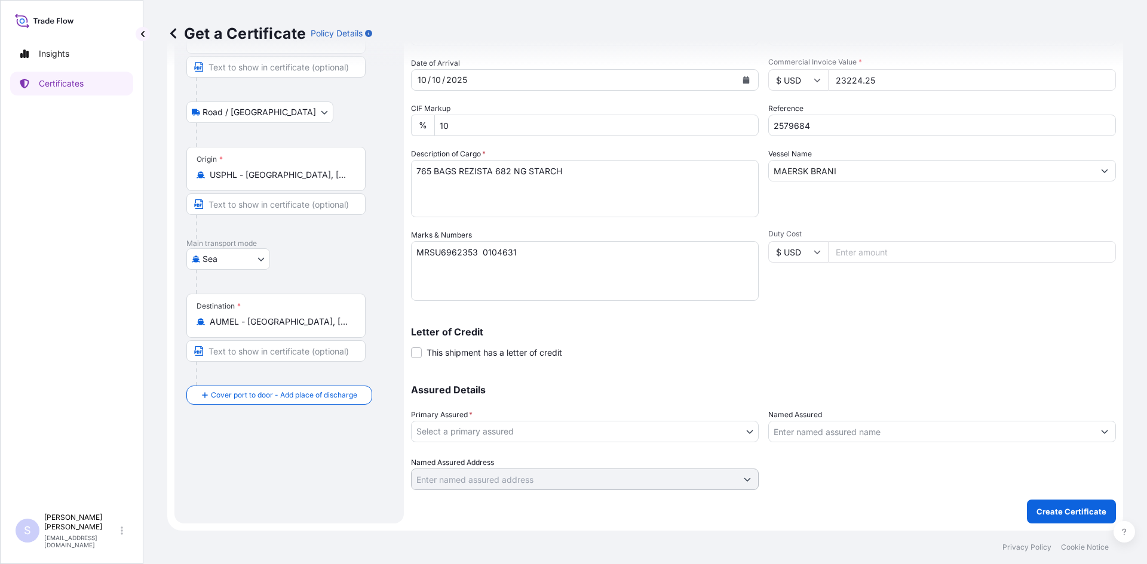
click at [569, 434] on body "Insights Certificates S Steve Klinger csidocs@cargos.com Get a Certificate Poli…" at bounding box center [573, 282] width 1147 height 564
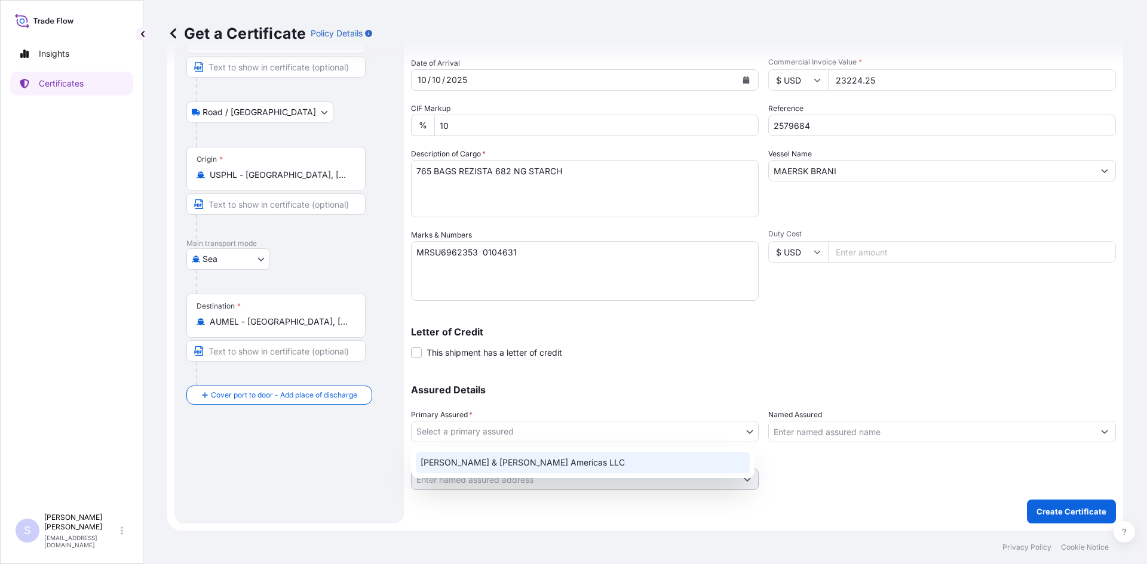
click at [541, 453] on div "Tate & Lyle Americas LLC" at bounding box center [583, 462] width 334 height 21
select select "31658"
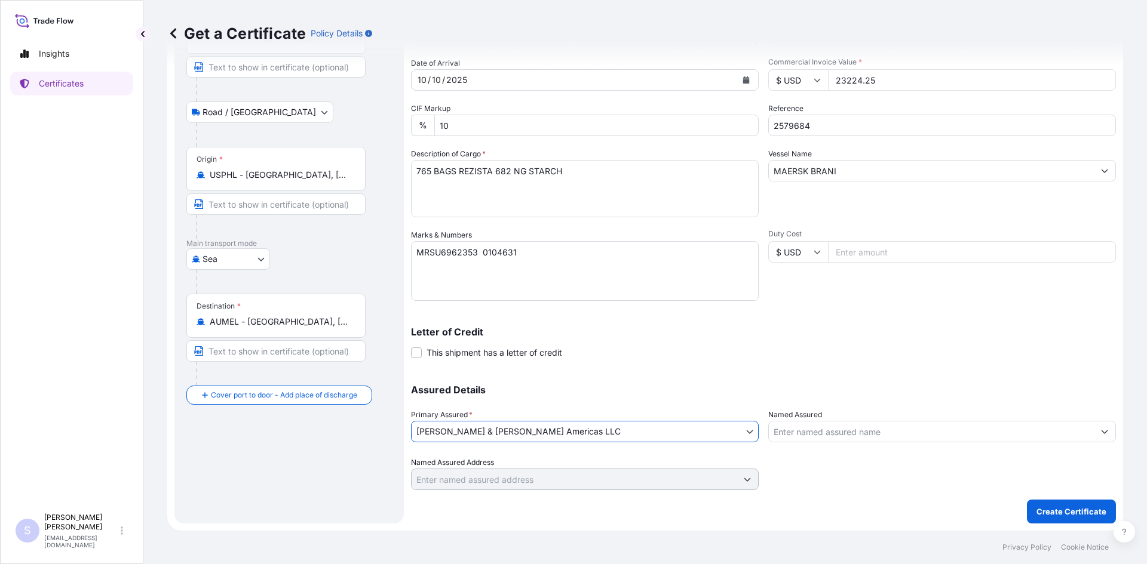
drag, startPoint x: 769, startPoint y: 403, endPoint x: 785, endPoint y: 416, distance: 21.3
click at [772, 405] on div "Assured Details Primary Assured * Tate & Lyle Americas LLC Tate & Lyle Americas…" at bounding box center [763, 430] width 705 height 119
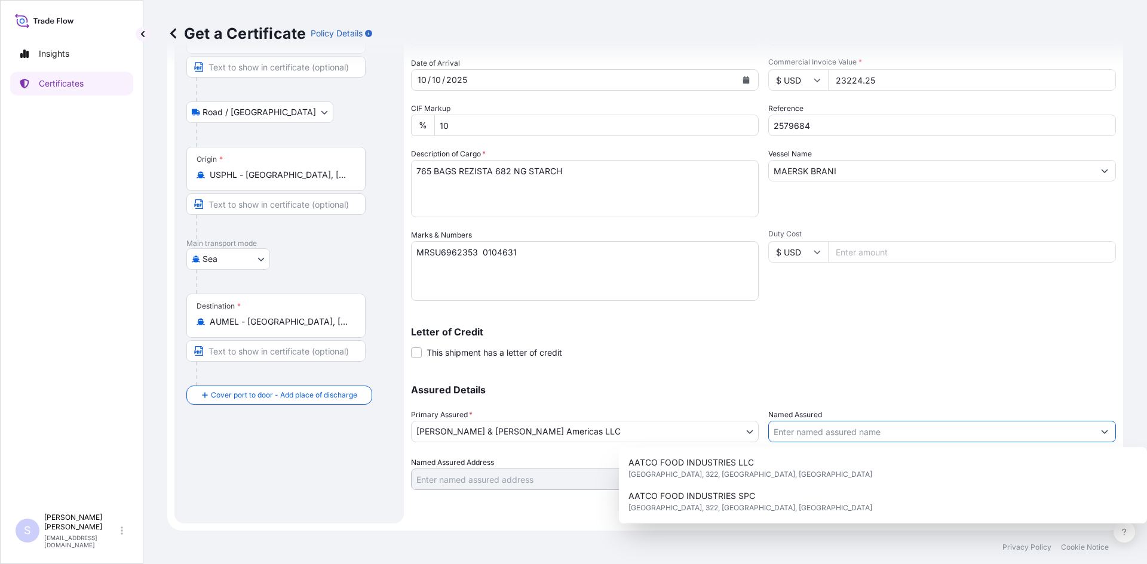
click at [794, 425] on input "Named Assured" at bounding box center [931, 431] width 325 height 21
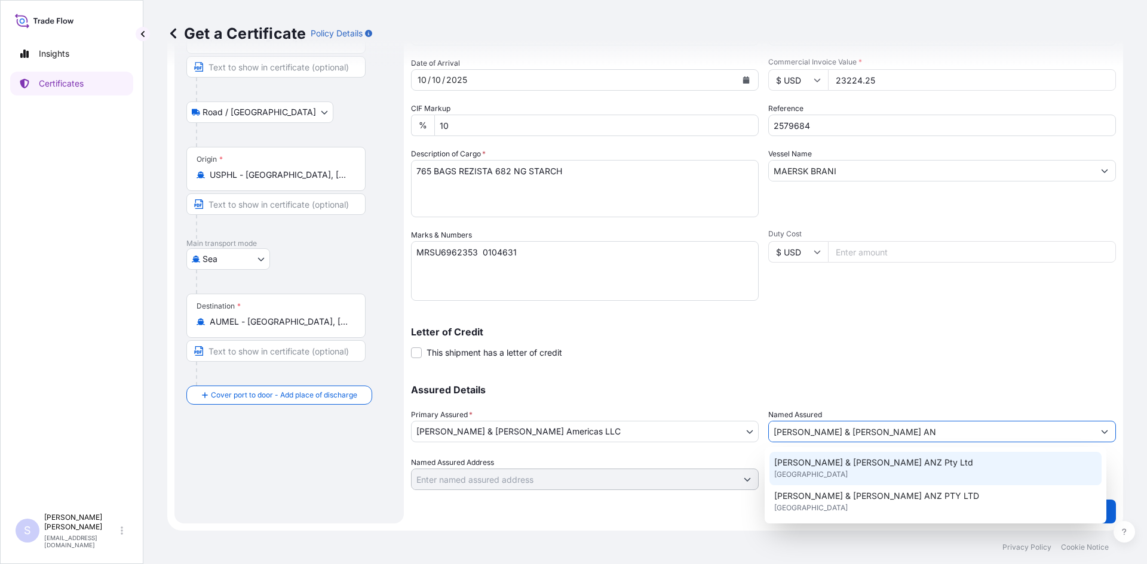
click at [812, 460] on span "Tate & Lyle ANZ Pty Ltd" at bounding box center [873, 463] width 199 height 12
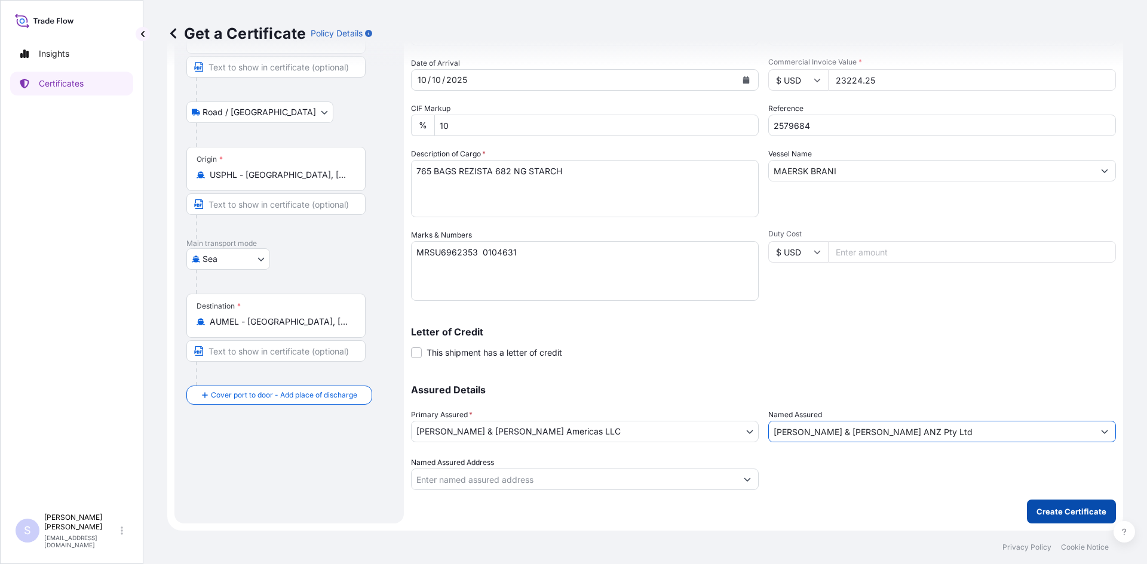
type input "Tate & Lyle ANZ Pty Ltd"
click at [1061, 508] on p "Create Certificate" at bounding box center [1071, 512] width 70 height 12
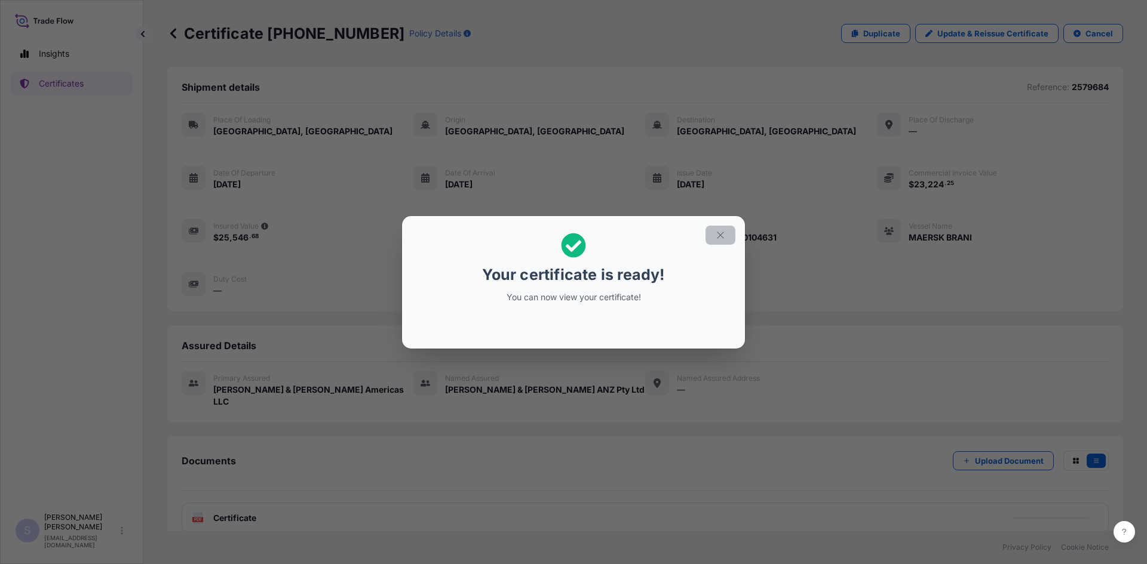
click at [720, 239] on icon "button" at bounding box center [720, 235] width 11 height 11
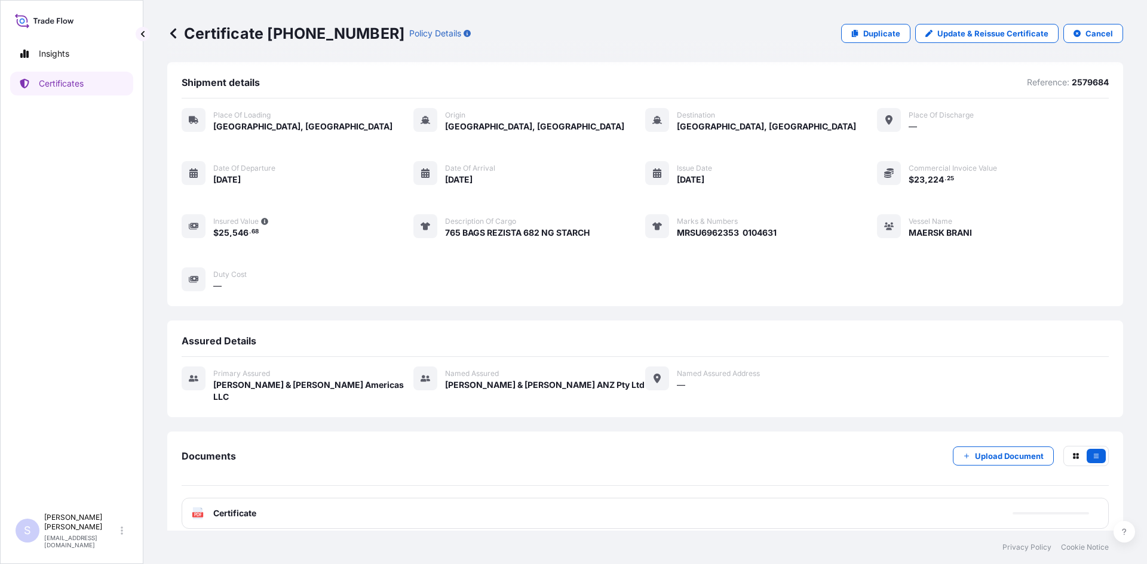
scroll to position [5, 0]
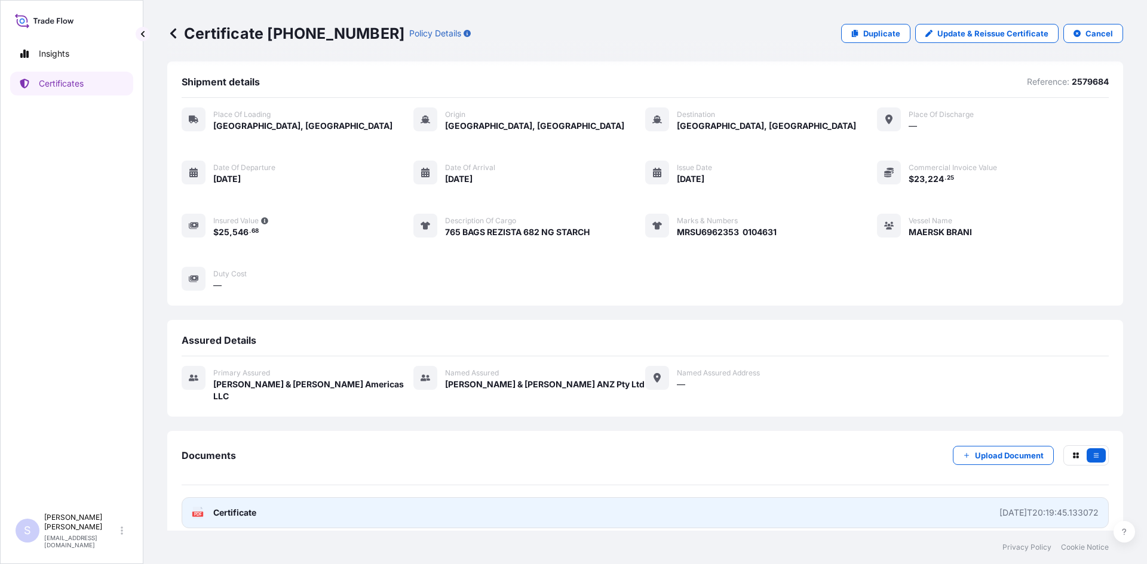
click at [198, 512] on text "PDF" at bounding box center [198, 514] width 8 height 4
